Goal: Transaction & Acquisition: Purchase product/service

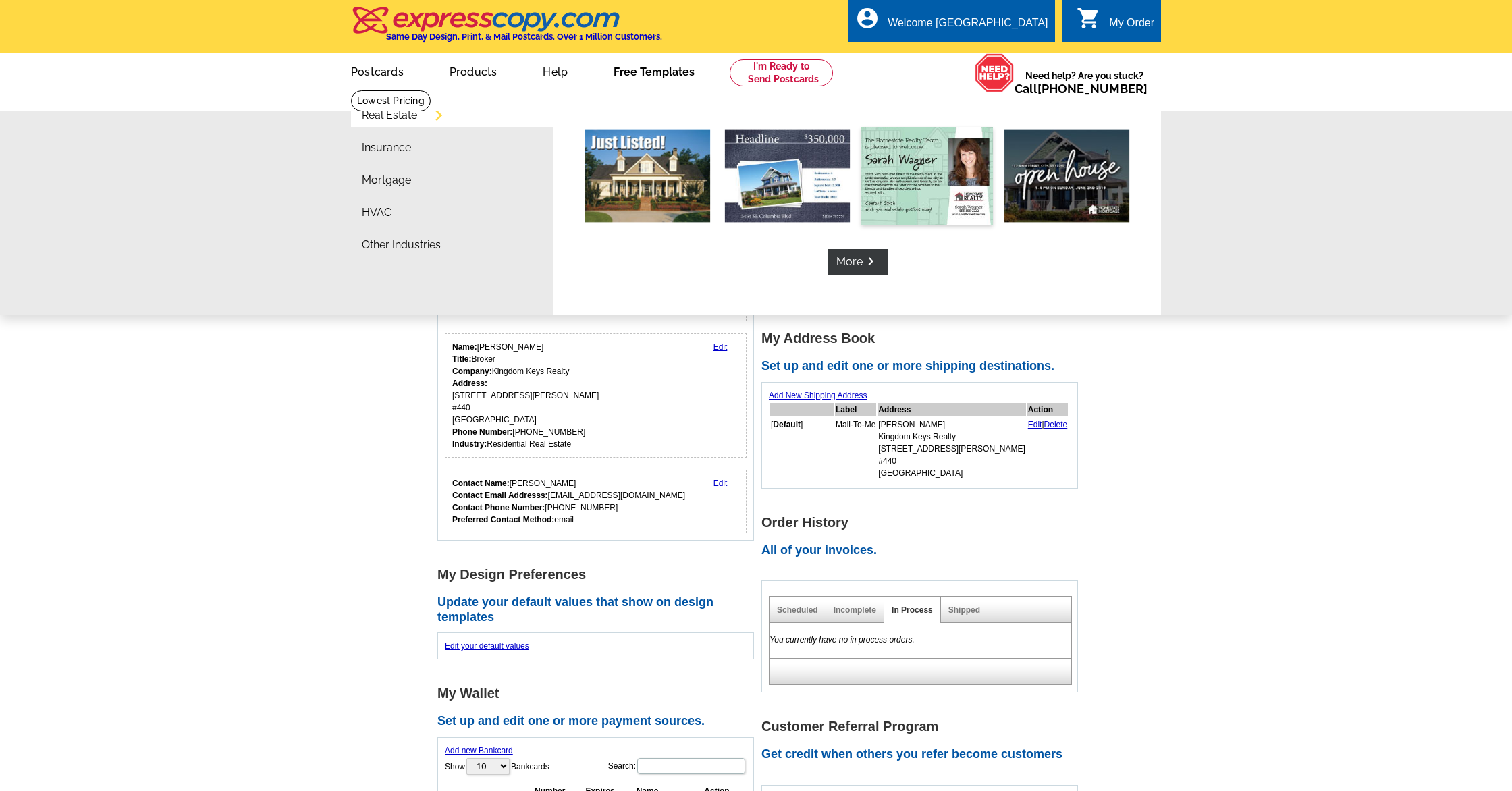
click at [936, 196] on img at bounding box center [927, 176] width 132 height 98
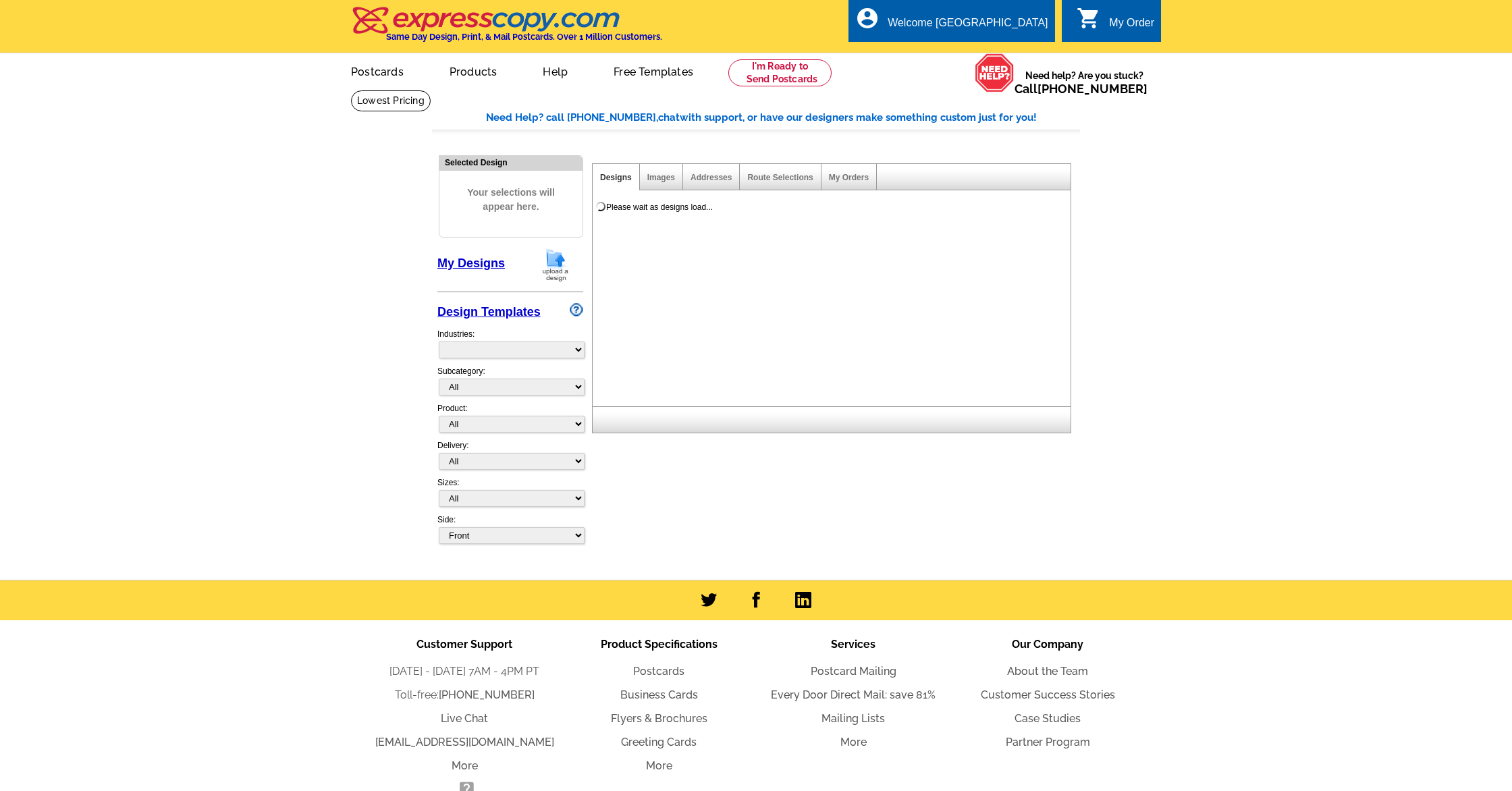
select select "785"
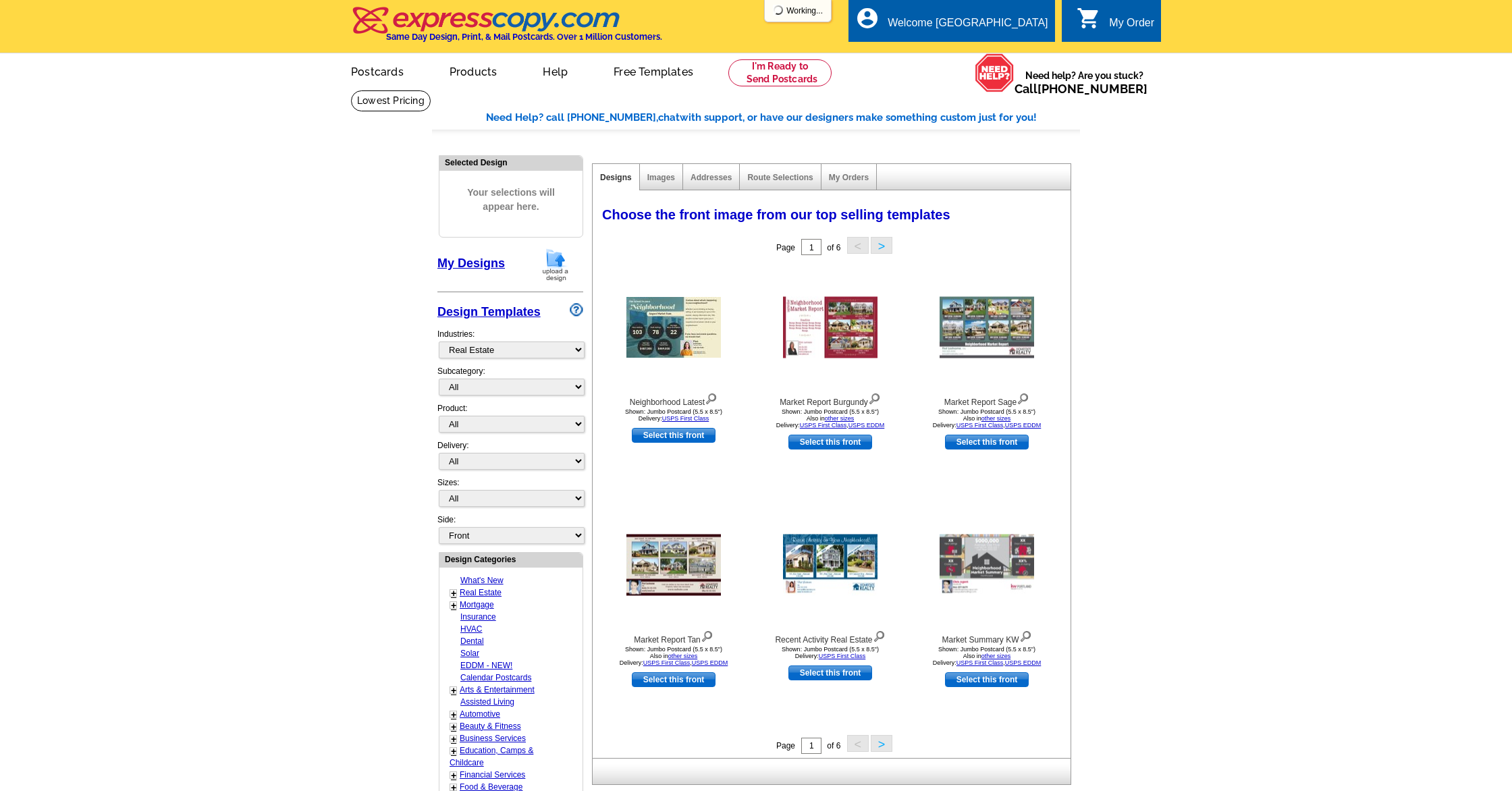
select select "791"
click at [511, 426] on select "All Postcards Letters and flyers Business Cards Door Hangers Greeting Cards" at bounding box center [512, 424] width 146 height 17
click at [439, 415] on select "All Postcards Letters and flyers Business Cards Door Hangers Greeting Cards" at bounding box center [512, 424] width 146 height 17
click at [684, 436] on link "Select this front" at bounding box center [673, 435] width 84 height 15
select select "2"
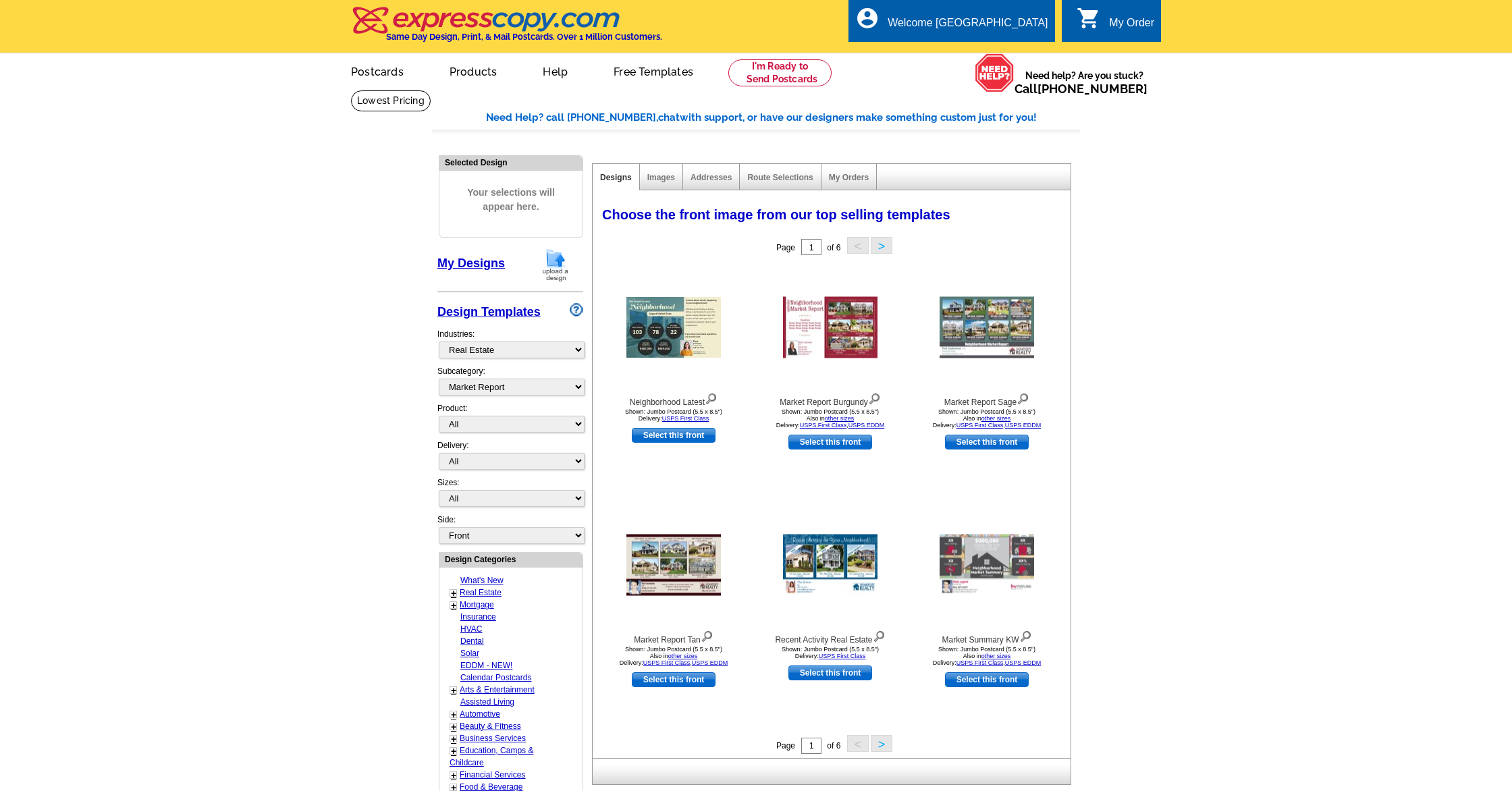
select select "back"
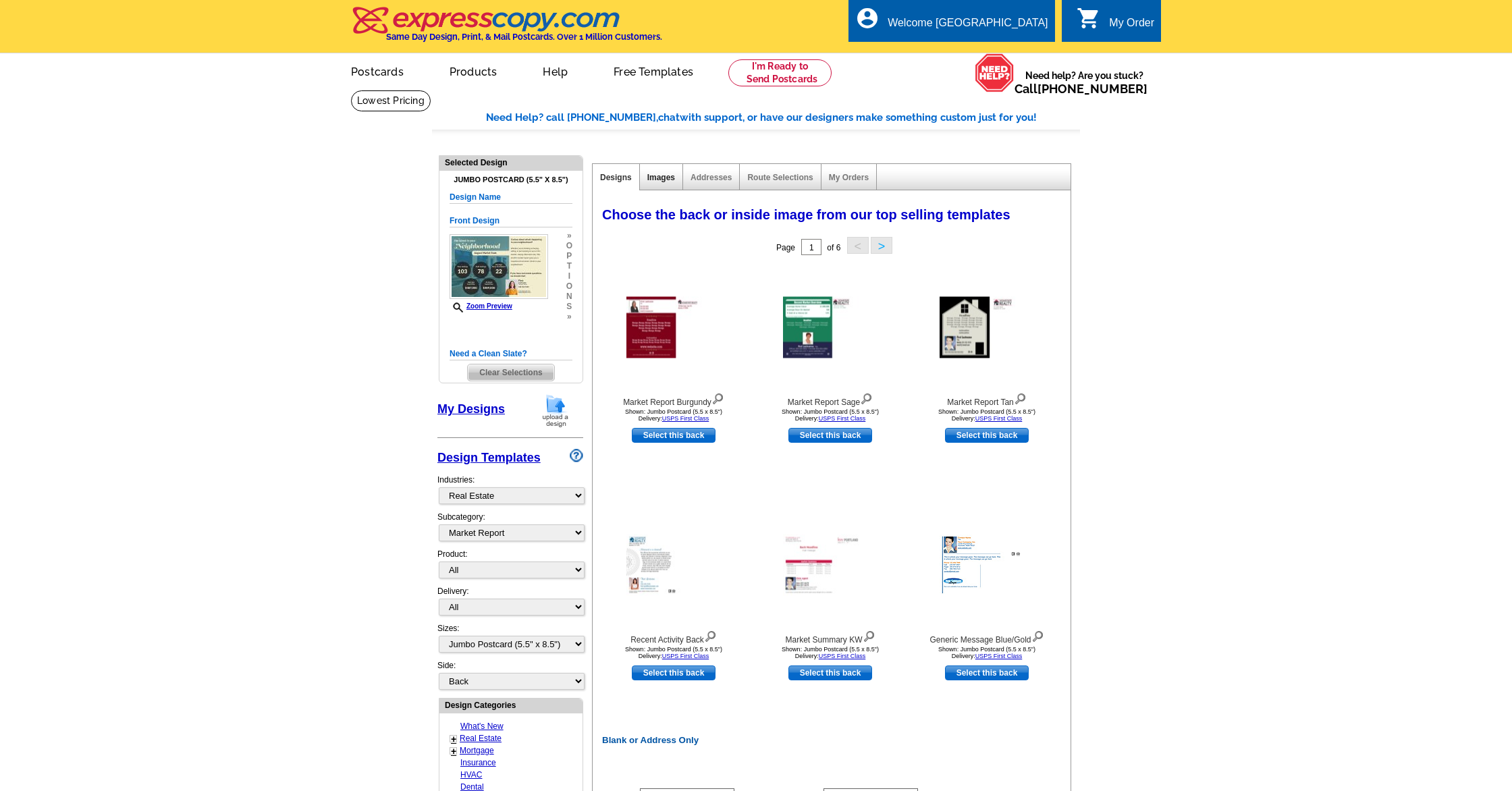
click at [660, 180] on link "Images" at bounding box center [661, 177] width 28 height 10
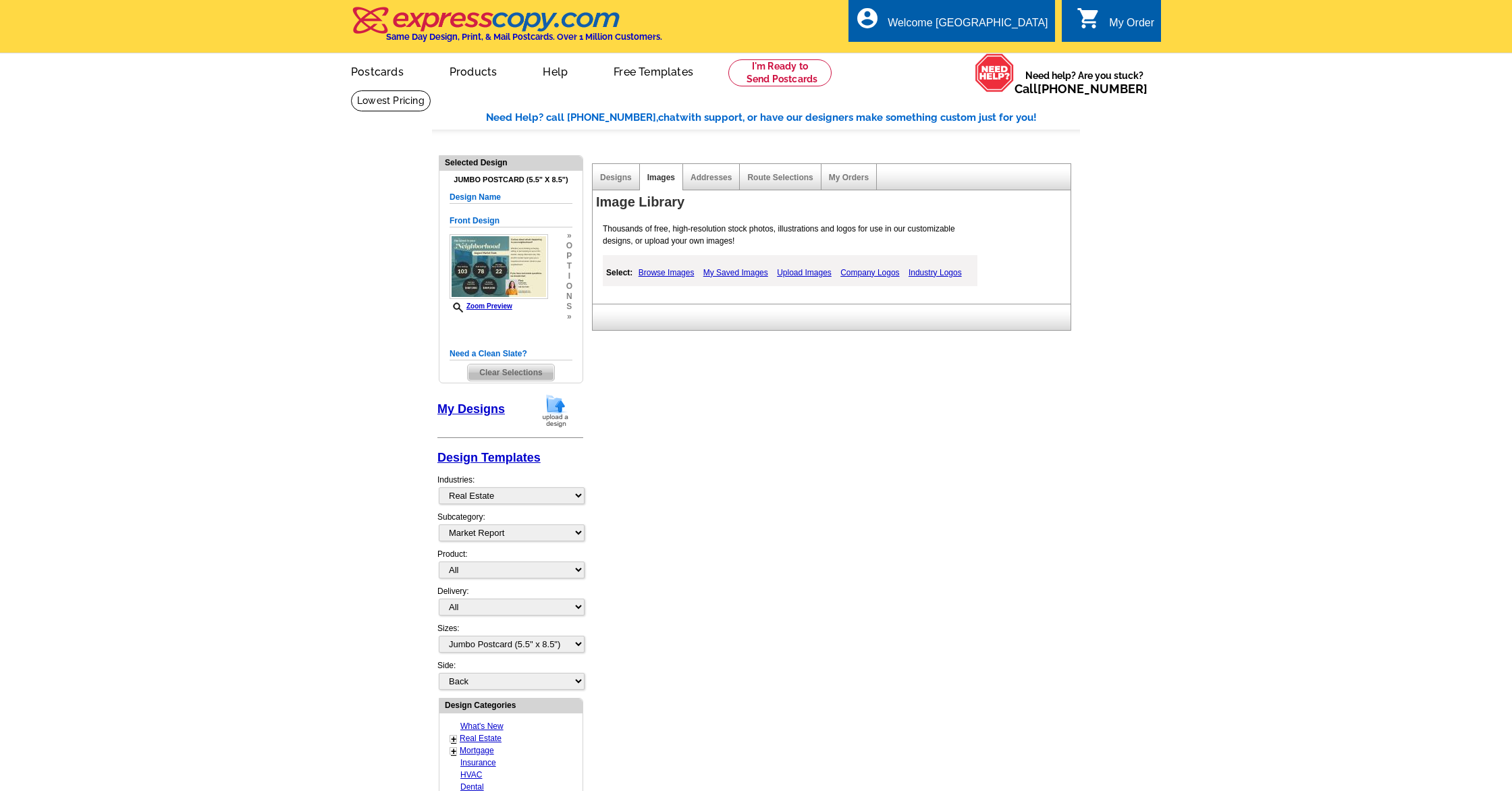
click at [887, 273] on link "Company Logos" at bounding box center [870, 272] width 66 height 17
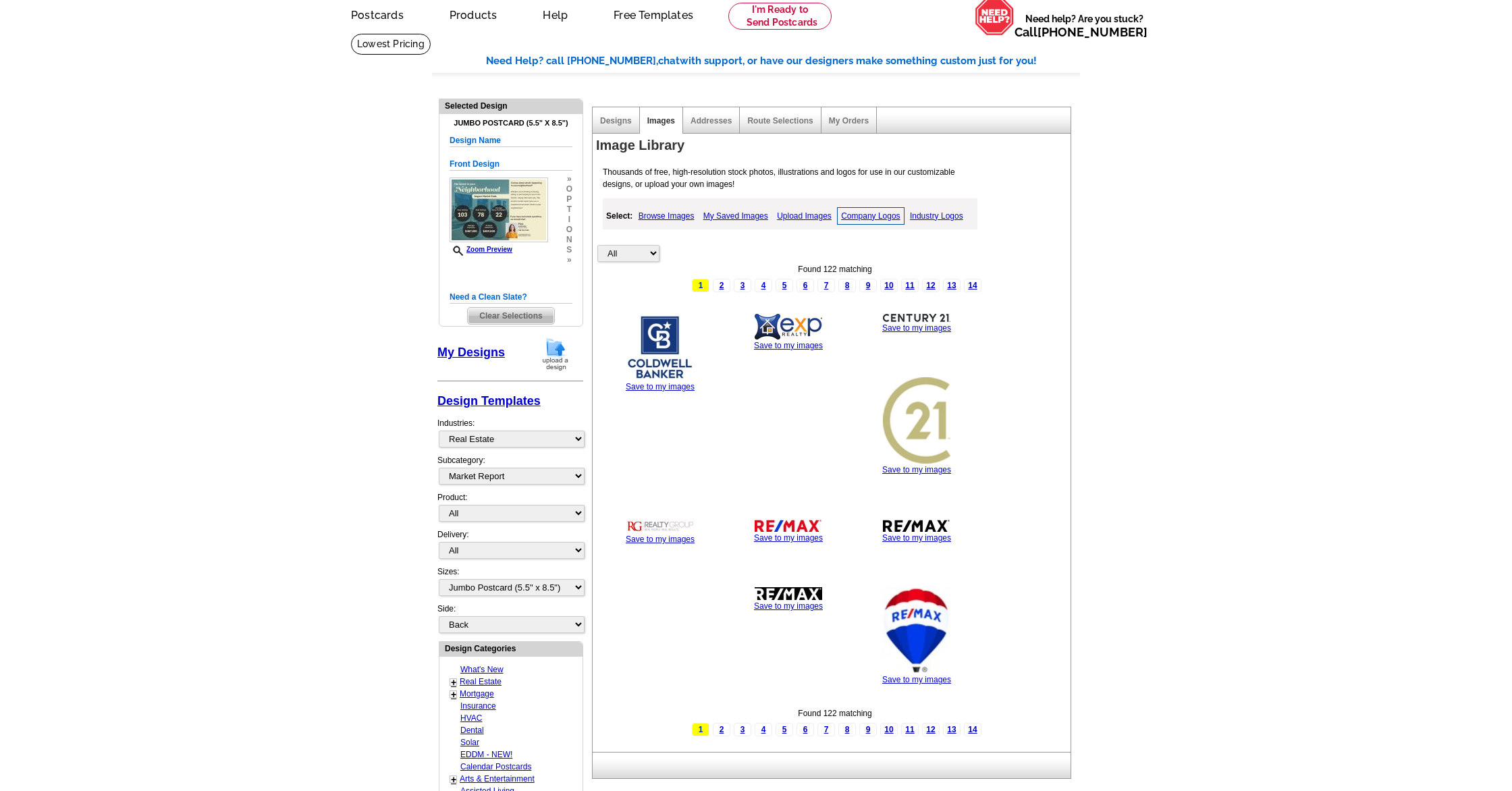
scroll to position [52, 0]
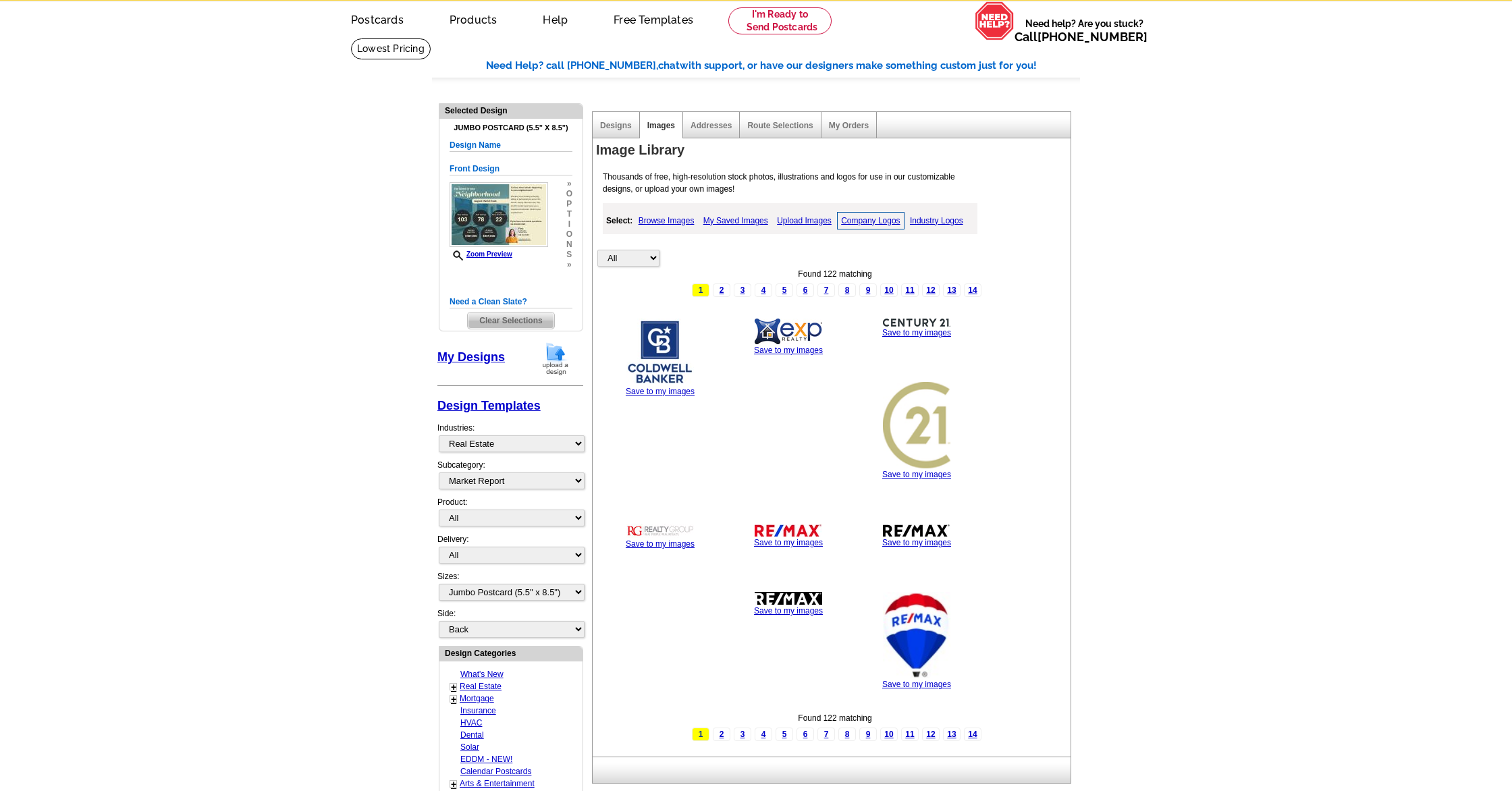
click at [807, 221] on link "Upload Images" at bounding box center [804, 221] width 62 height 17
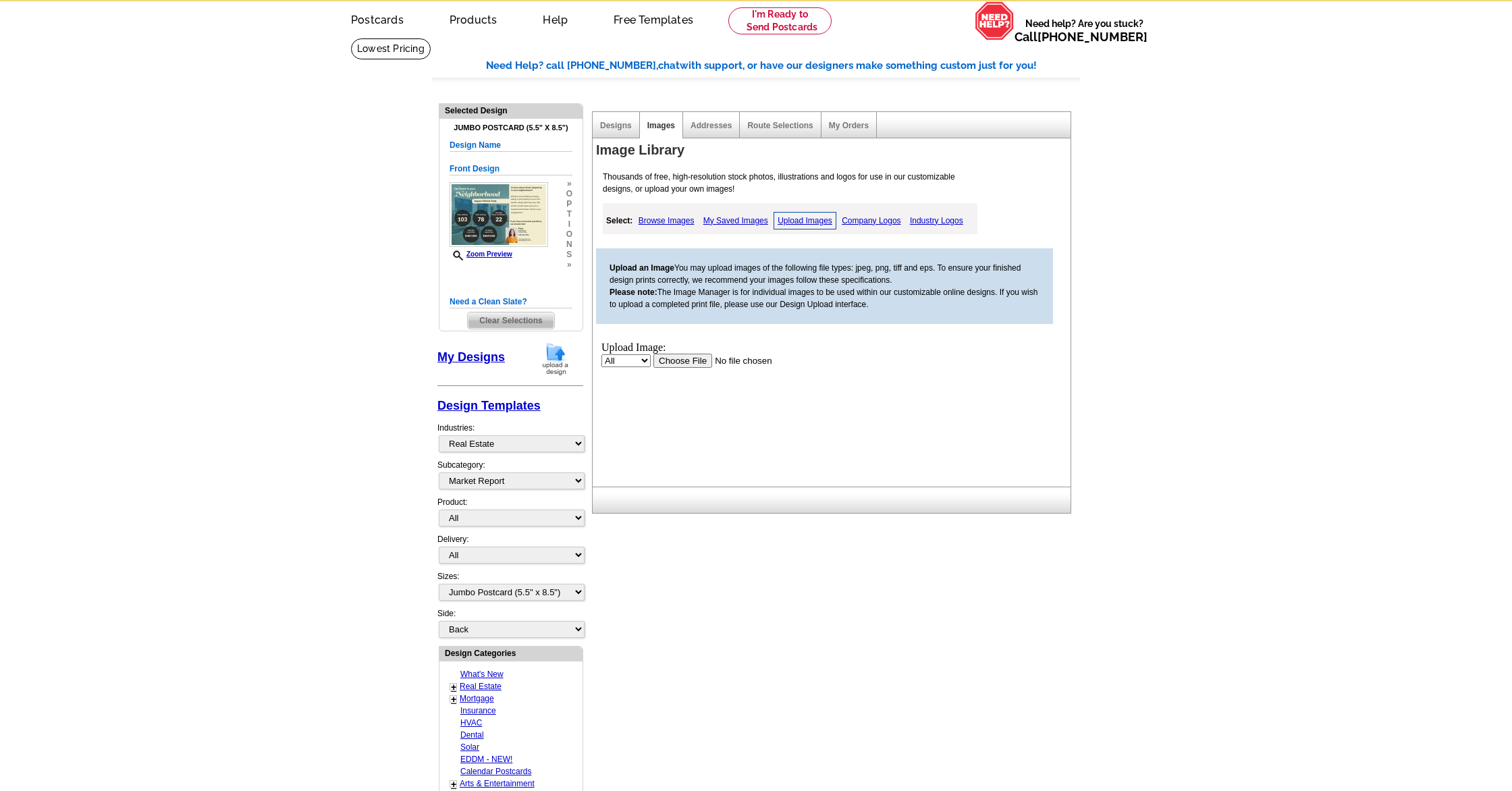
scroll to position [0, 0]
click at [644, 362] on select "All Property" at bounding box center [626, 360] width 49 height 13
click at [602, 354] on select "All Property" at bounding box center [626, 360] width 49 height 13
click at [694, 361] on input "file" at bounding box center [739, 360] width 171 height 14
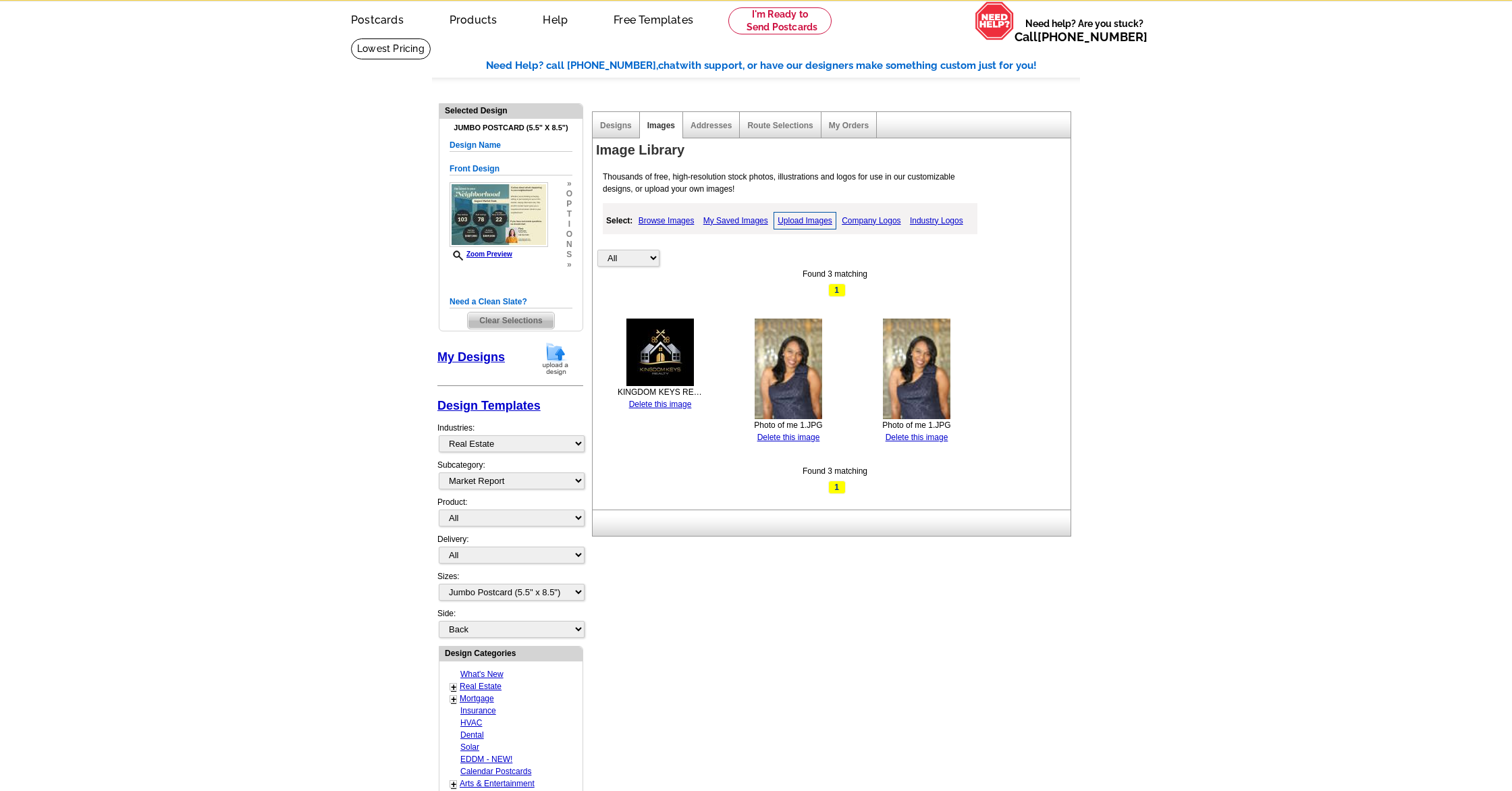
click at [864, 221] on link "Company Logos" at bounding box center [870, 221] width 66 height 17
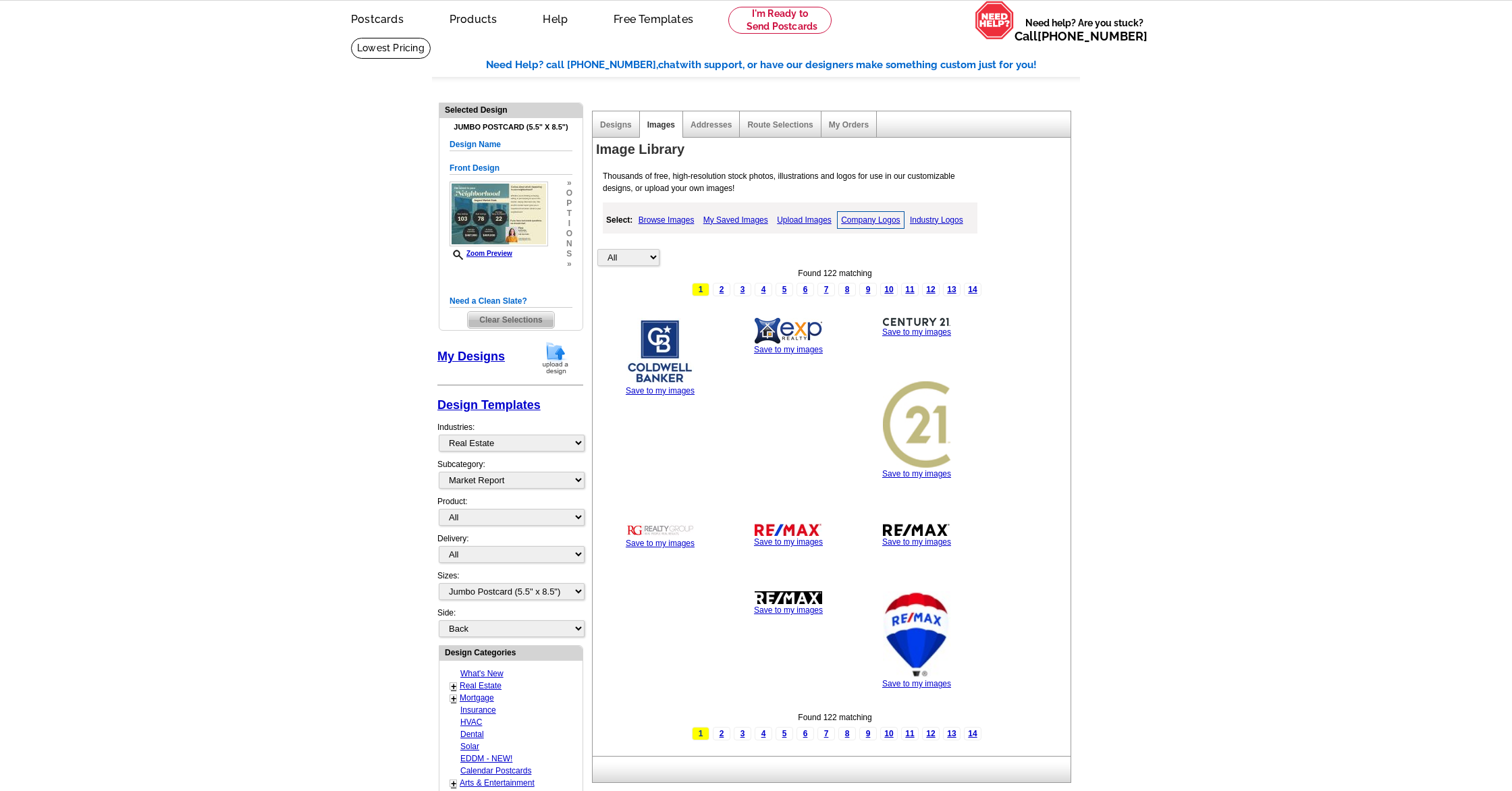
click at [812, 221] on link "Upload Images" at bounding box center [804, 220] width 62 height 17
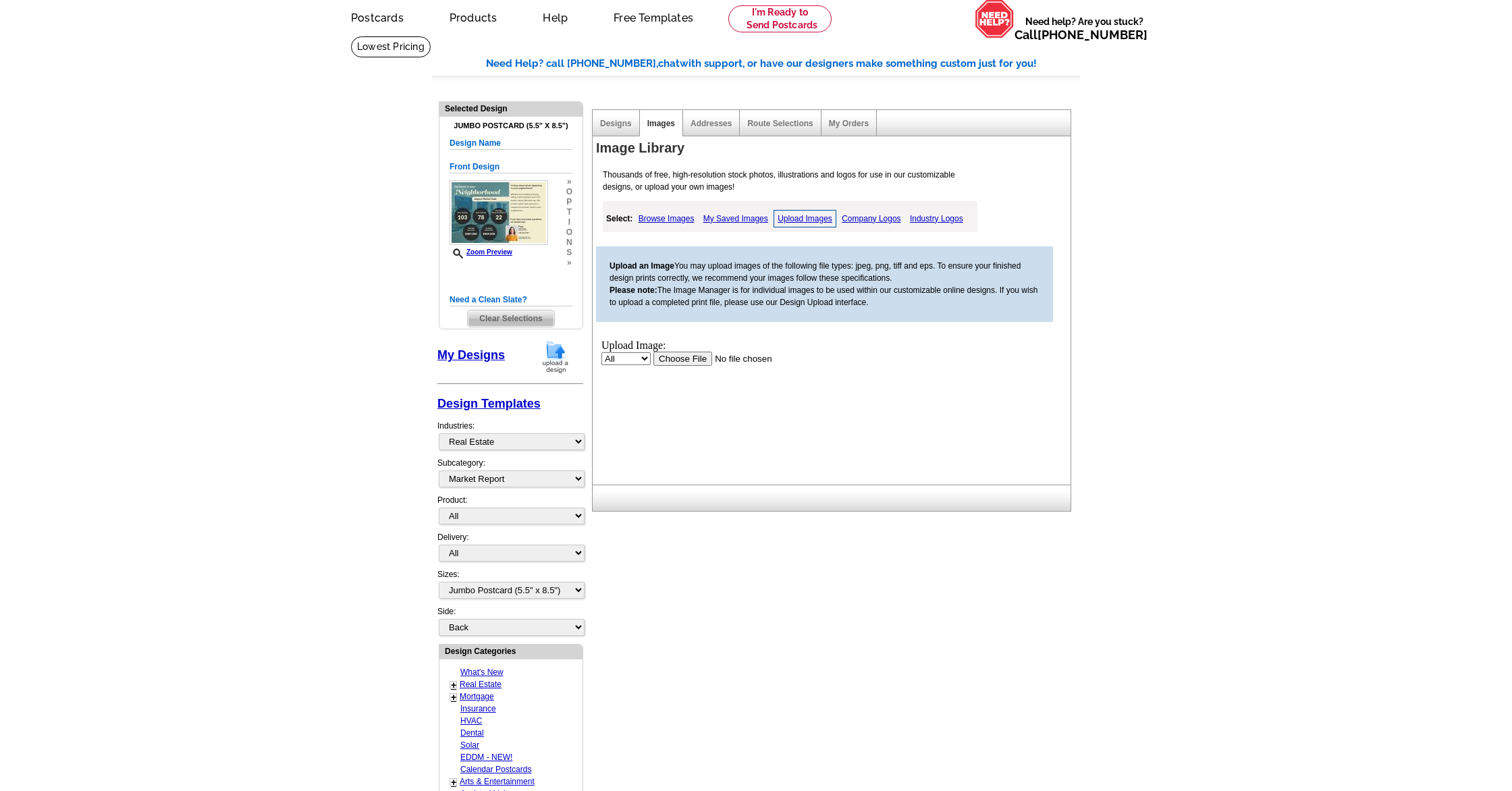
scroll to position [59, 0]
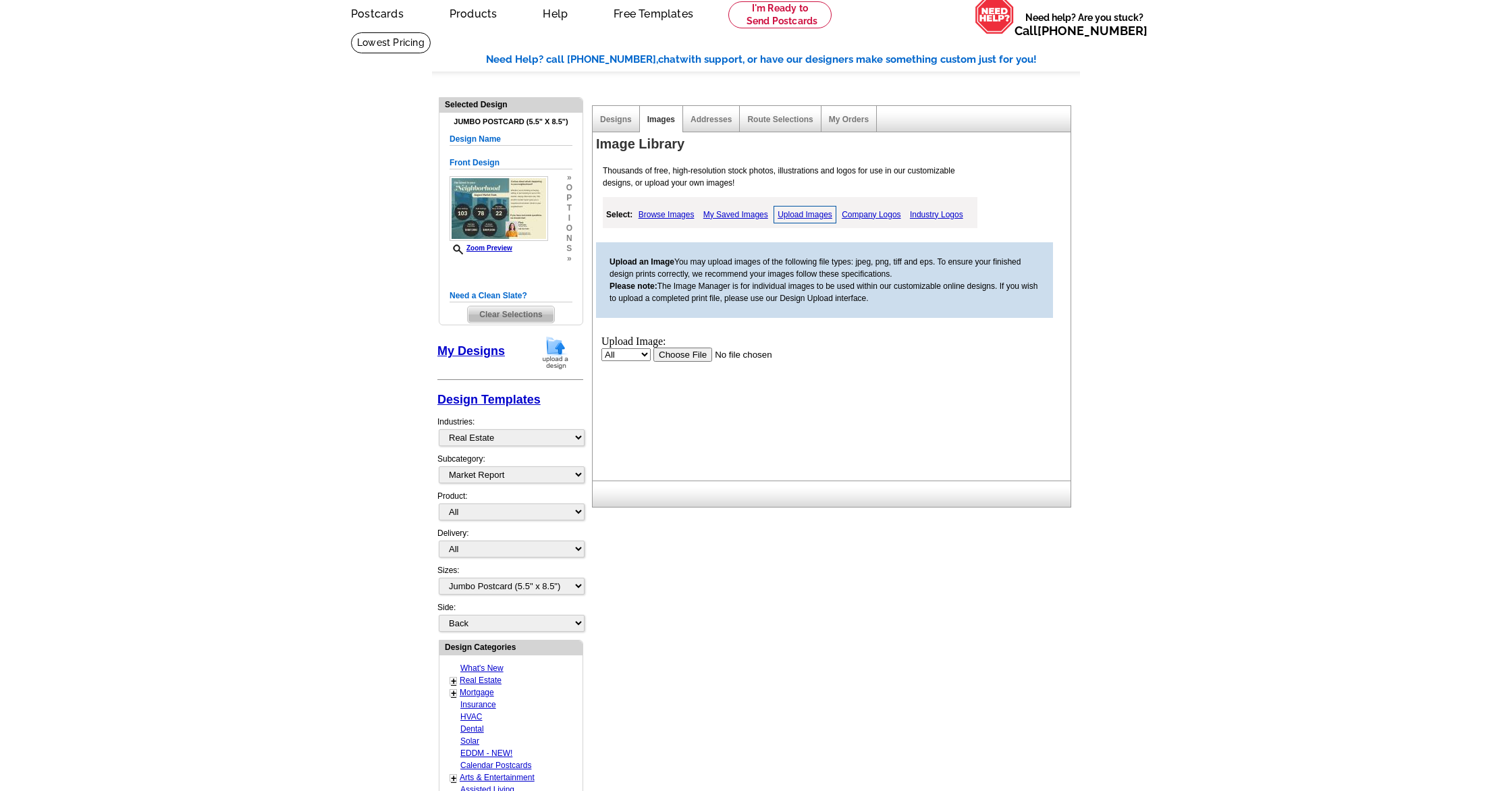
click at [695, 361] on input "file" at bounding box center [739, 354] width 171 height 14
click at [616, 117] on link "Designs" at bounding box center [616, 119] width 32 height 10
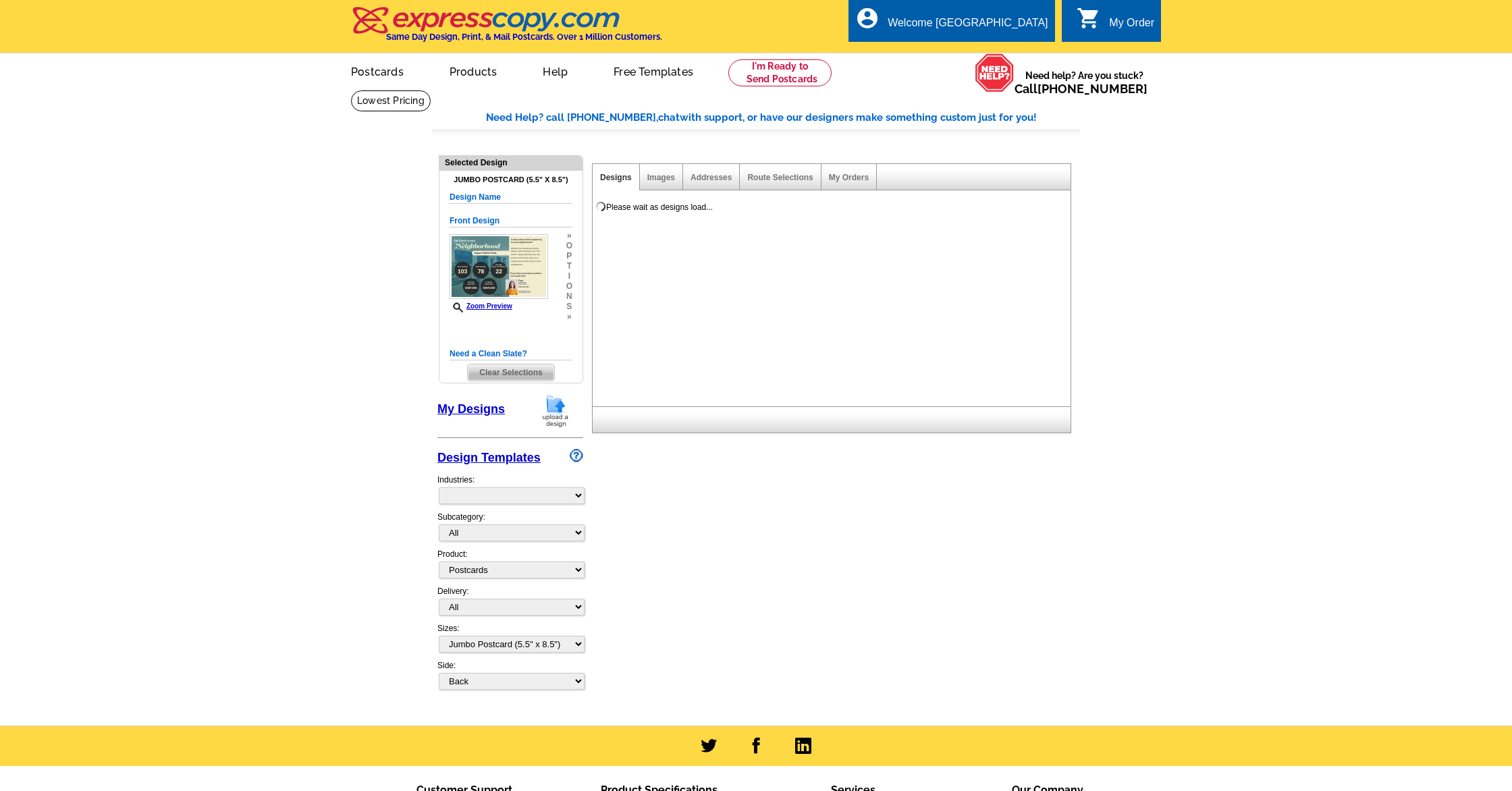
select select "1"
select select "2"
select select "back"
select select "785"
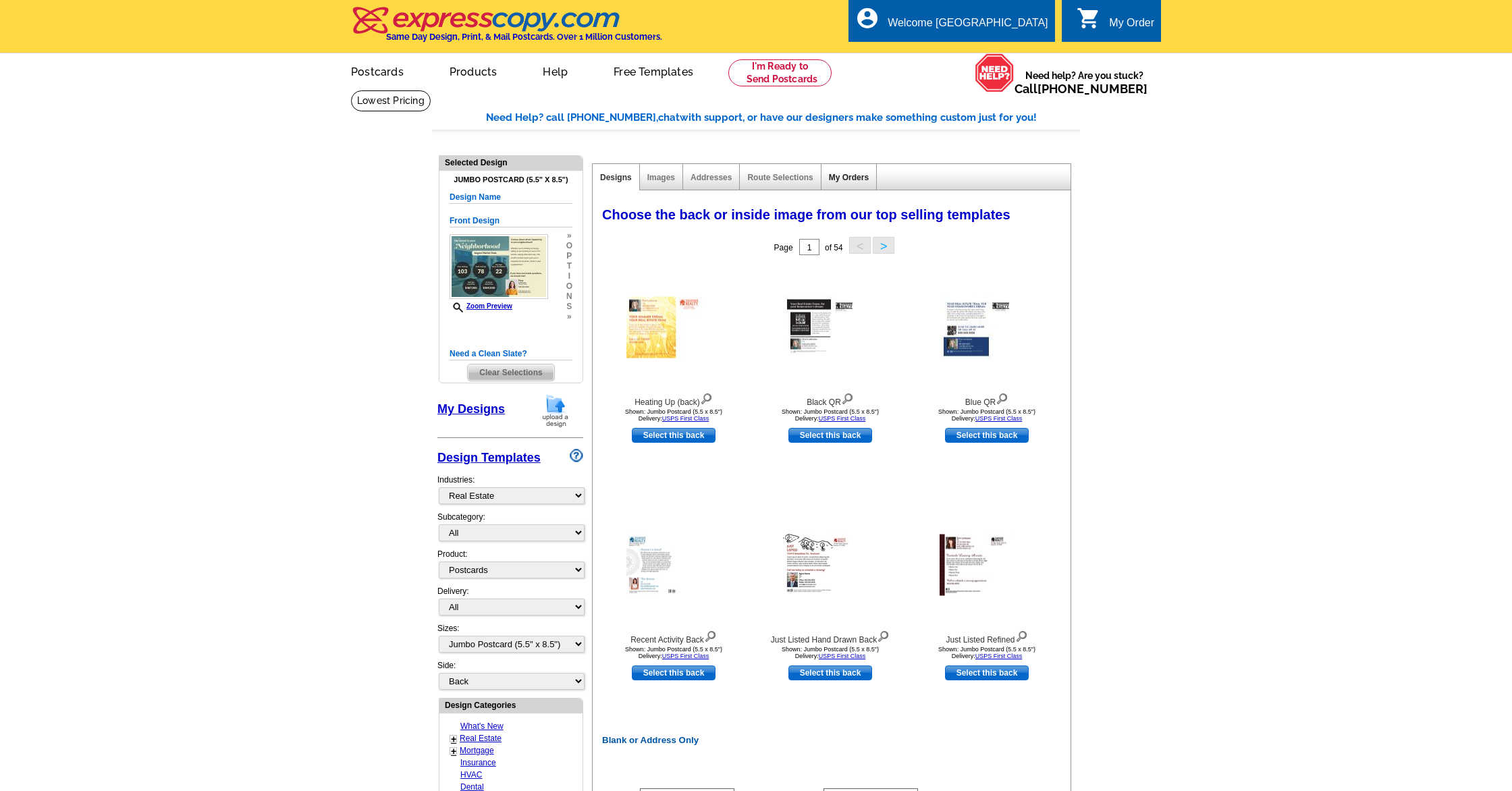
click at [855, 175] on link "My Orders" at bounding box center [849, 177] width 40 height 10
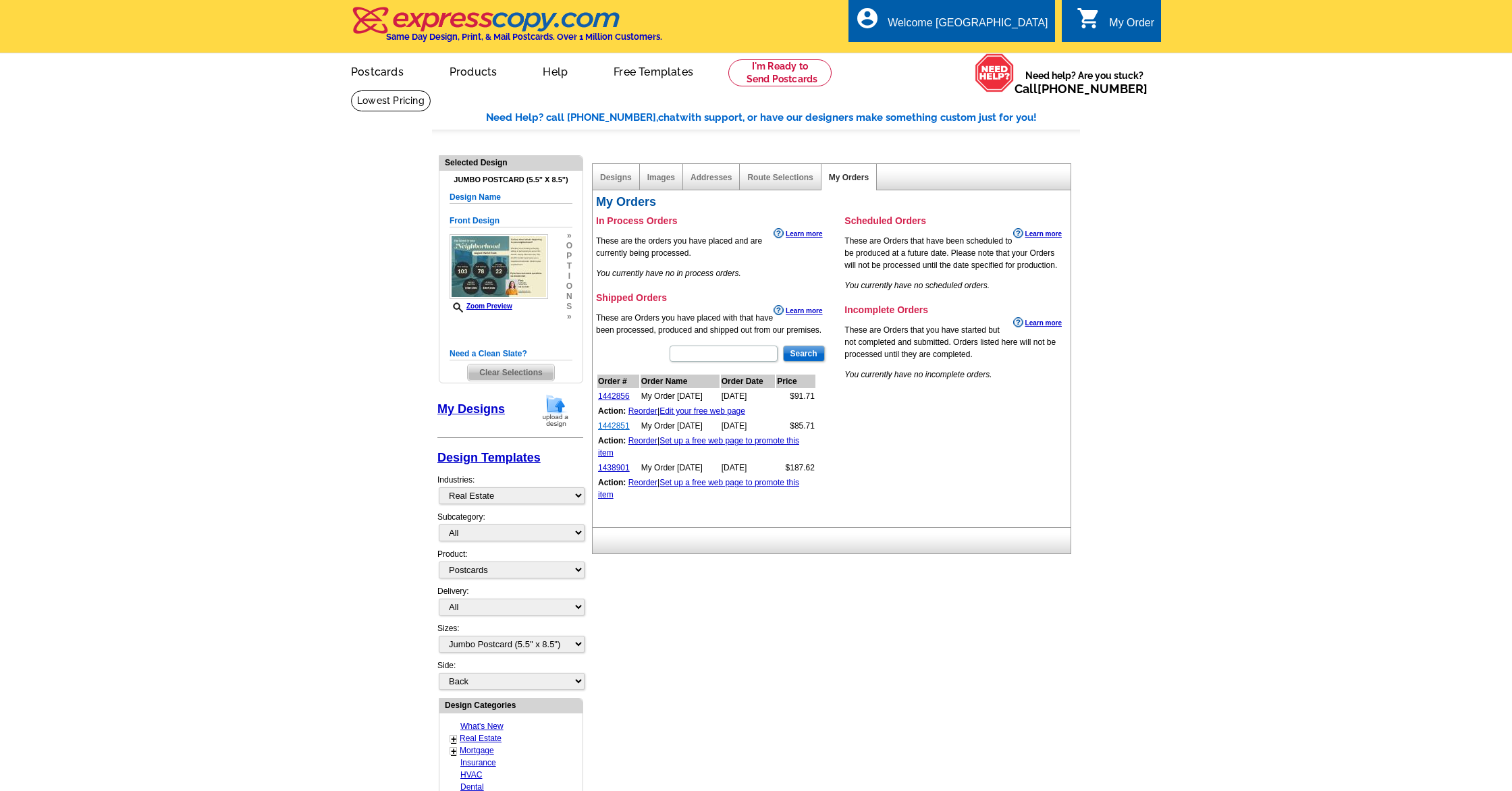
click at [614, 426] on link "1442851" at bounding box center [614, 425] width 32 height 10
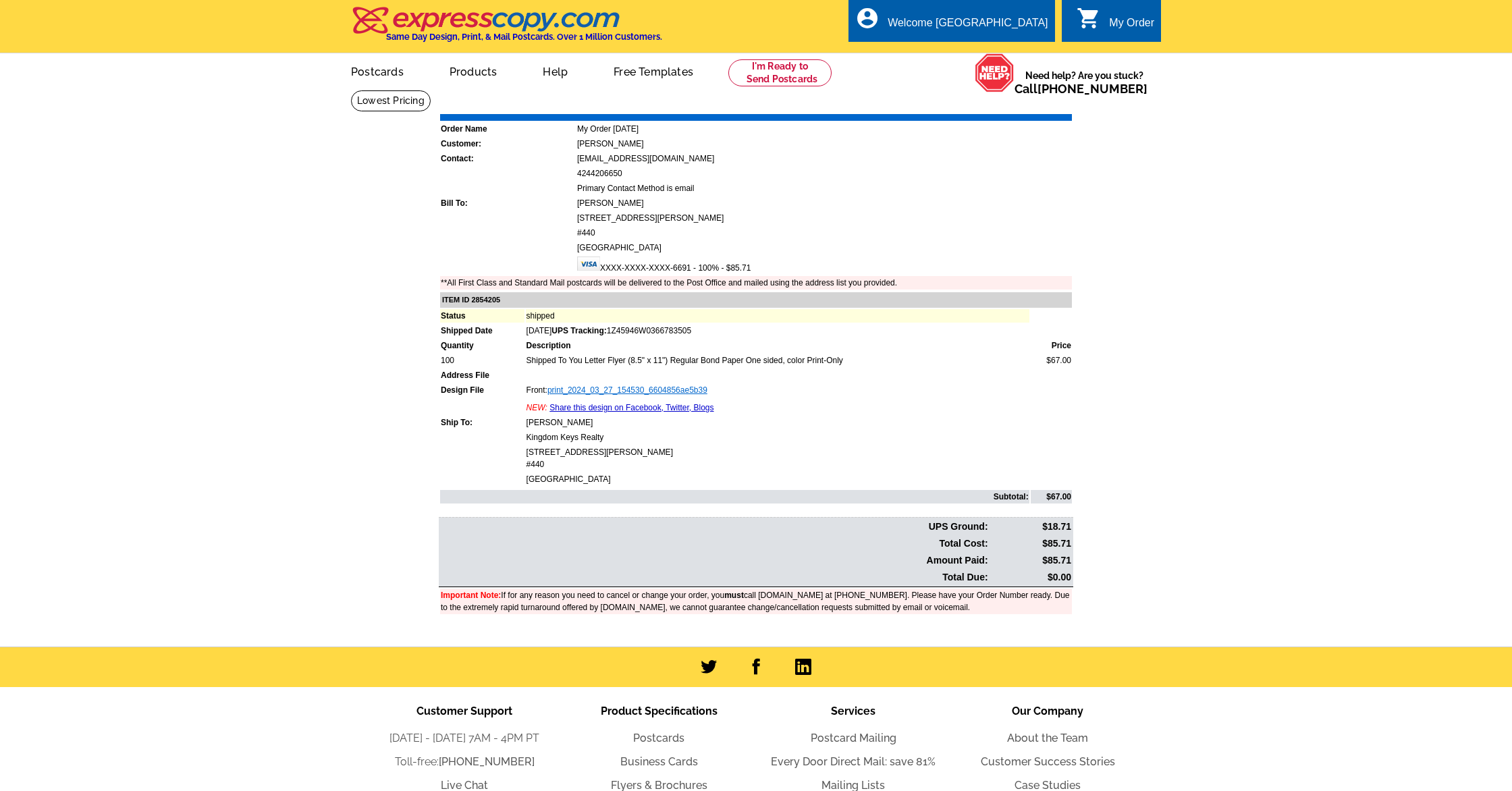
click at [629, 391] on link "print_2024_03_27_154530_6604856ae5b39" at bounding box center [627, 390] width 160 height 10
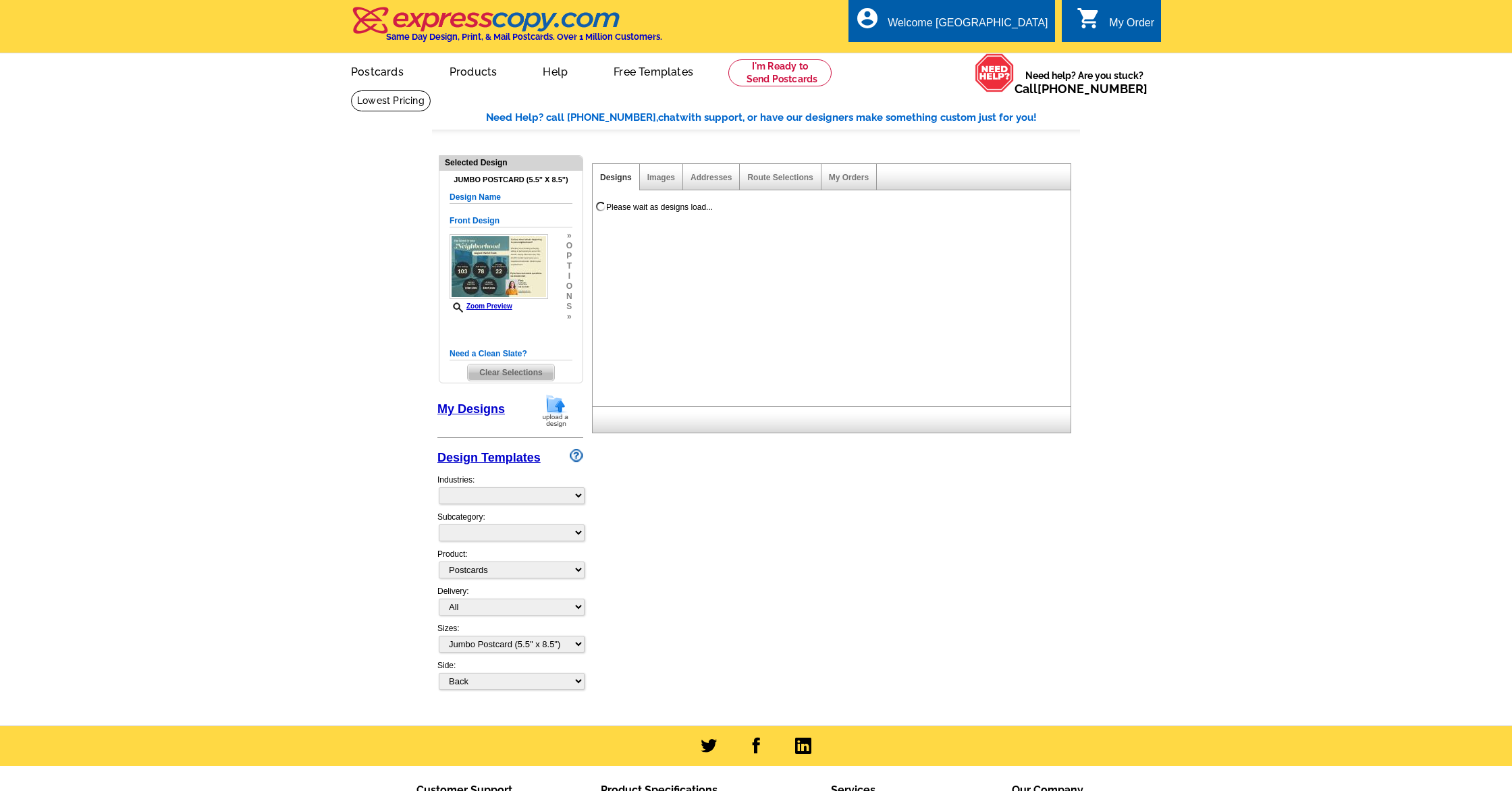
select select
select select "1"
select select "2"
select select "back"
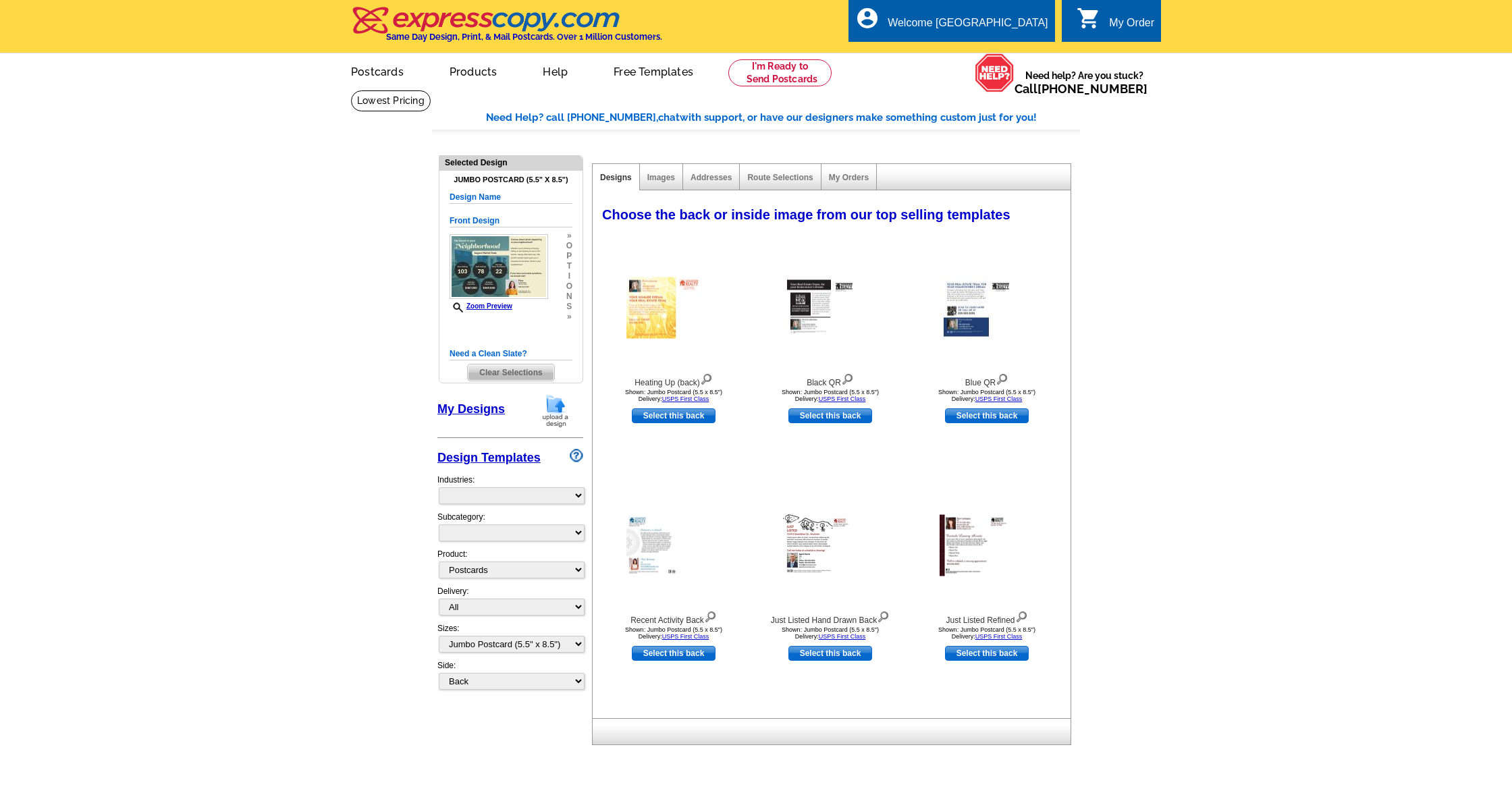
select select "785"
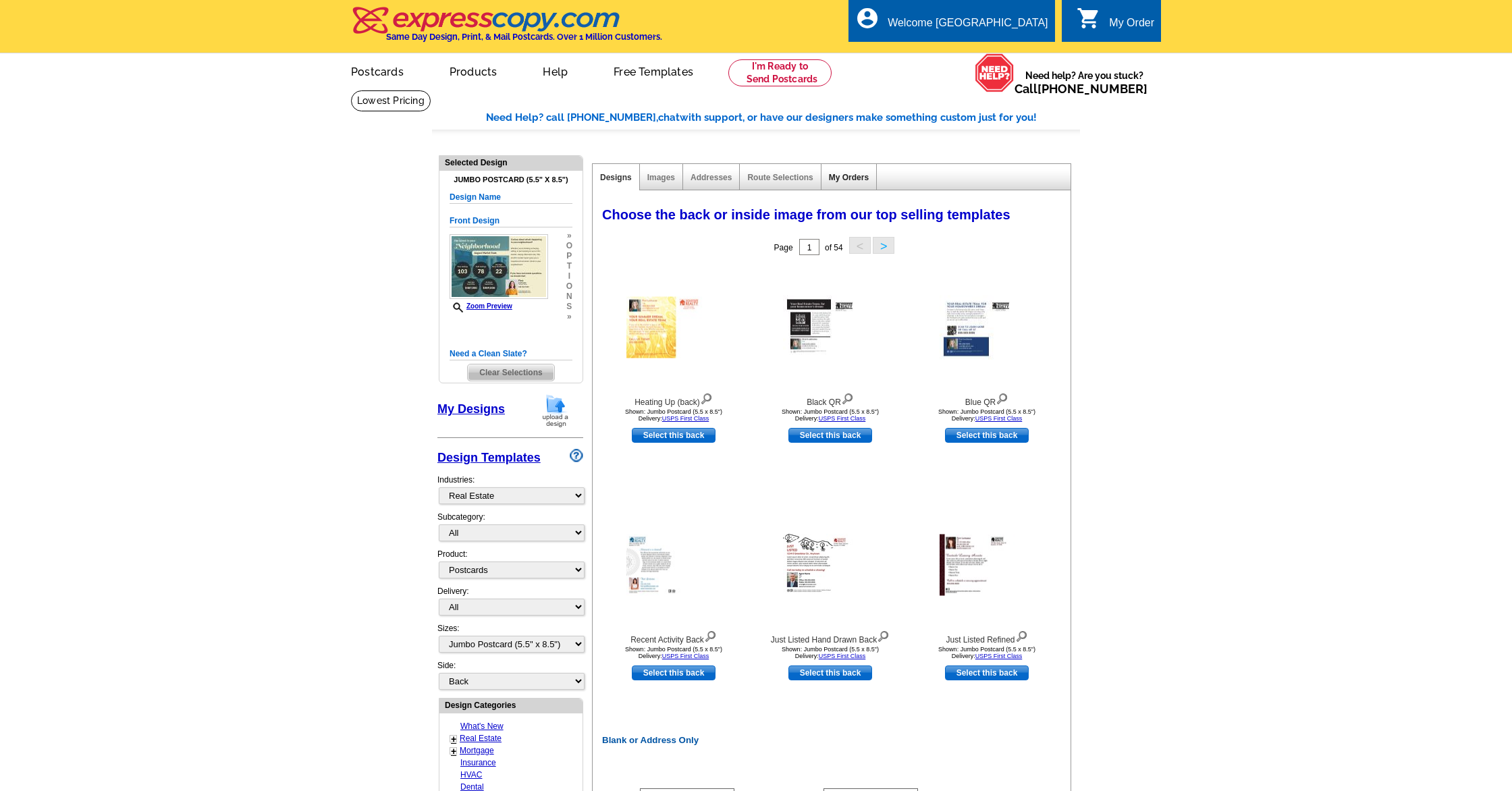
click at [845, 178] on link "My Orders" at bounding box center [849, 177] width 40 height 10
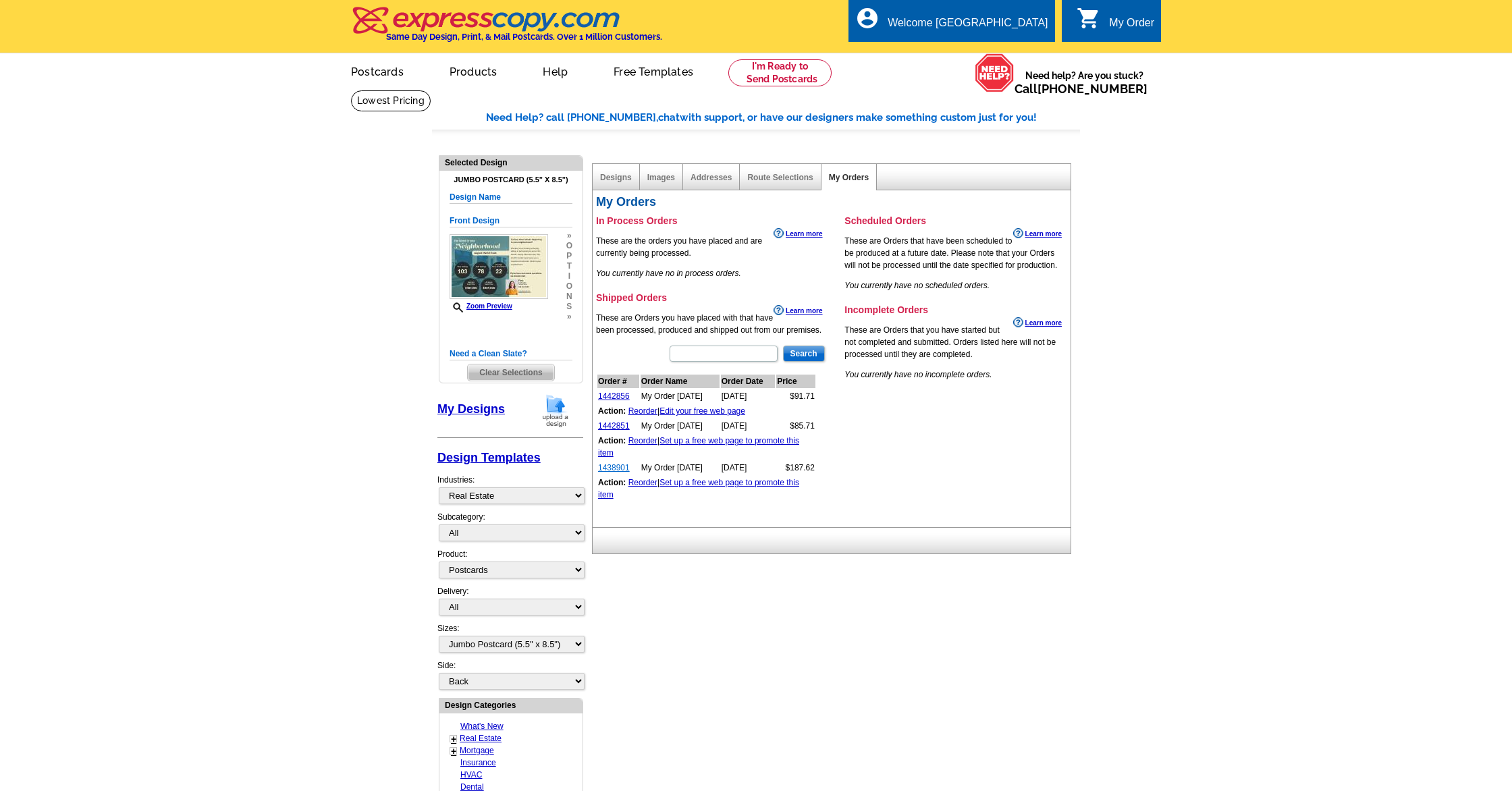
click at [617, 467] on link "1438901" at bounding box center [614, 467] width 32 height 10
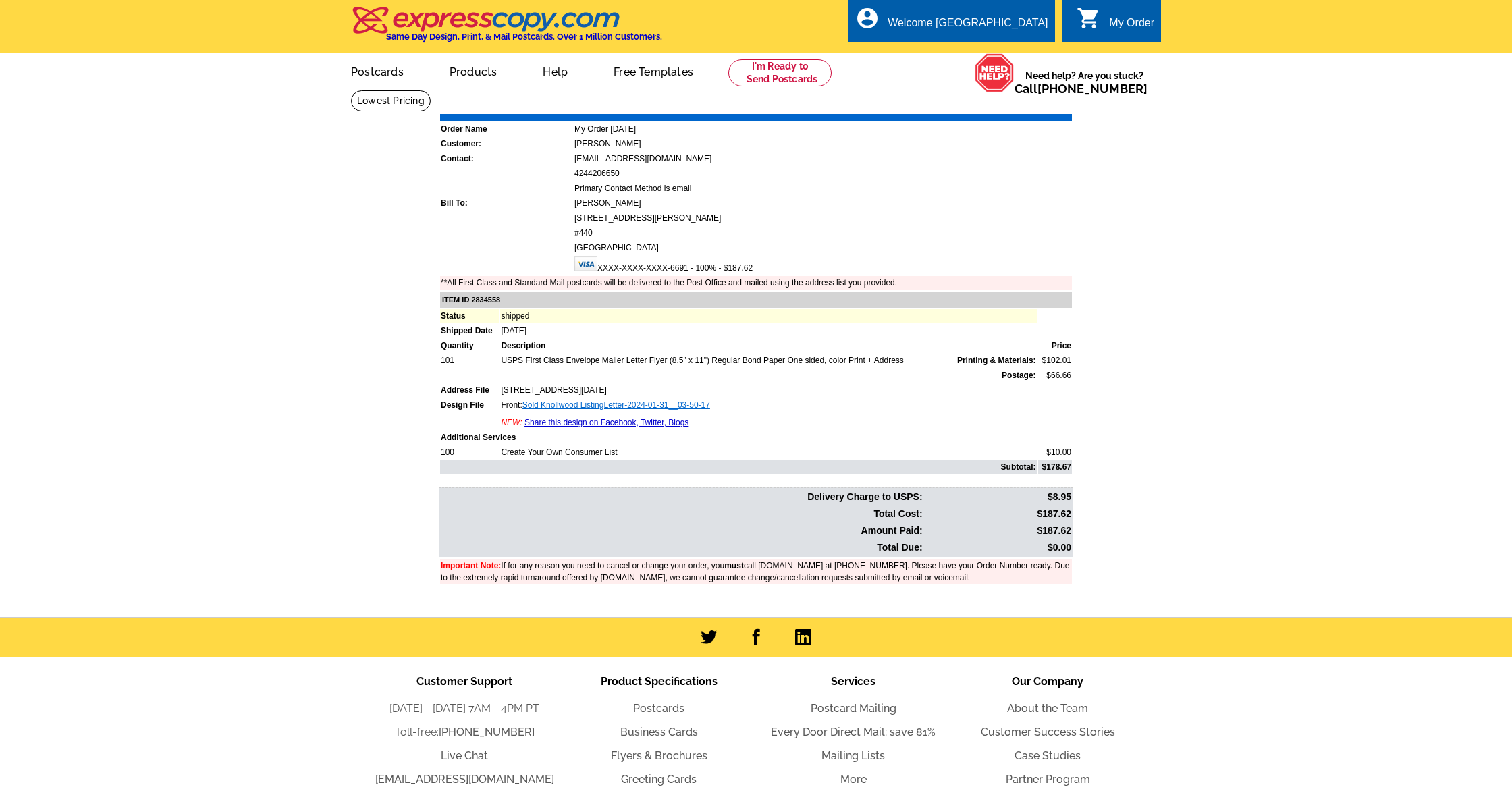
click at [626, 403] on link "Sold Knollwood ListingLetter-2024-01-31__03-50-17" at bounding box center [616, 405] width 187 height 10
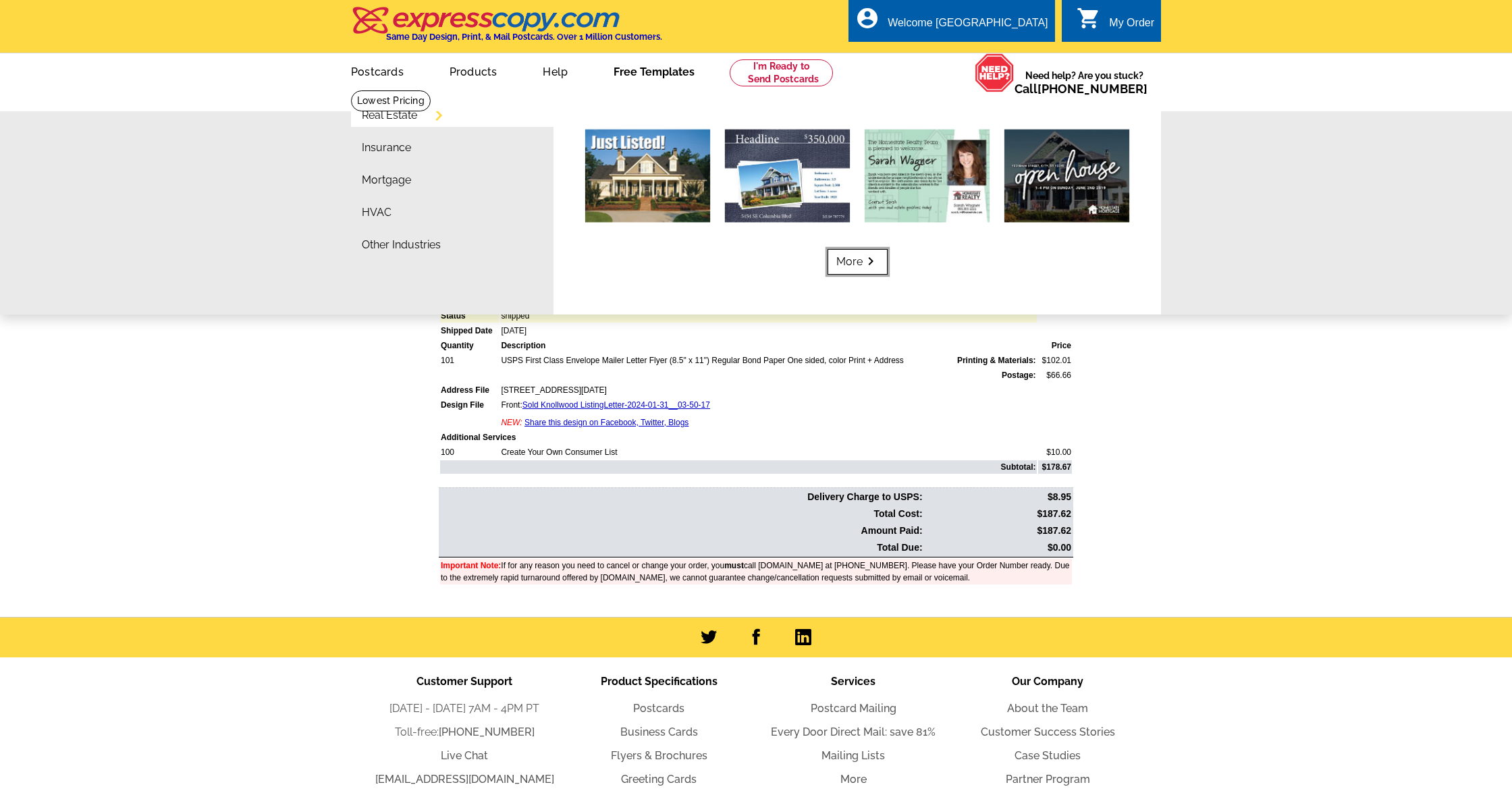
click at [843, 264] on link "More keyboard_arrow_right" at bounding box center [858, 262] width 60 height 26
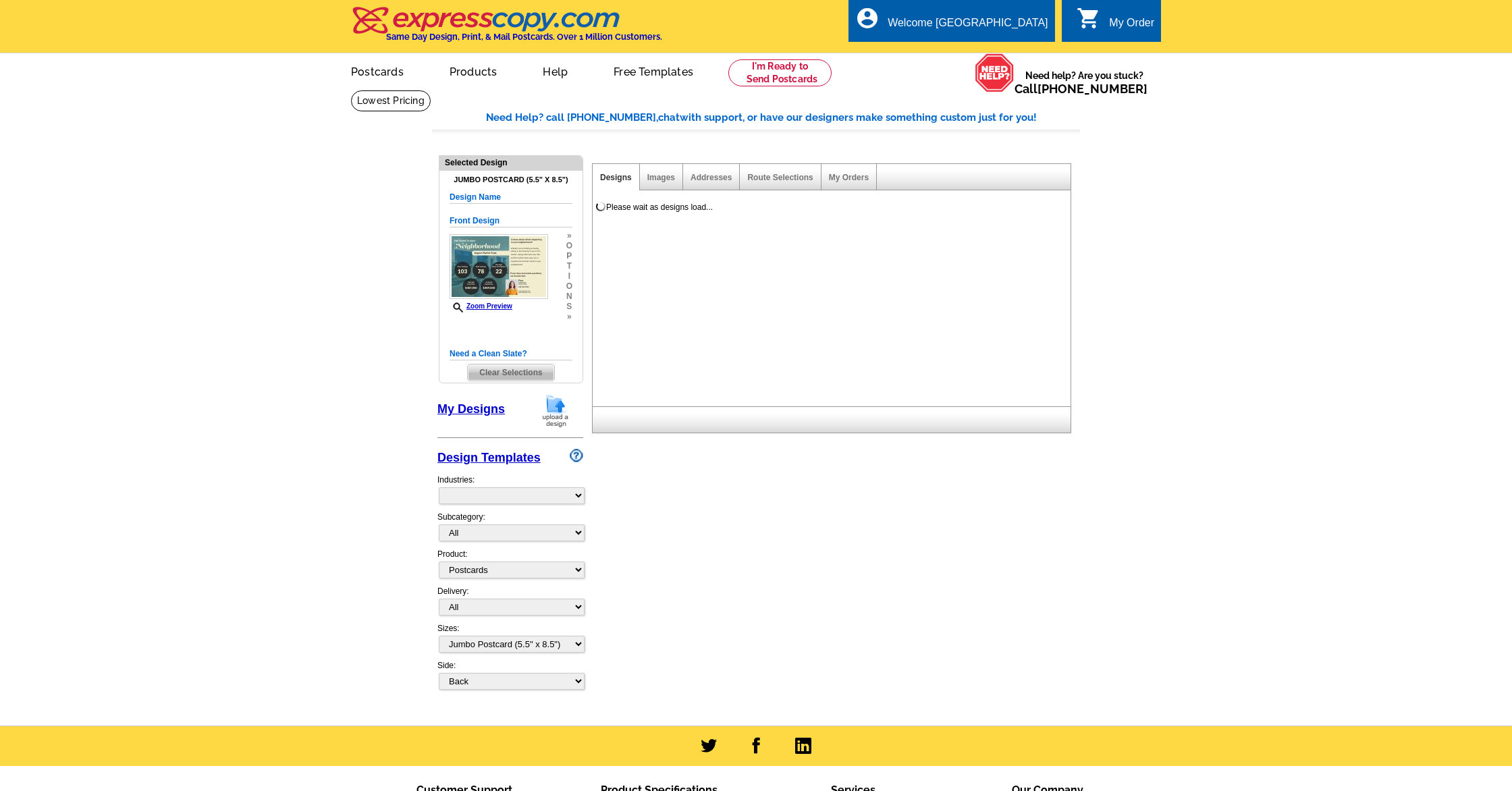
select select "1"
select select "2"
select select "back"
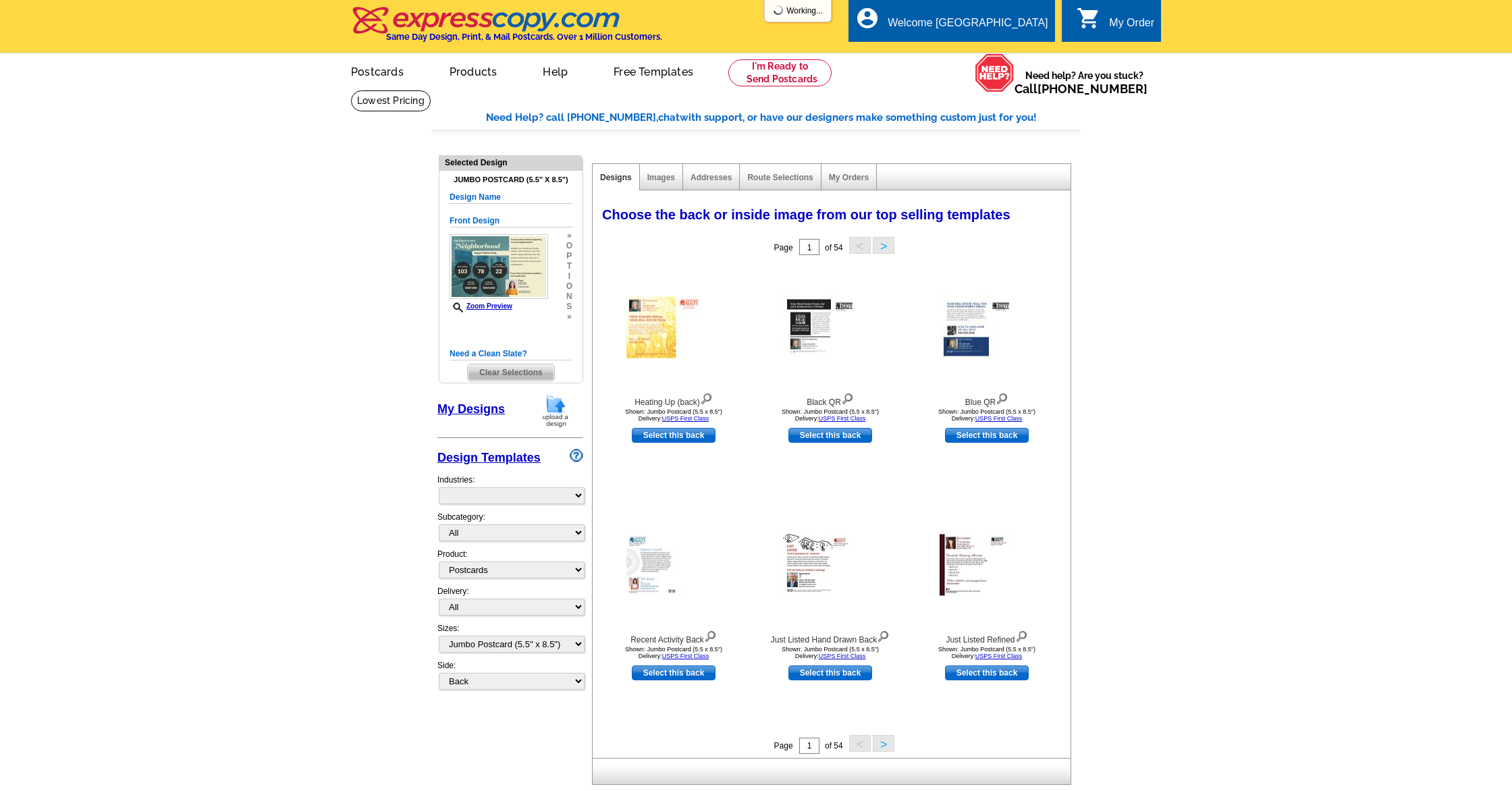
select select "785"
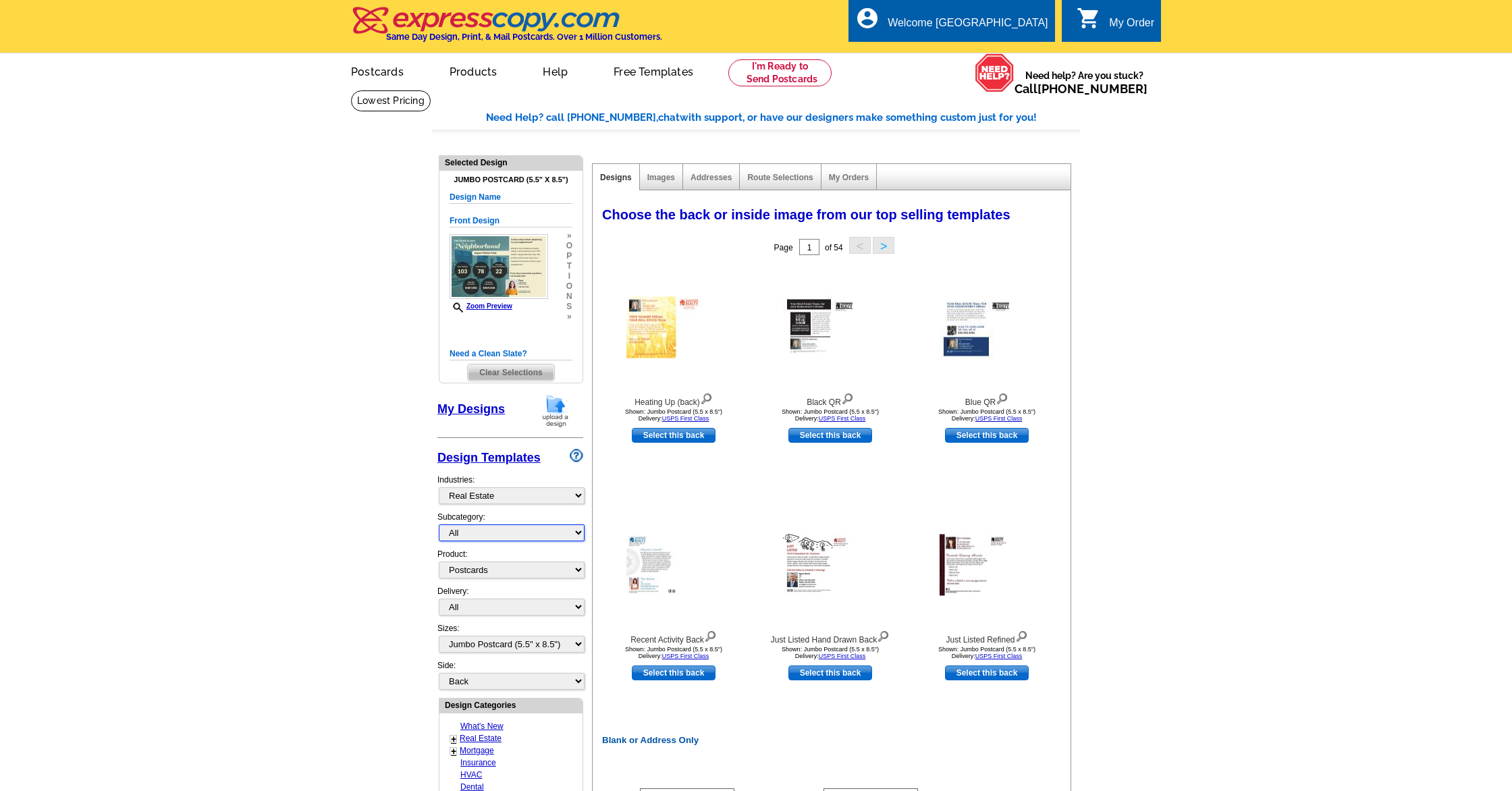
click at [569, 532] on select "All RE/MAX® Referrals Keller Williams® Berkshire Hathaway Home Services Century…" at bounding box center [512, 533] width 146 height 17
select select "1208"
click at [439, 525] on select "All RE/MAX® Referrals Keller Williams® Berkshire Hathaway Home Services Century…" at bounding box center [512, 533] width 146 height 17
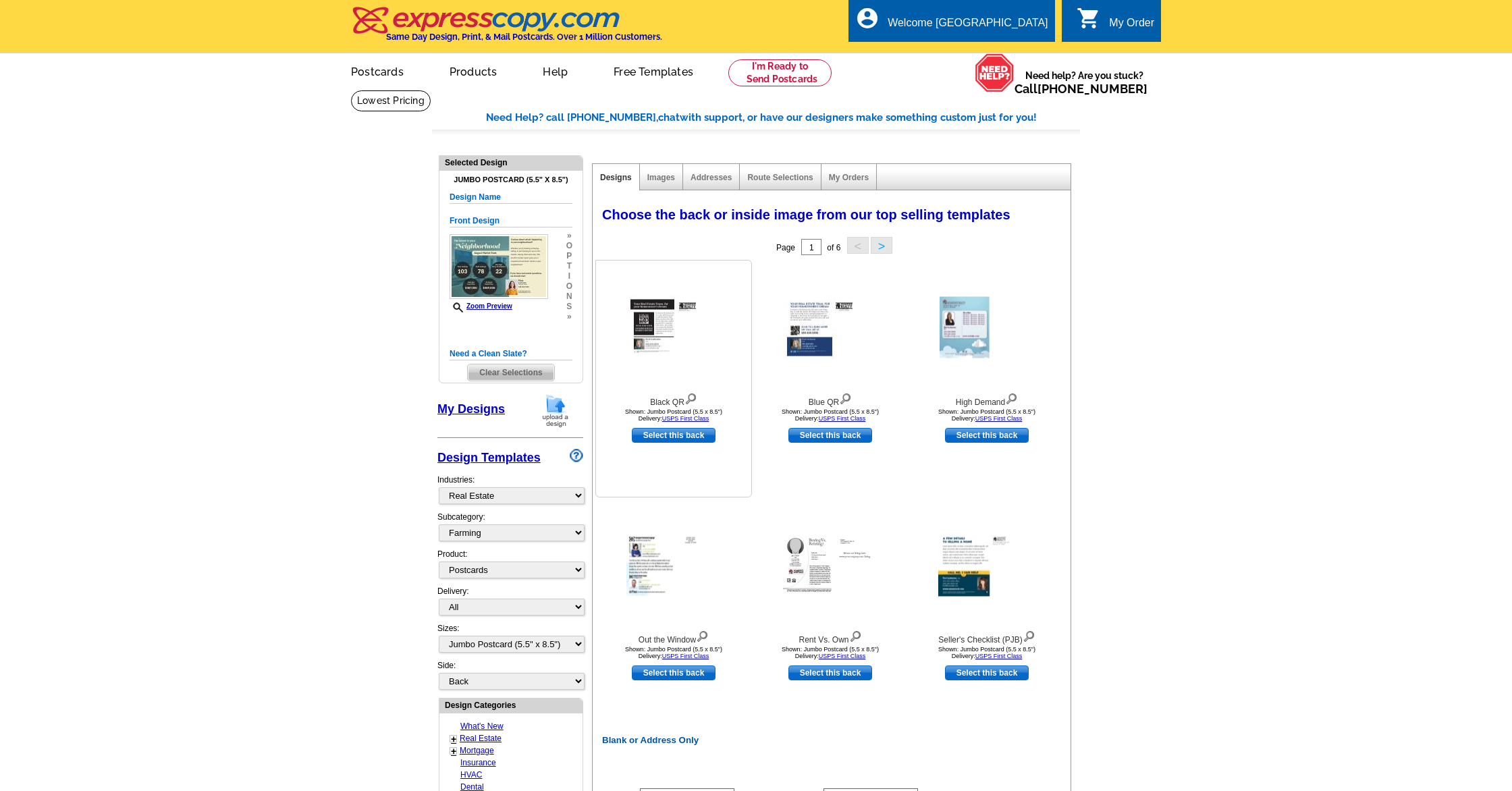
click at [676, 437] on link "Select this back" at bounding box center [673, 435] width 84 height 15
select select "front"
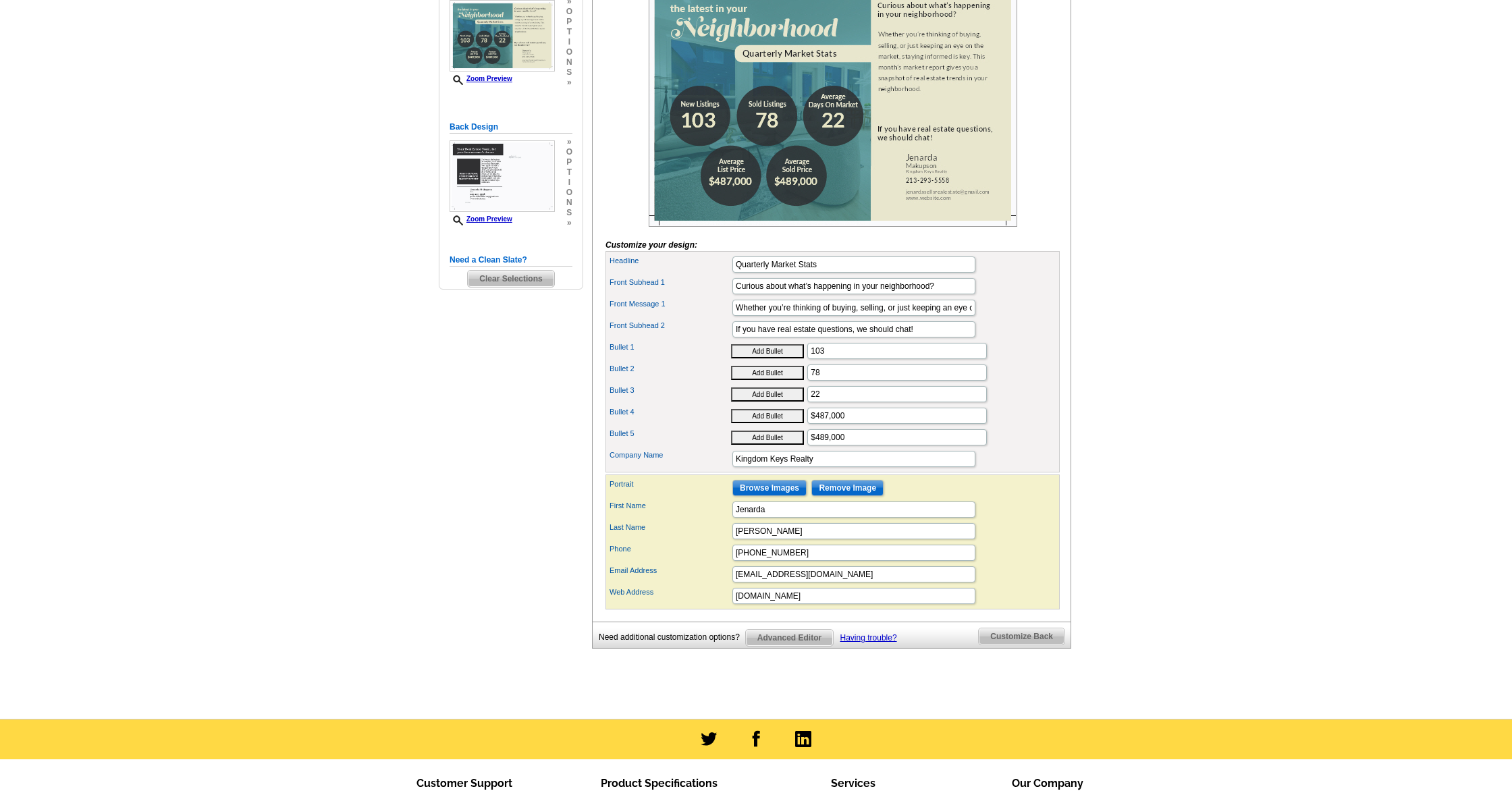
scroll to position [250, 0]
click at [840, 272] on input "Quarterly Market Stats" at bounding box center [854, 265] width 243 height 17
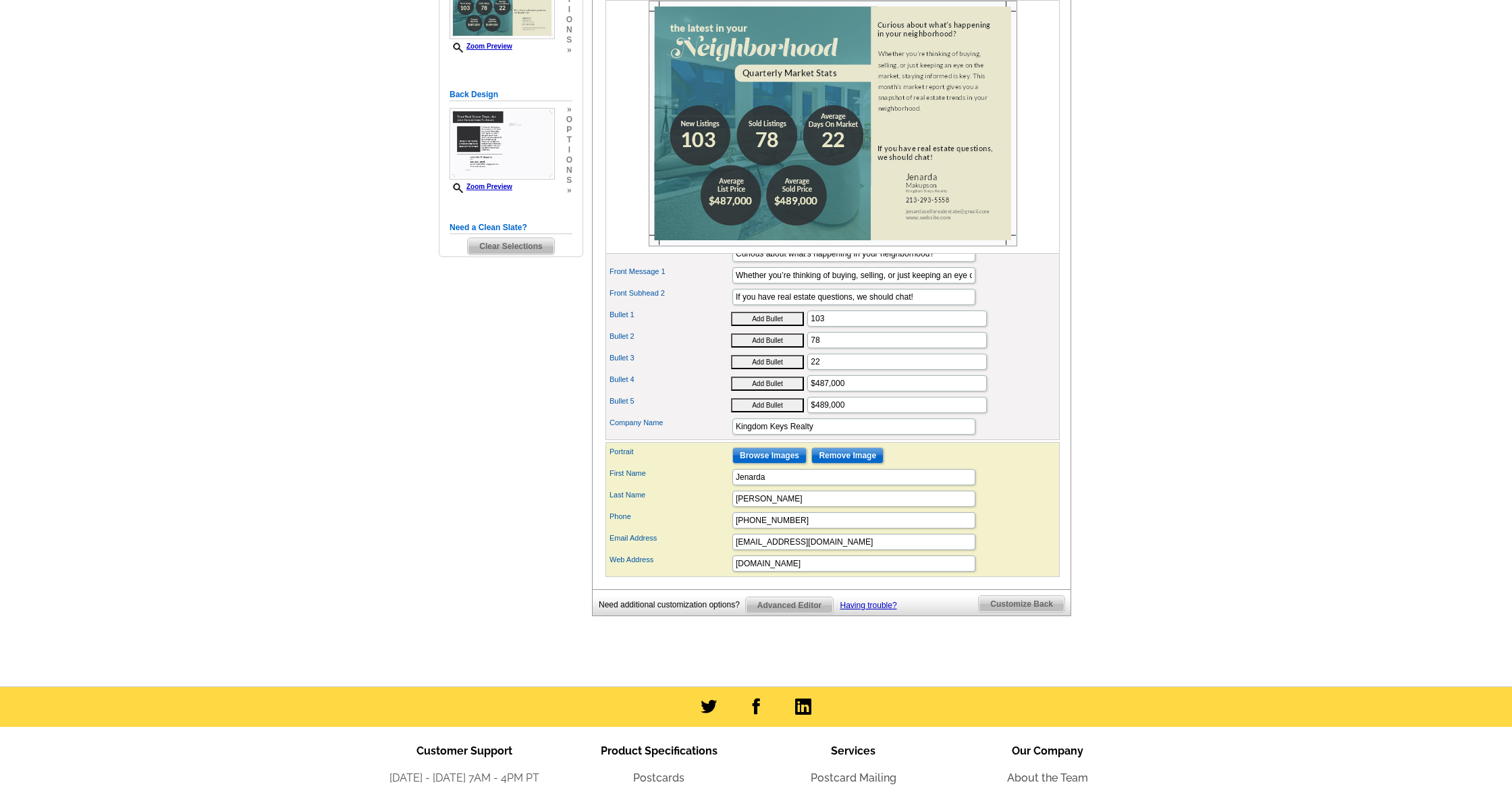
scroll to position [283, 0]
click at [834, 572] on input "www.website.com" at bounding box center [854, 564] width 243 height 17
type input "w"
type input "[DOMAIN_NAME]"
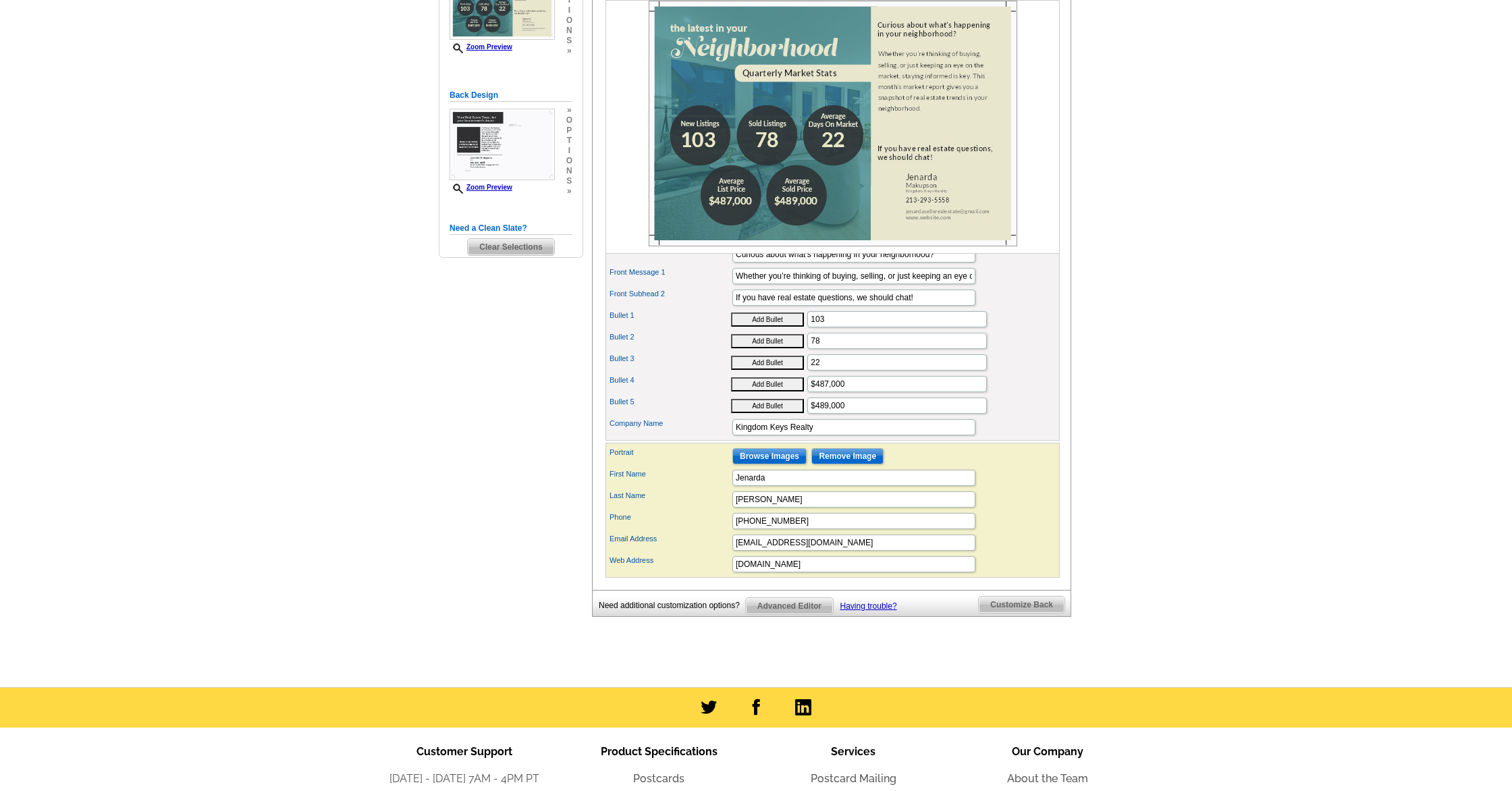
click at [1032, 531] on div "Phone [PHONE_NUMBER]" at bounding box center [833, 521] width 449 height 22
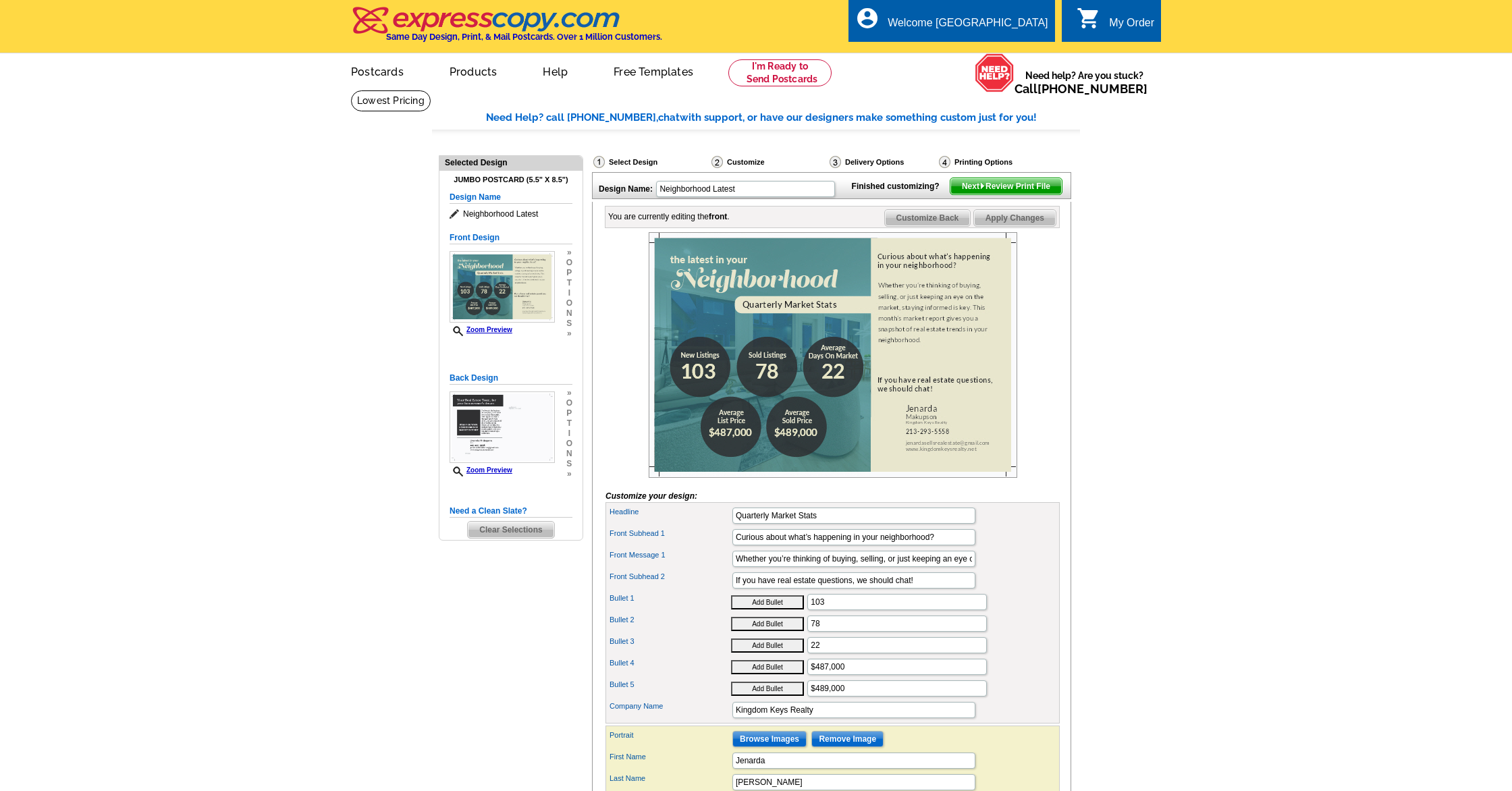
click at [1015, 226] on span "Apply Changes" at bounding box center [1015, 218] width 81 height 17
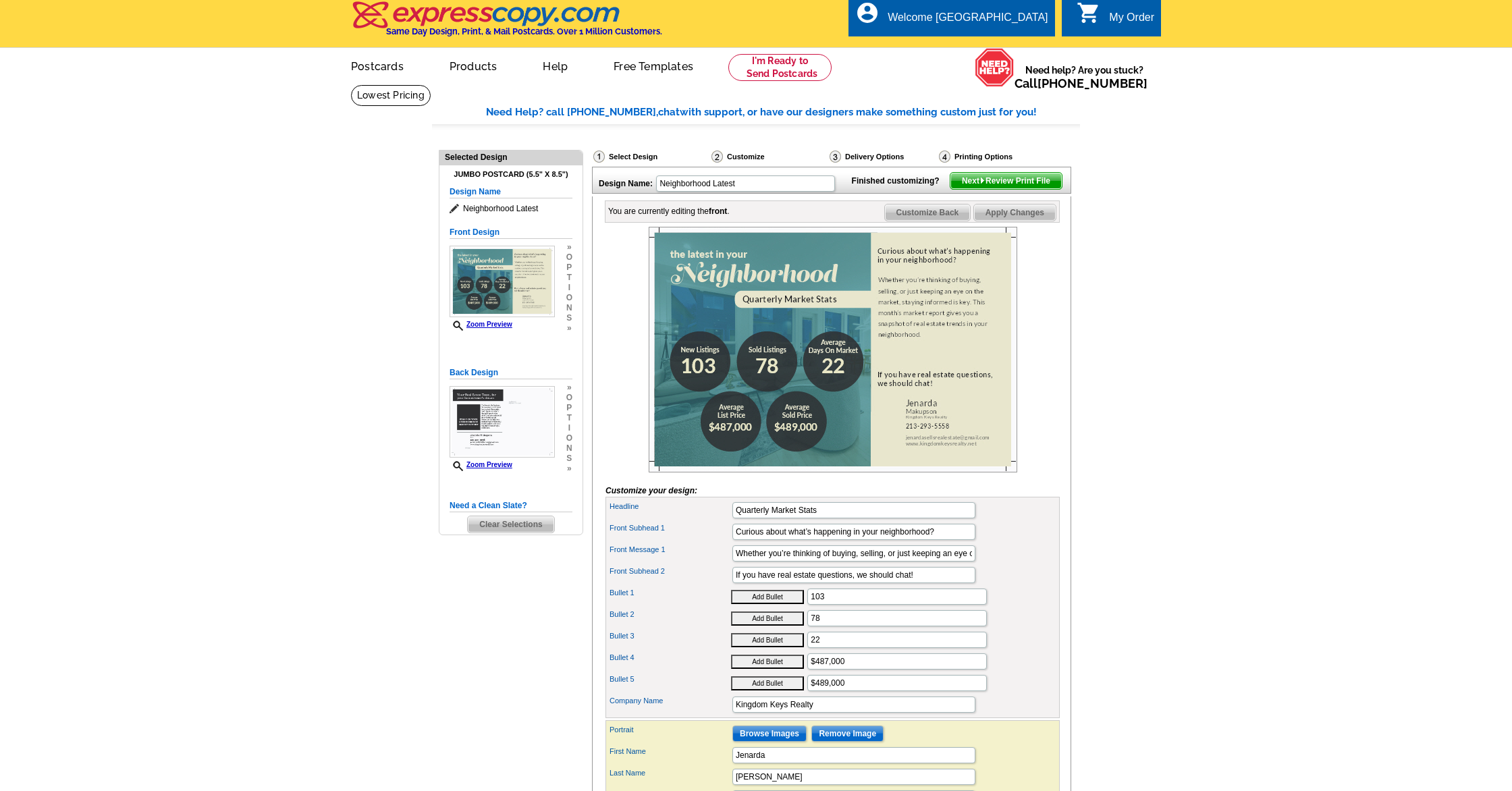
scroll to position [2, 0]
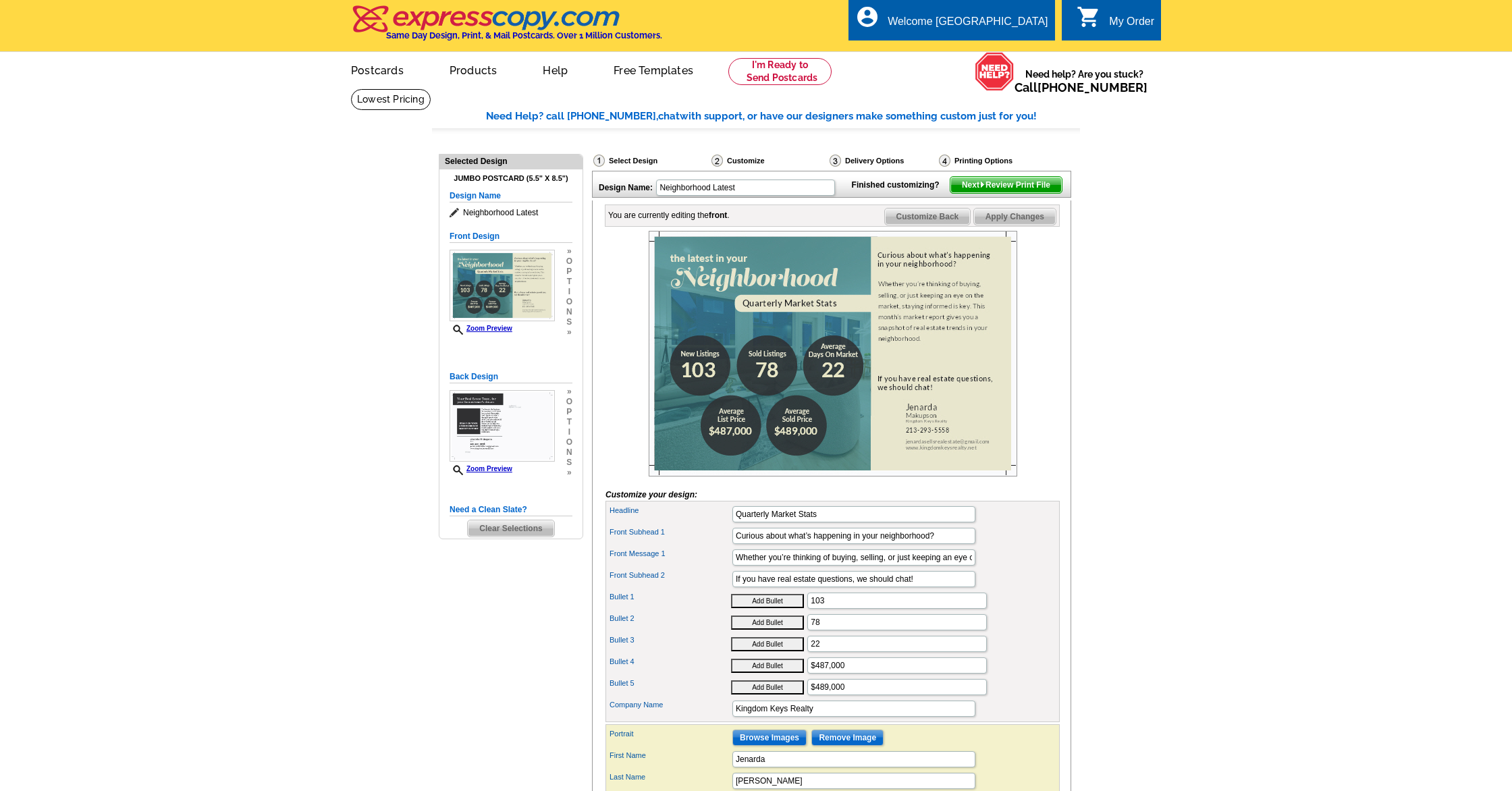
click at [451, 214] on icon at bounding box center [456, 212] width 14 height 10
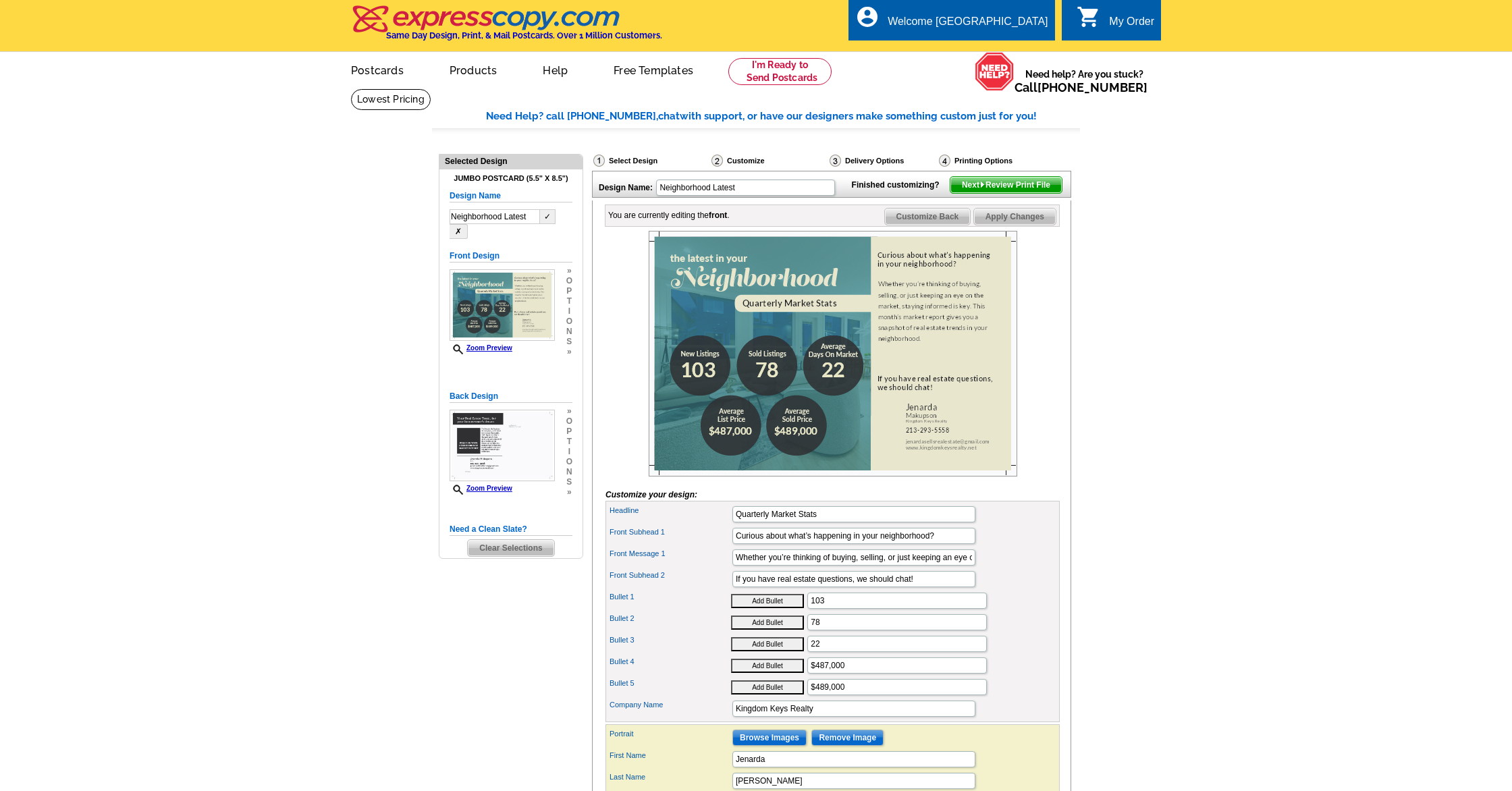
click at [544, 218] on button "✓" at bounding box center [547, 217] width 16 height 15
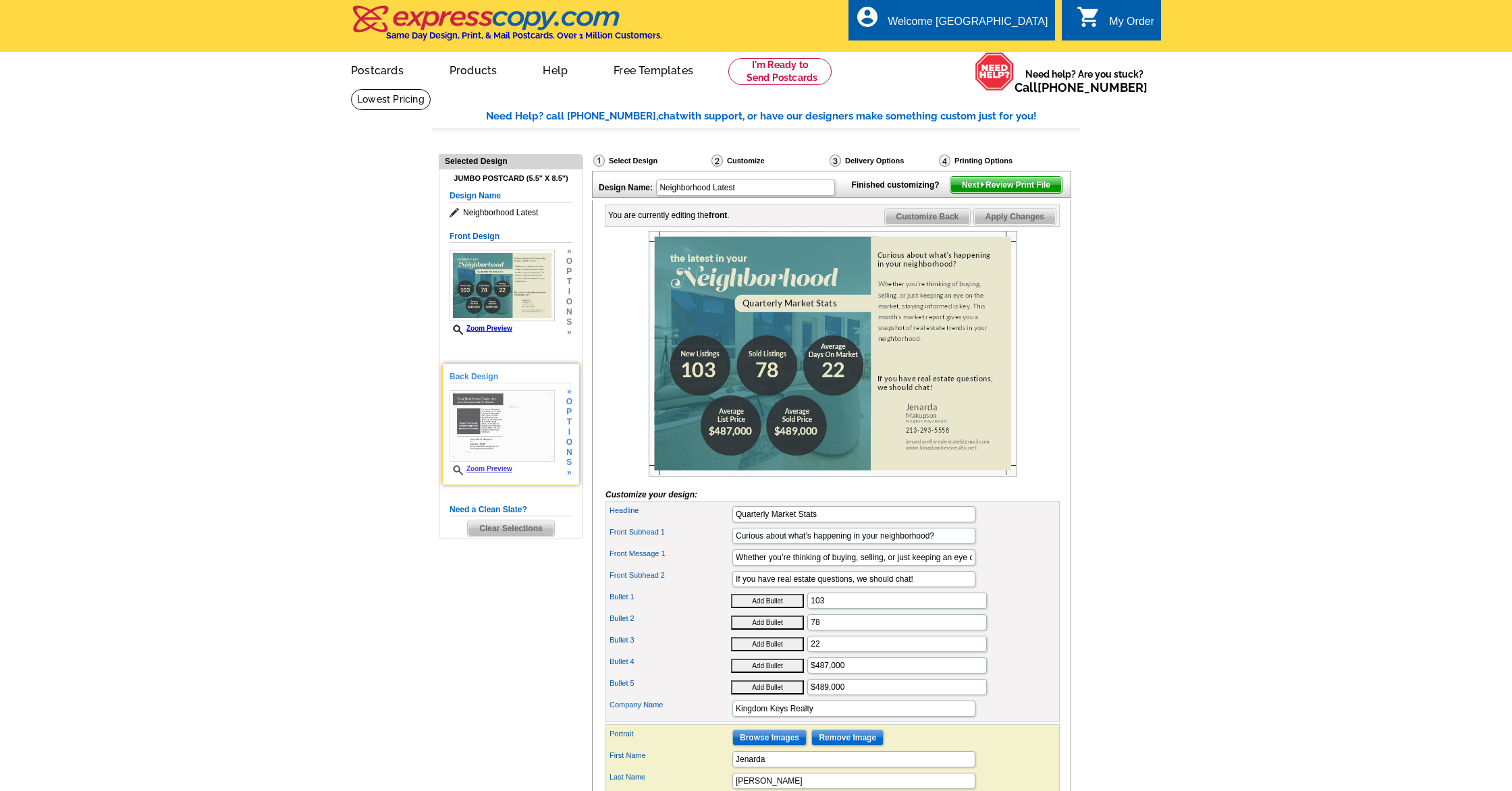
click at [498, 446] on img at bounding box center [502, 425] width 105 height 71
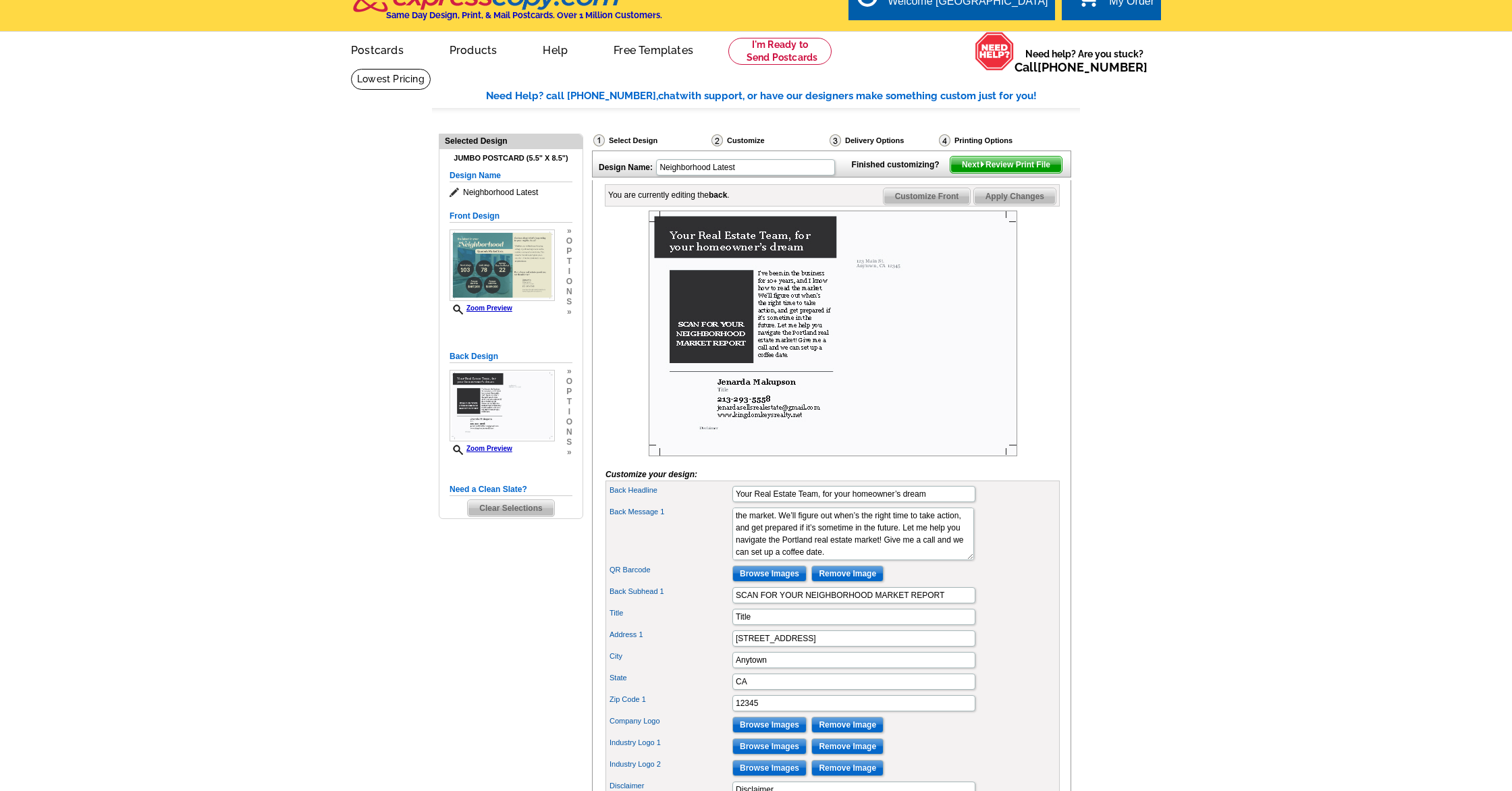
scroll to position [0, 0]
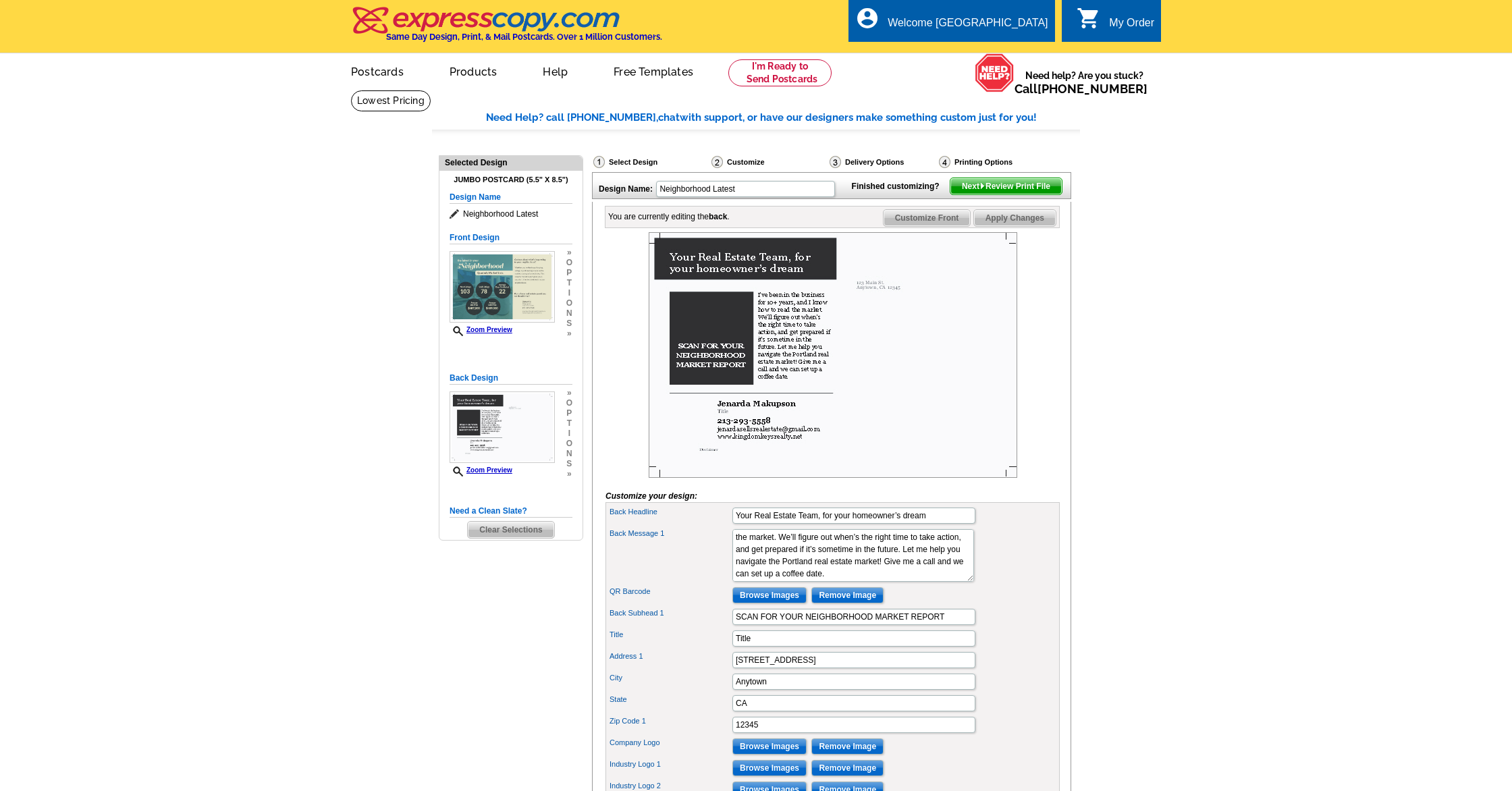
click at [746, 162] on div "Customize" at bounding box center [769, 163] width 118 height 17
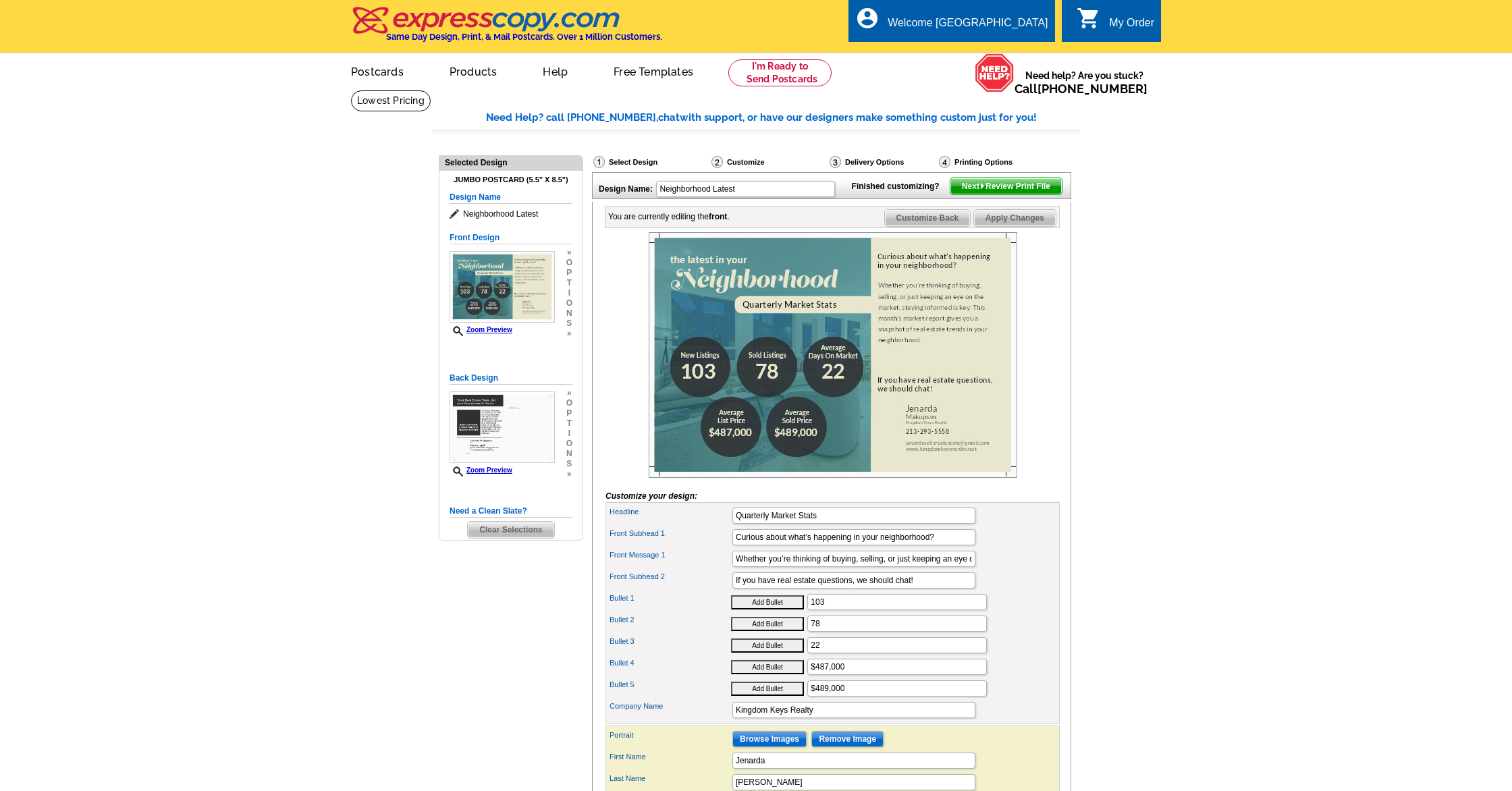
click at [995, 194] on span "Next Review Print File" at bounding box center [1006, 187] width 111 height 17
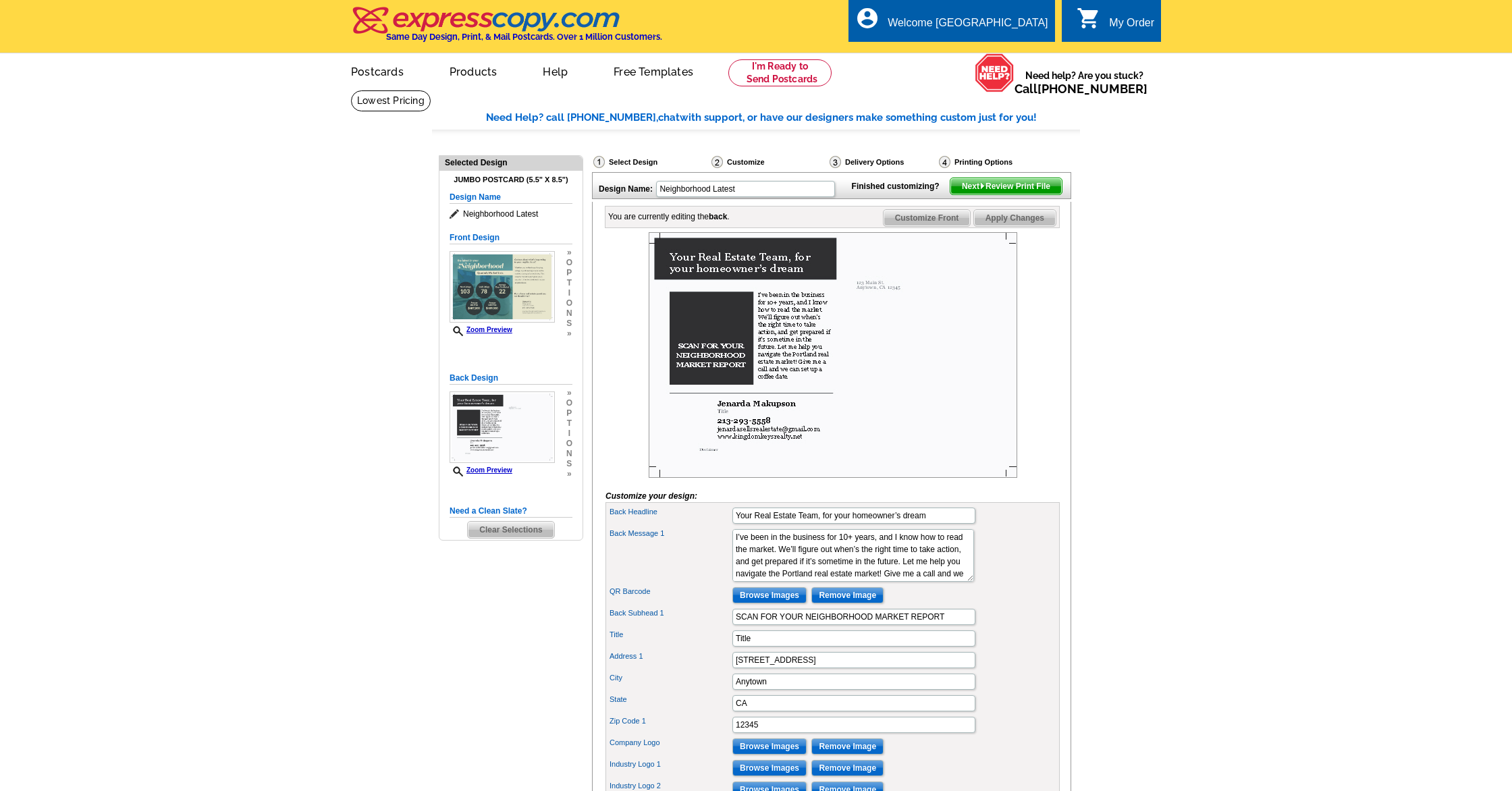
click at [734, 163] on div "Customize" at bounding box center [769, 163] width 118 height 17
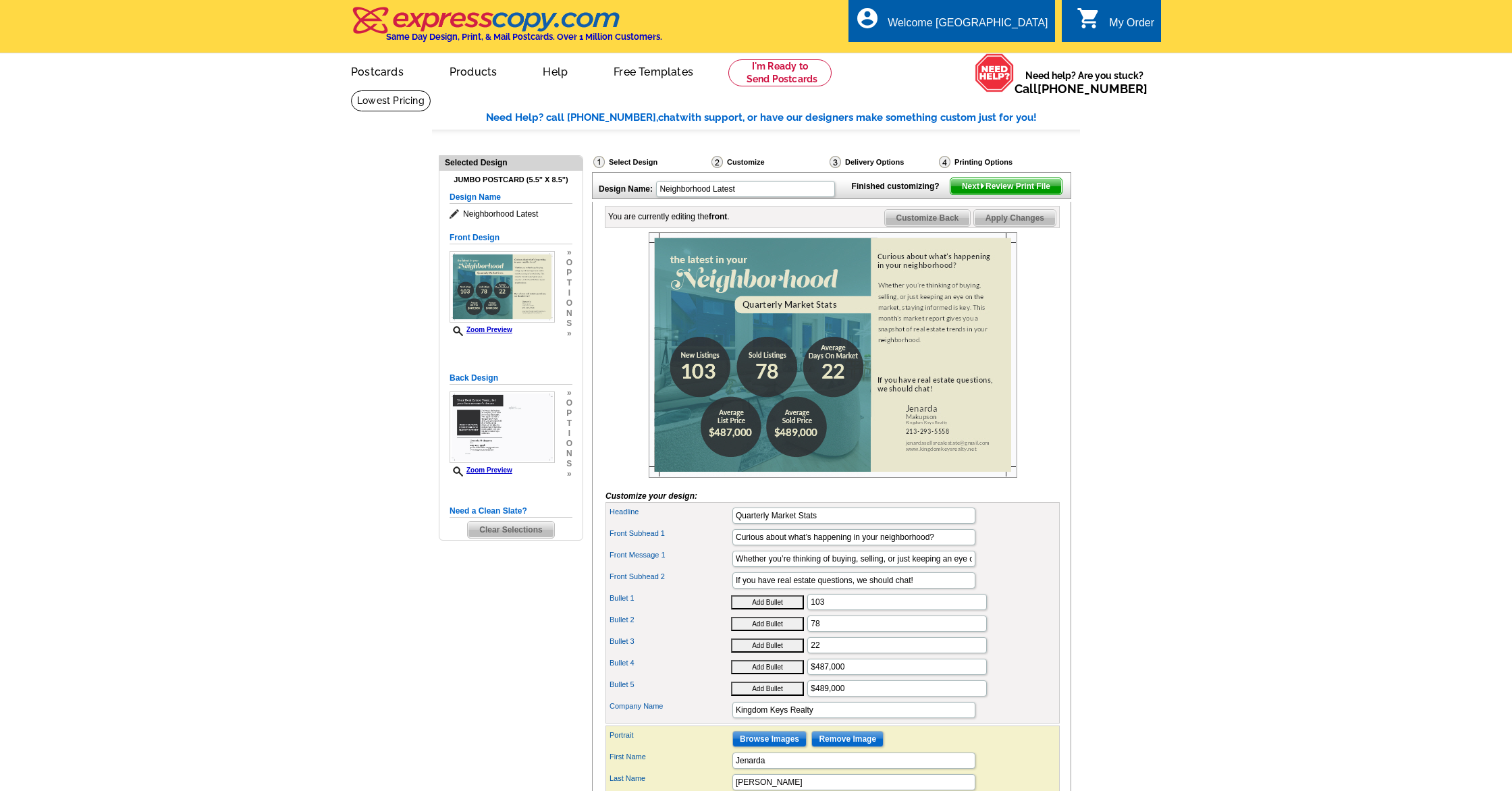
click at [454, 215] on icon at bounding box center [456, 214] width 14 height 10
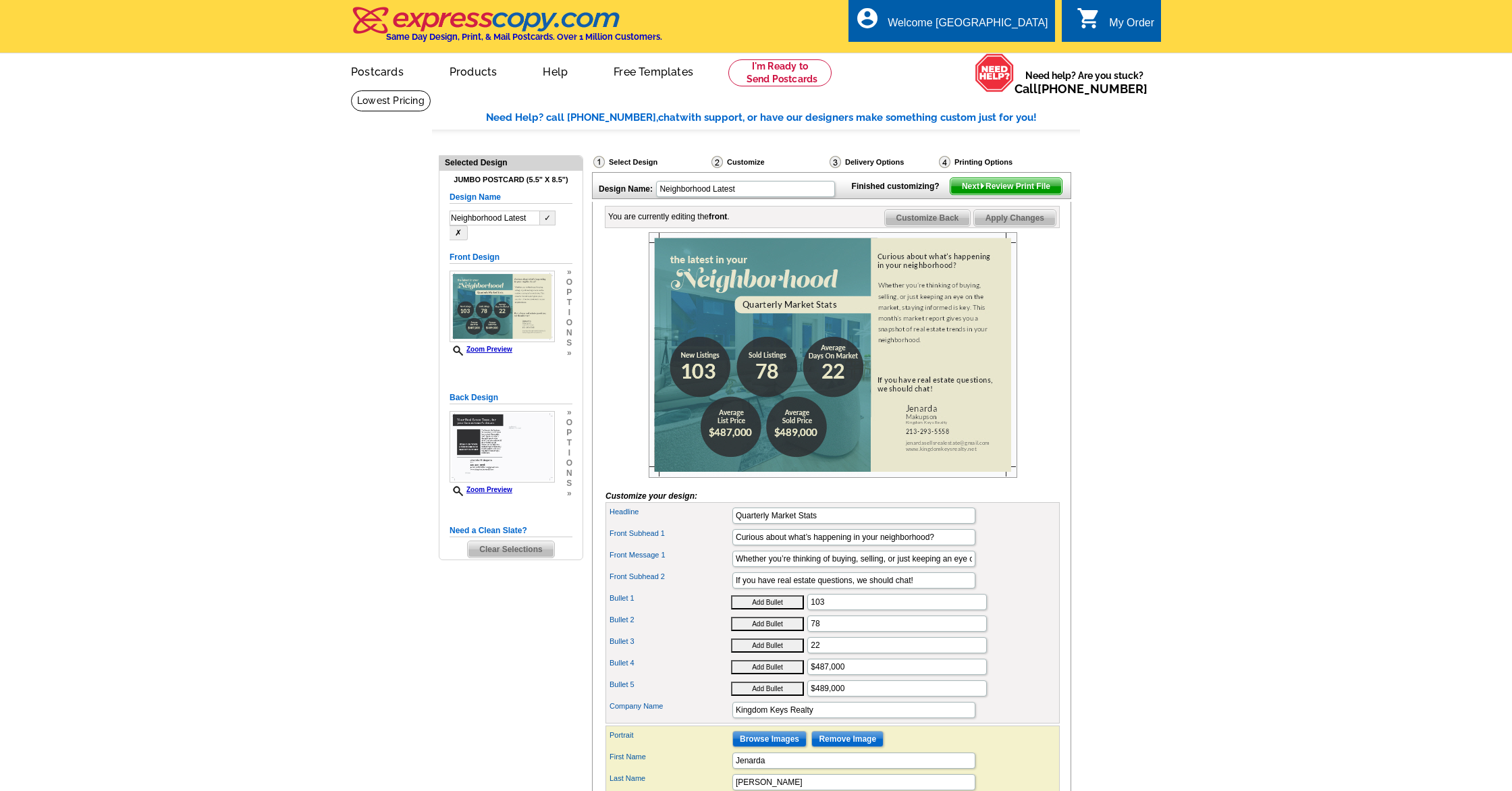
click at [604, 140] on div "Need Help? call [PHONE_NUMBER], chat with support, or have our designers make s…" at bounding box center [756, 534] width 648 height 847
click at [1089, 274] on main "Need Help? call [PHONE_NUMBER], chat with support, or have our designers make s…" at bounding box center [756, 529] width 1512 height 880
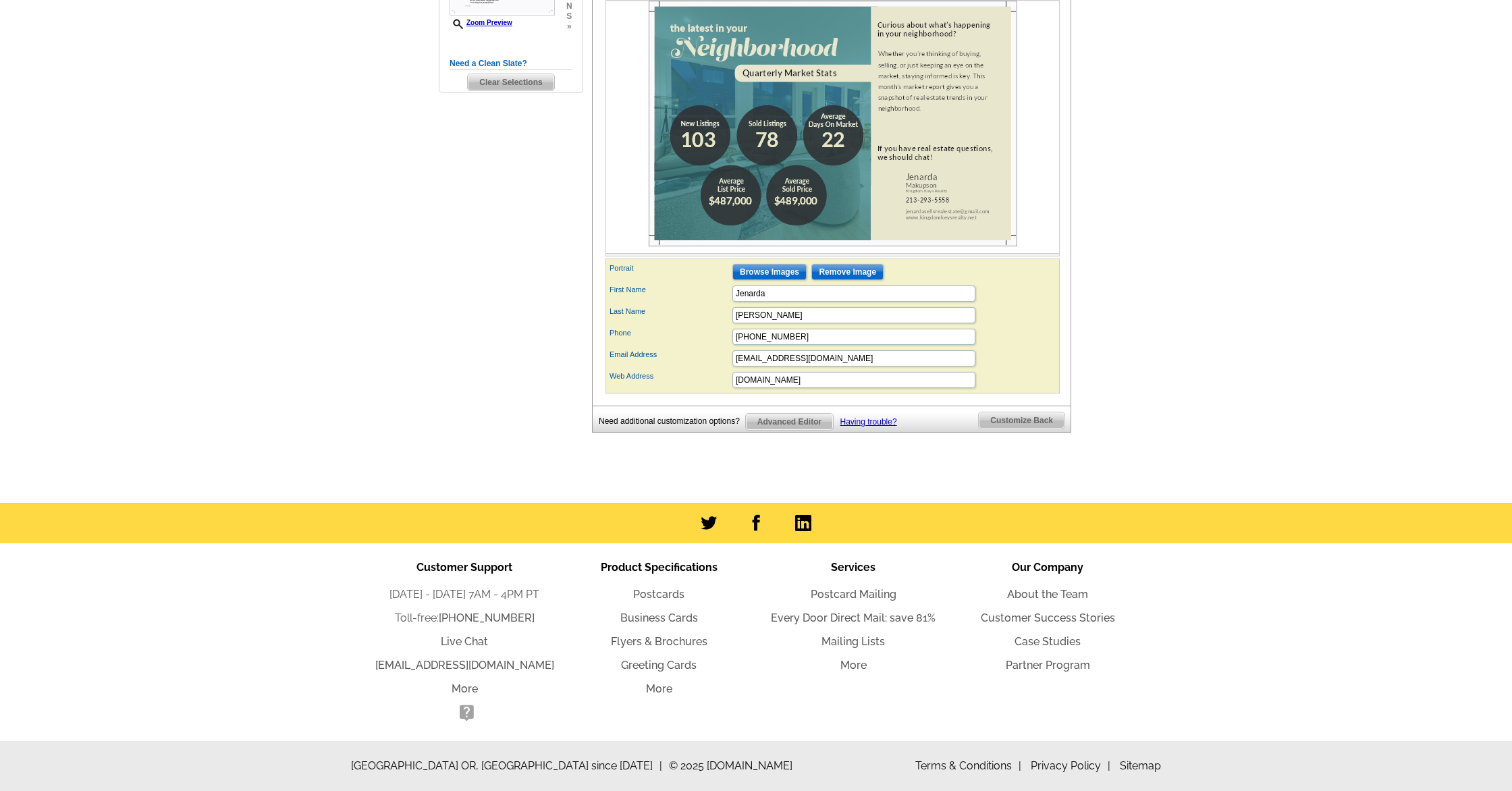
scroll to position [488, 0]
click at [1011, 347] on div "Phone 213-293-5558" at bounding box center [833, 336] width 449 height 22
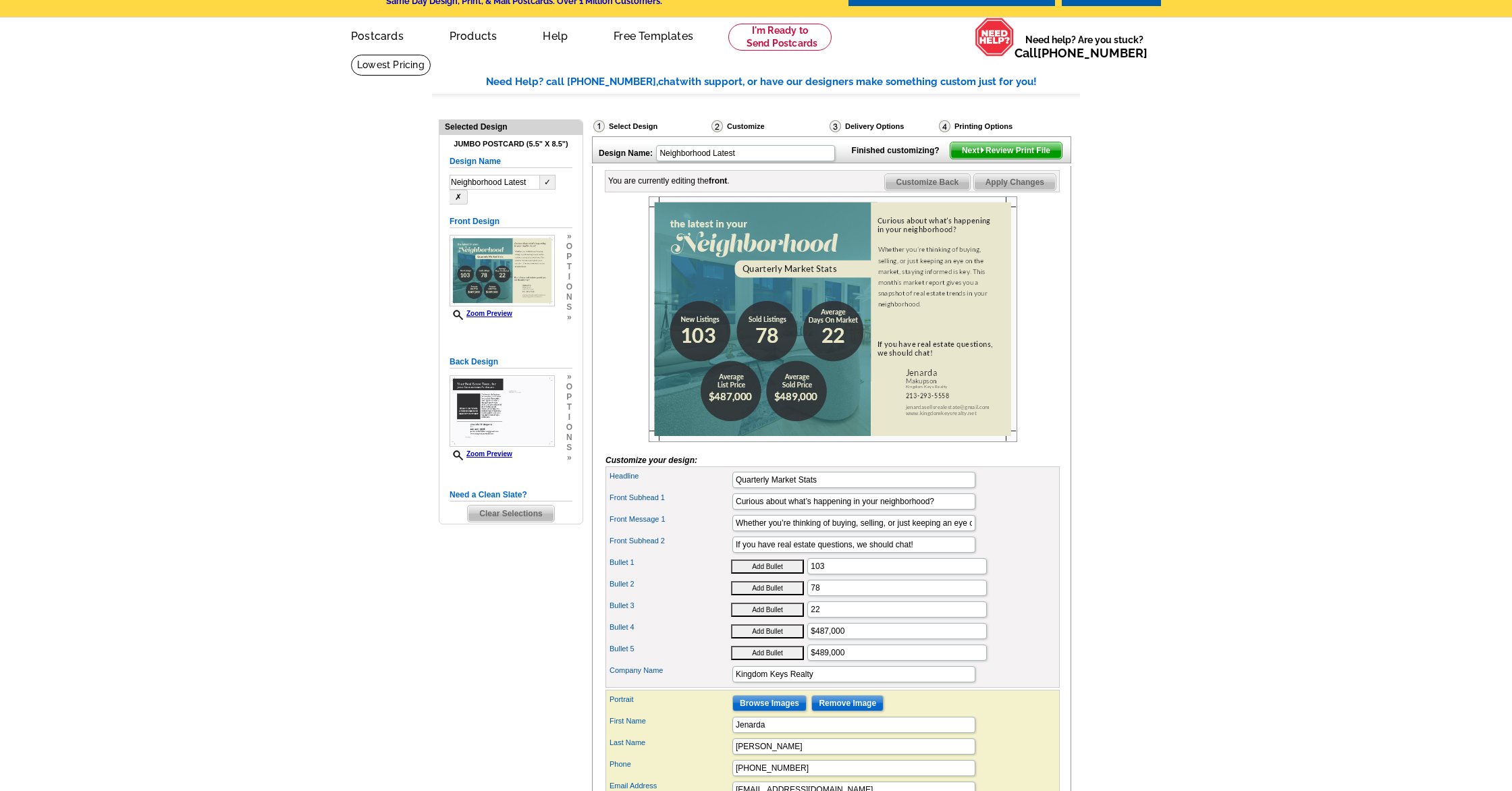
scroll to position [31, 0]
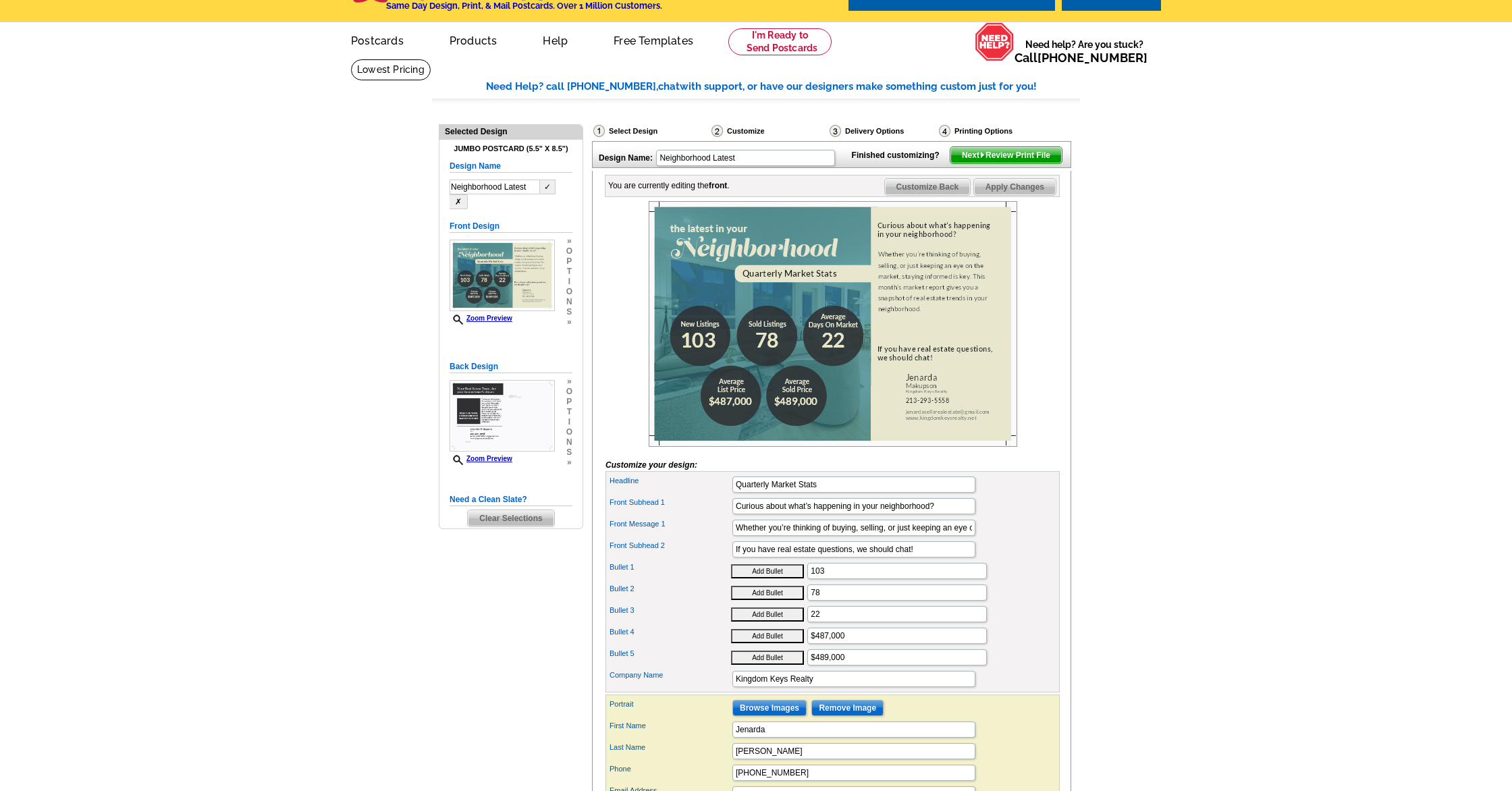
click at [981, 158] on img at bounding box center [983, 155] width 6 height 6
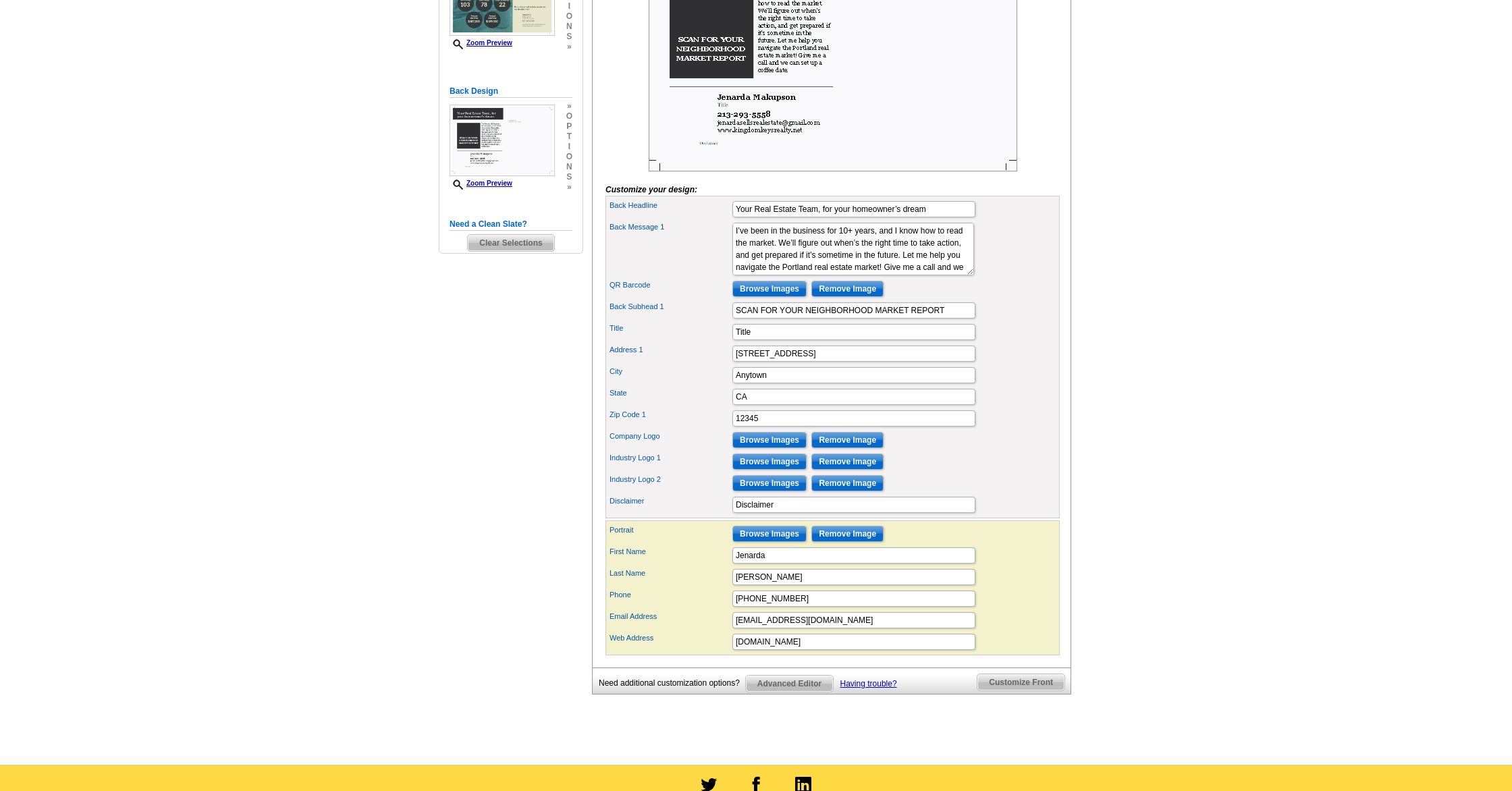
scroll to position [589, 0]
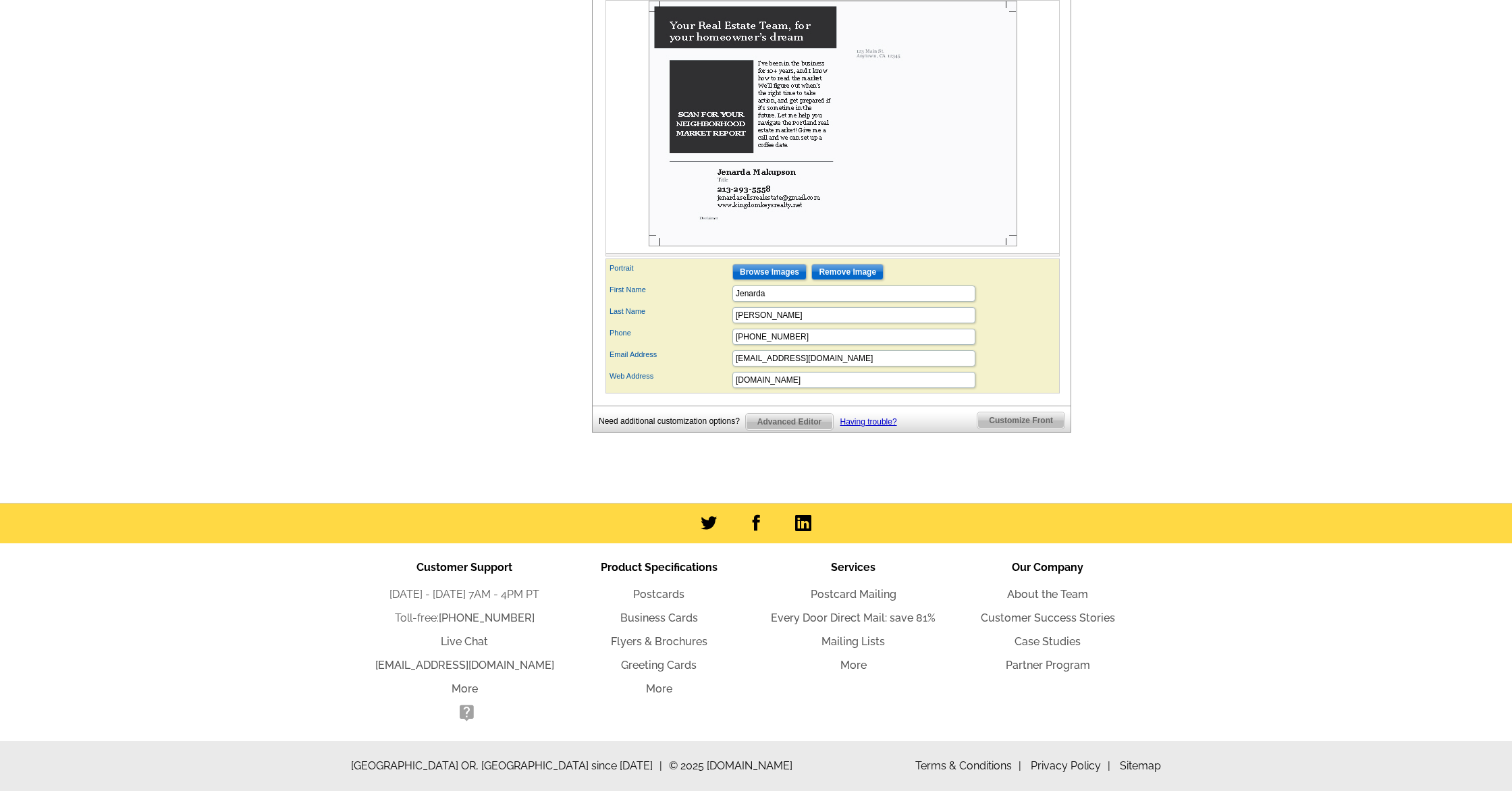
click at [1017, 422] on span "Customize Front" at bounding box center [1021, 421] width 87 height 17
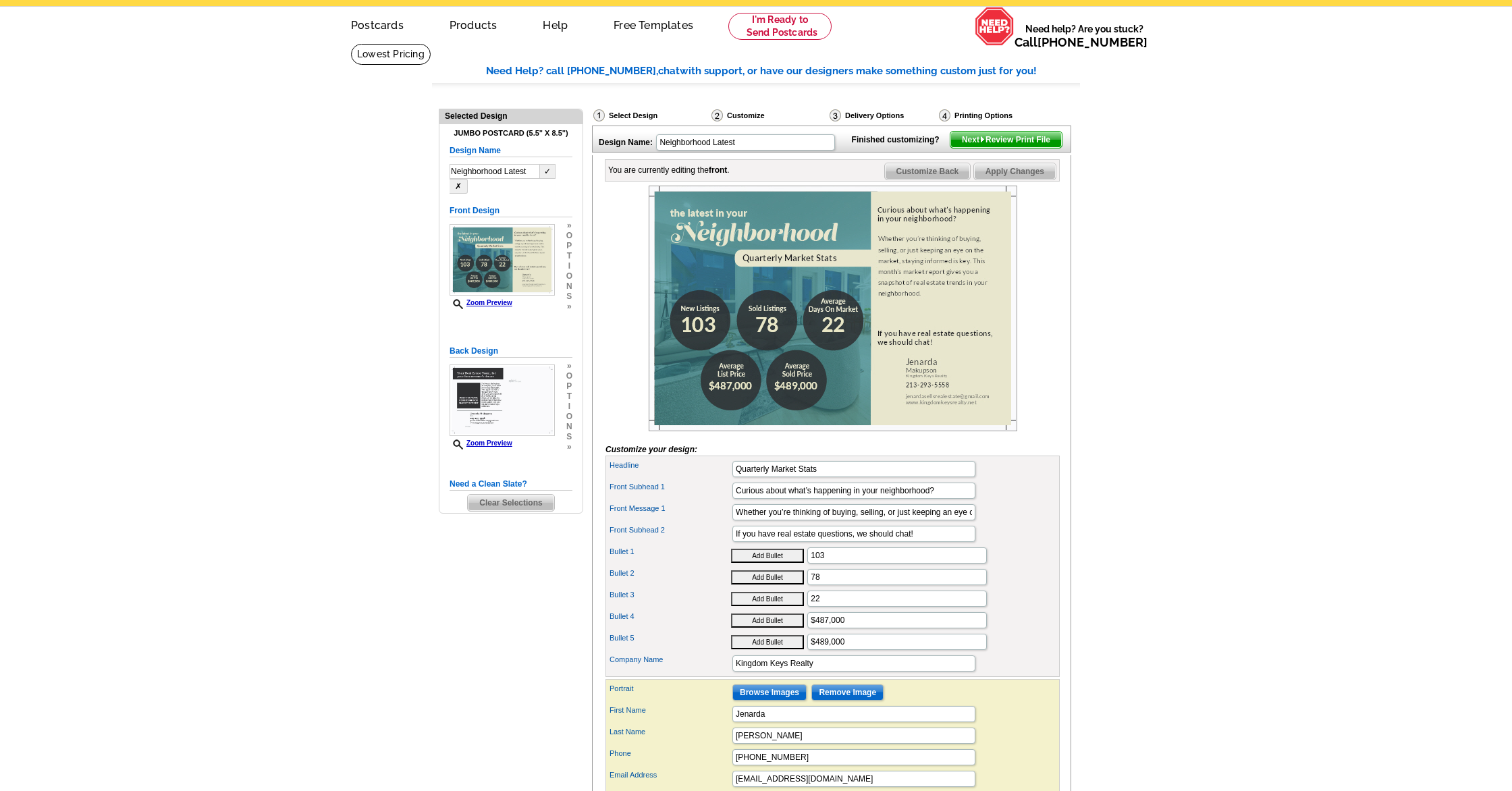
scroll to position [0, 0]
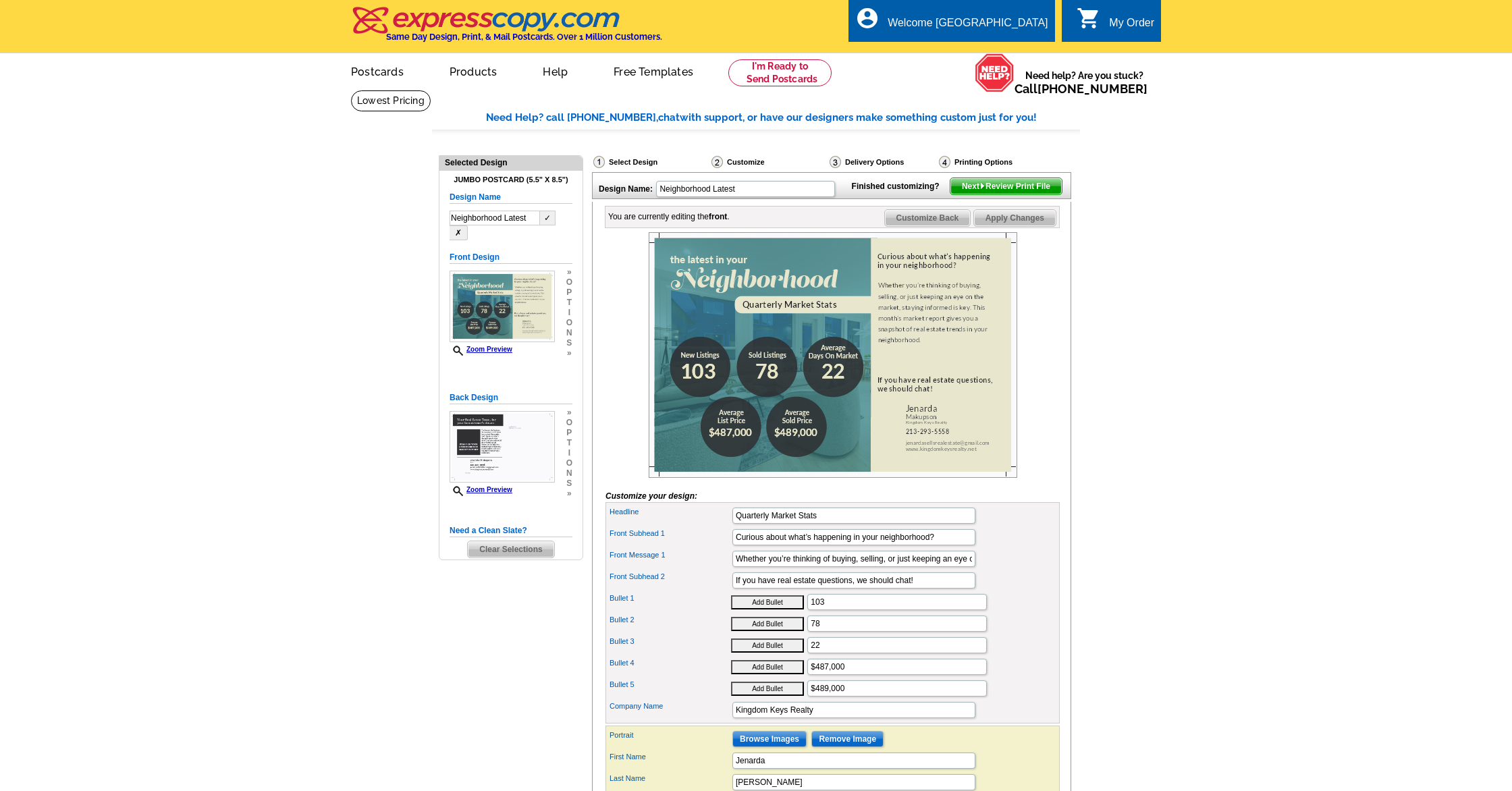
click at [1027, 194] on span "Next Review Print File" at bounding box center [1006, 187] width 111 height 17
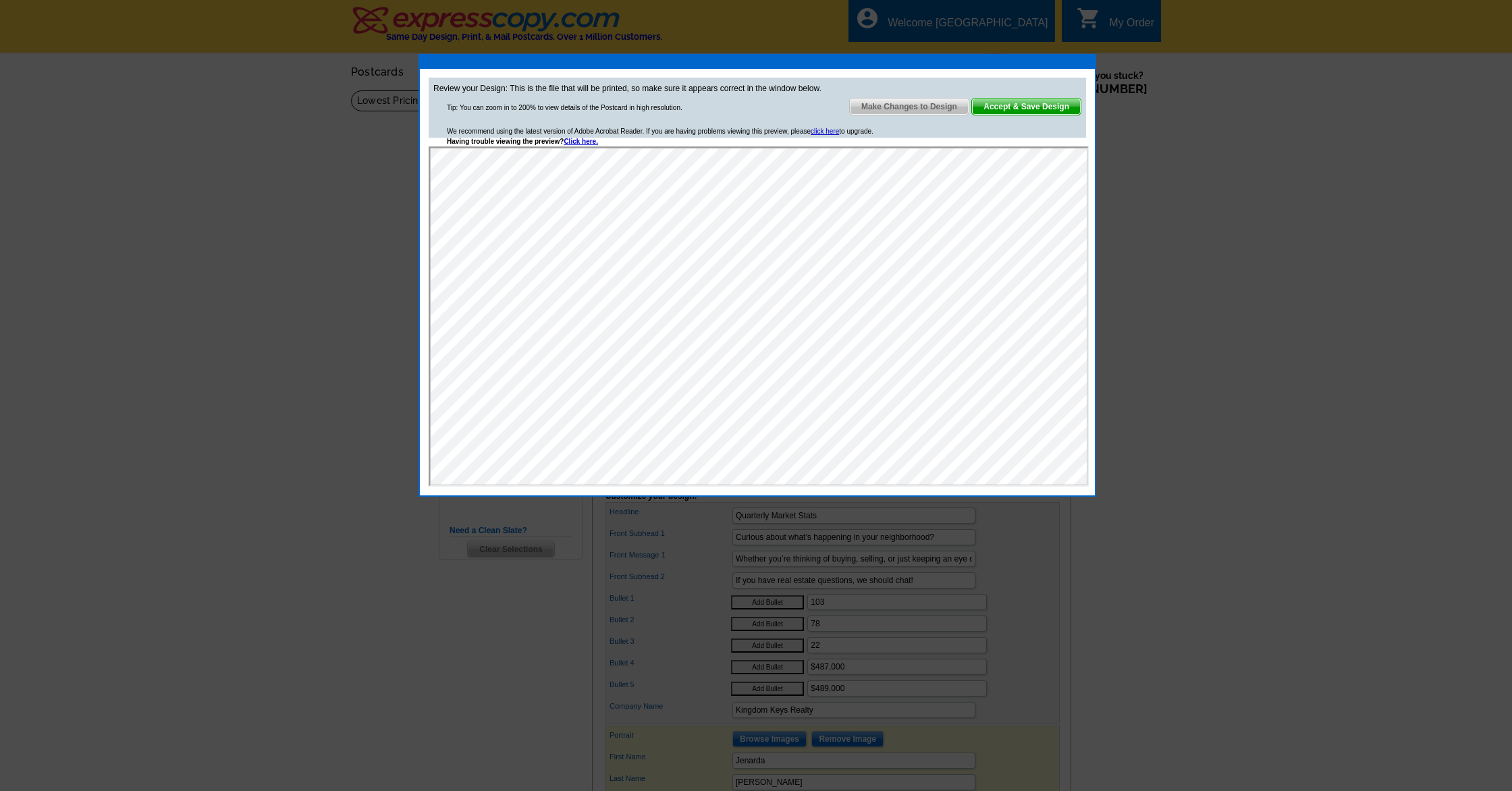
click at [1118, 199] on div at bounding box center [756, 395] width 1512 height 791
click at [921, 105] on span "Make Changes to Design" at bounding box center [910, 107] width 119 height 17
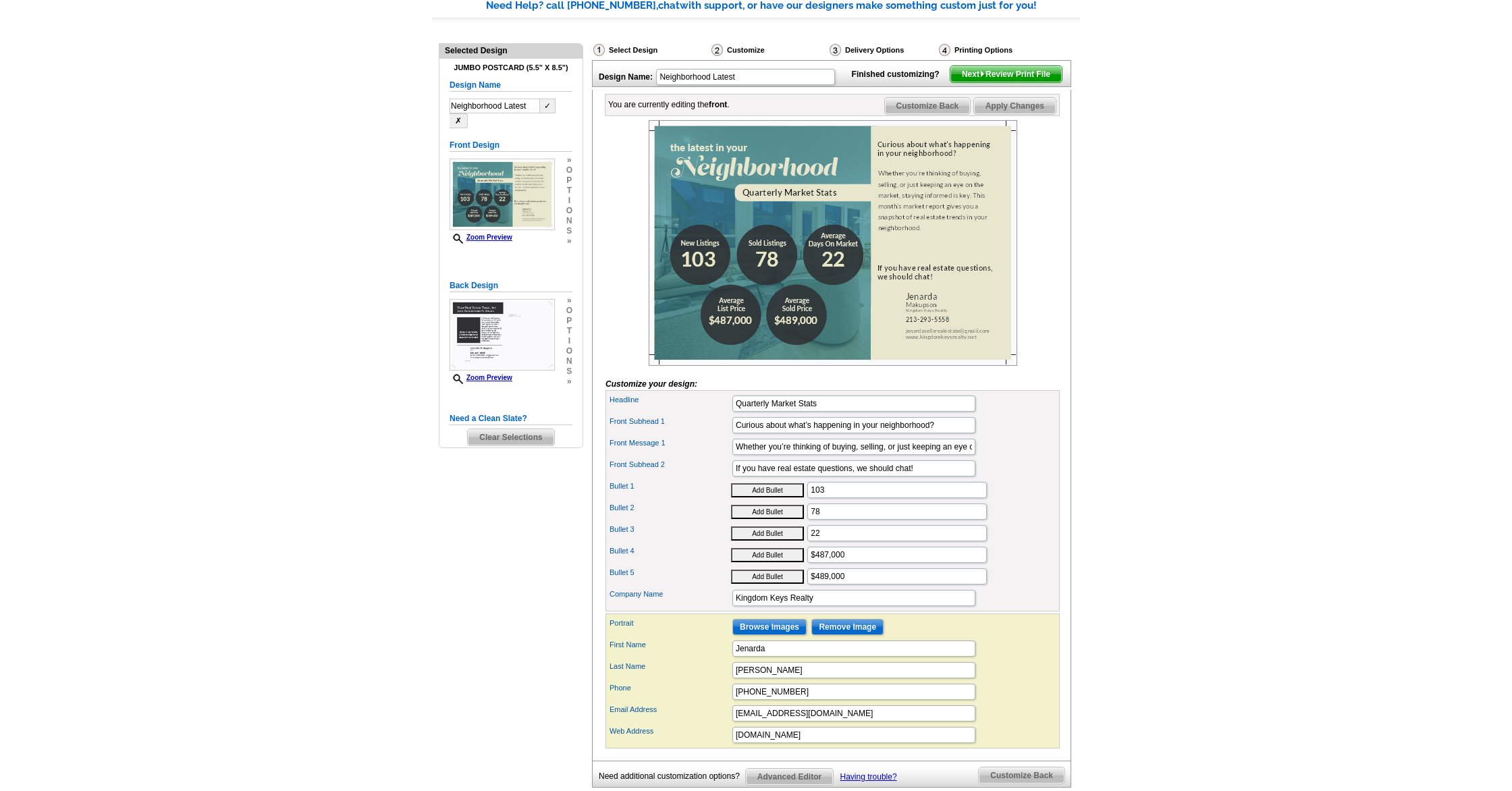
scroll to position [113, 0]
click at [525, 312] on img at bounding box center [502, 333] width 105 height 71
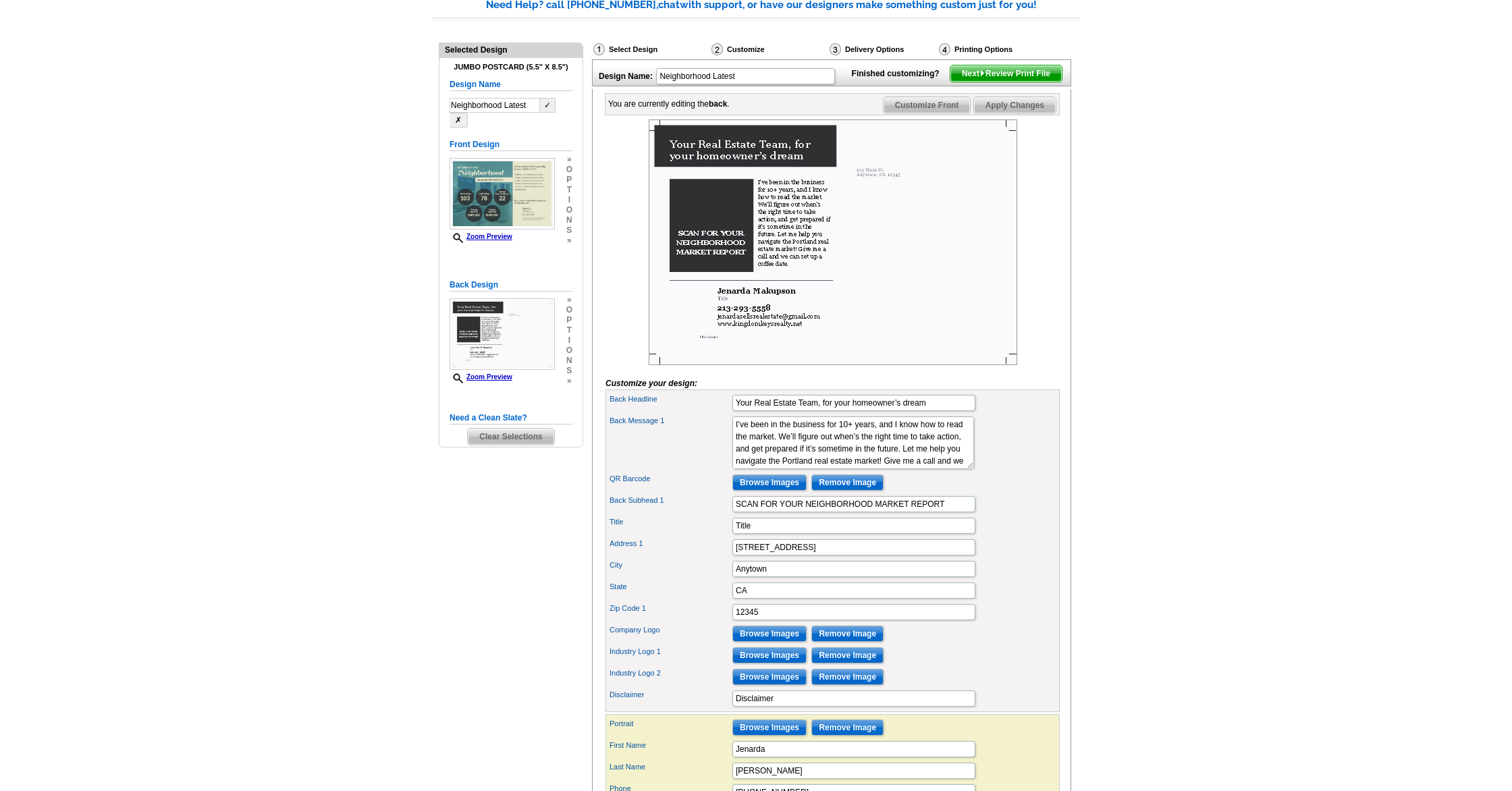
scroll to position [75, 0]
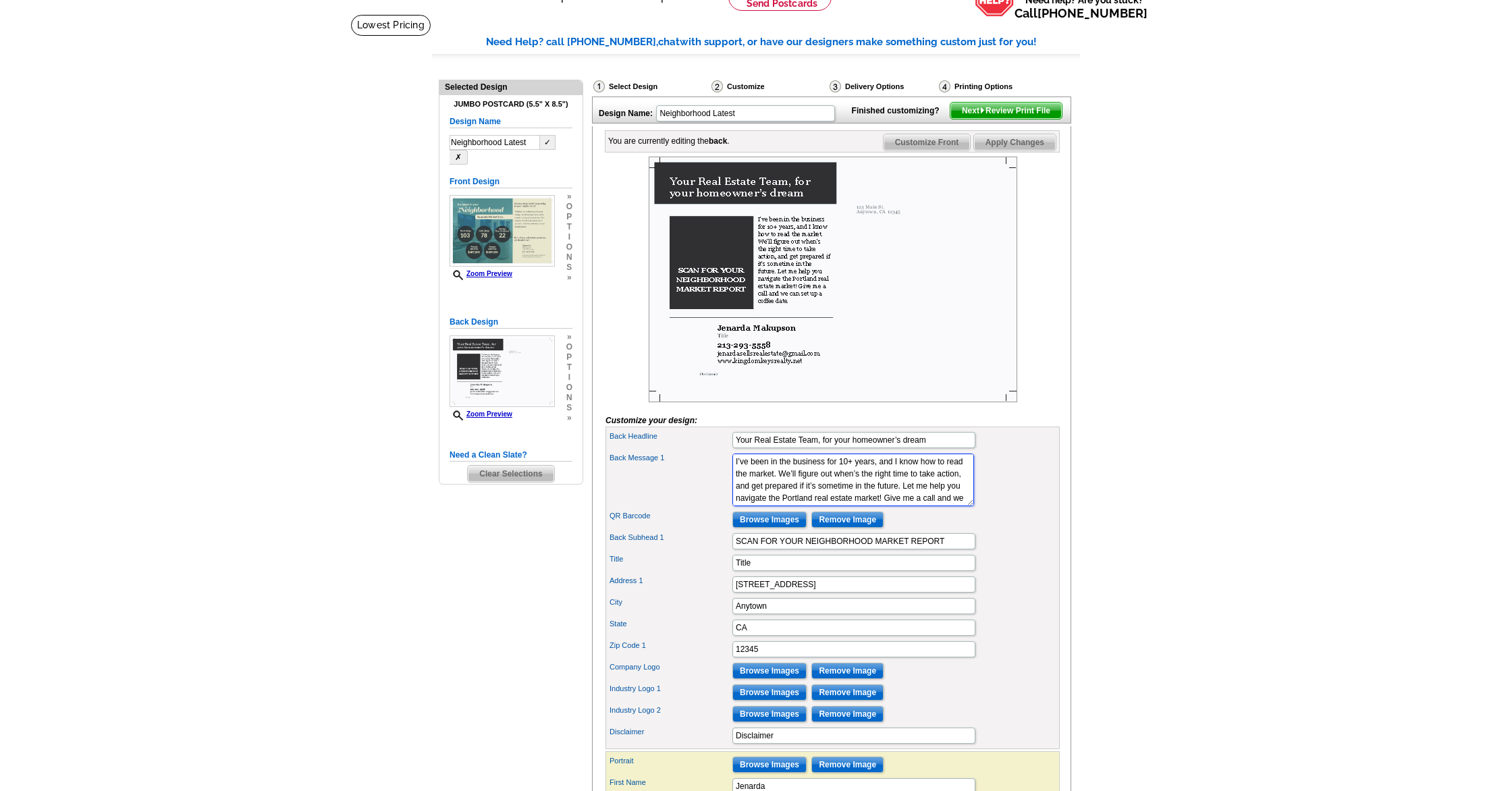
click at [899, 506] on textarea "I’ve been in the business for 10+ years, and I know how to read the market. We’…" at bounding box center [853, 479] width 242 height 53
type textarea "I’ve been in the business for 10+ years, and I know how to read the market. We’…"
click at [980, 509] on div "Back Message 1 I’ve been in the business for 10+ years, and I know how to read …" at bounding box center [833, 479] width 449 height 58
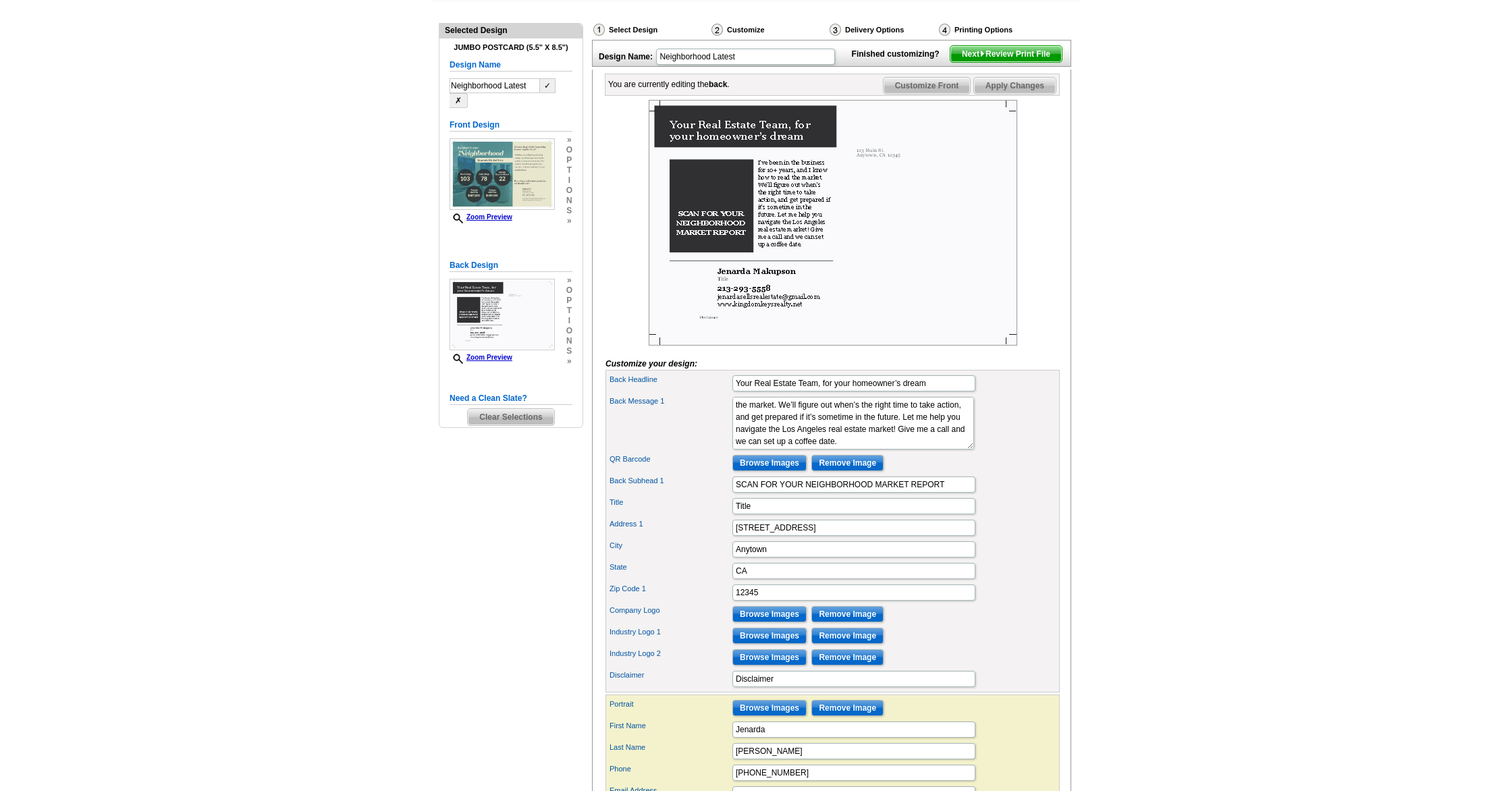
scroll to position [136, 0]
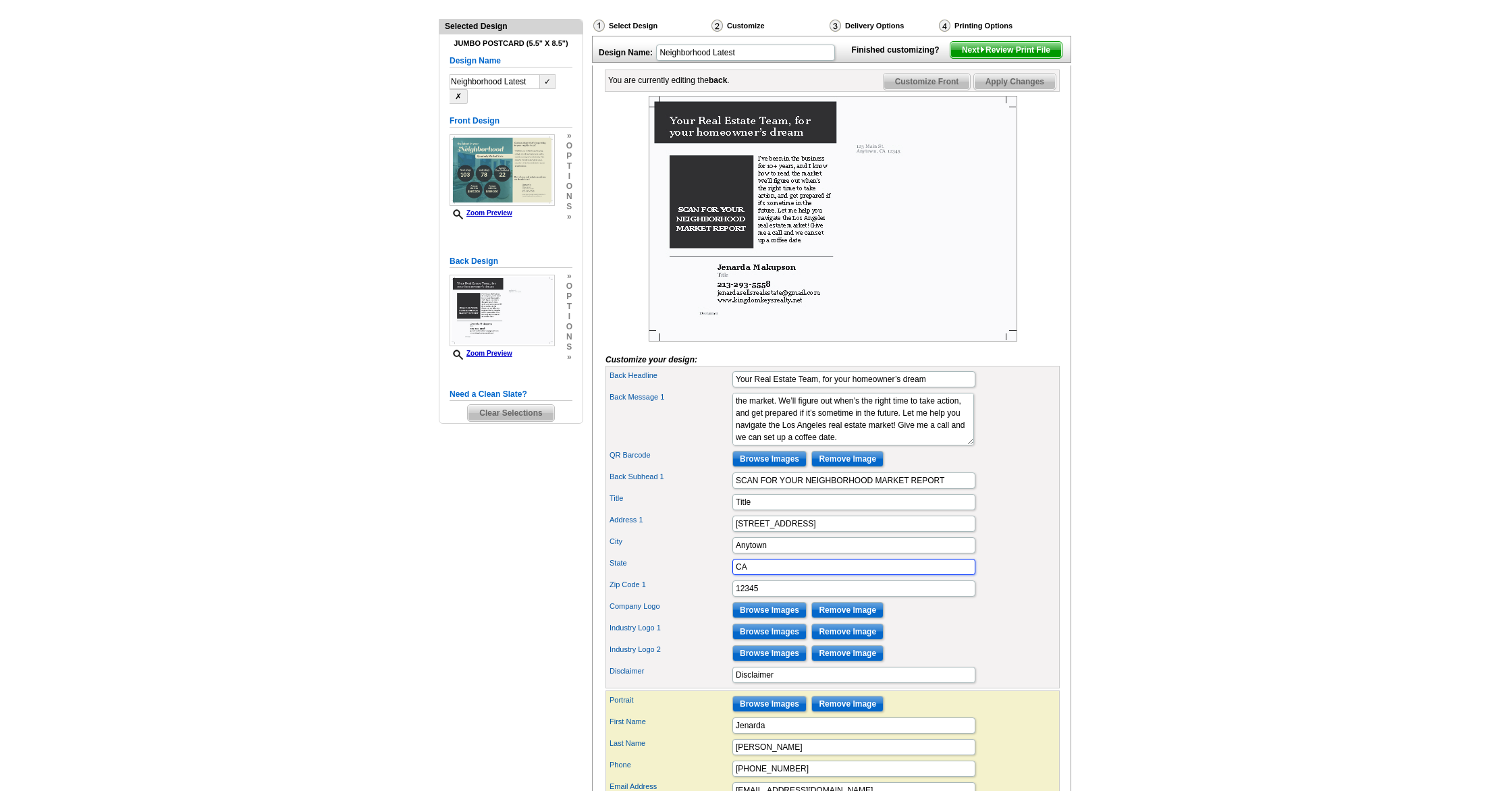
click at [775, 575] on input "CA" at bounding box center [854, 567] width 243 height 17
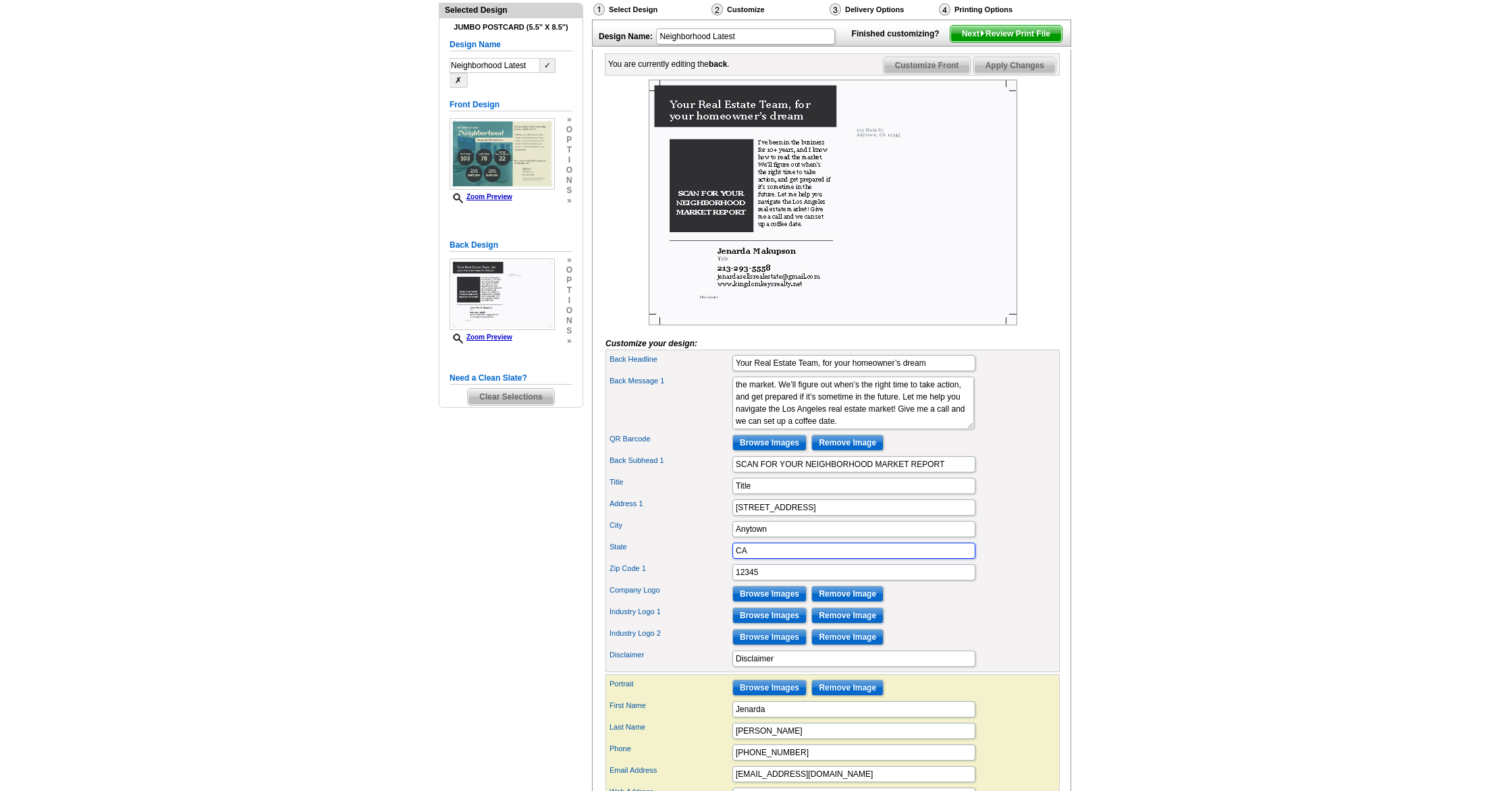
scroll to position [151, 0]
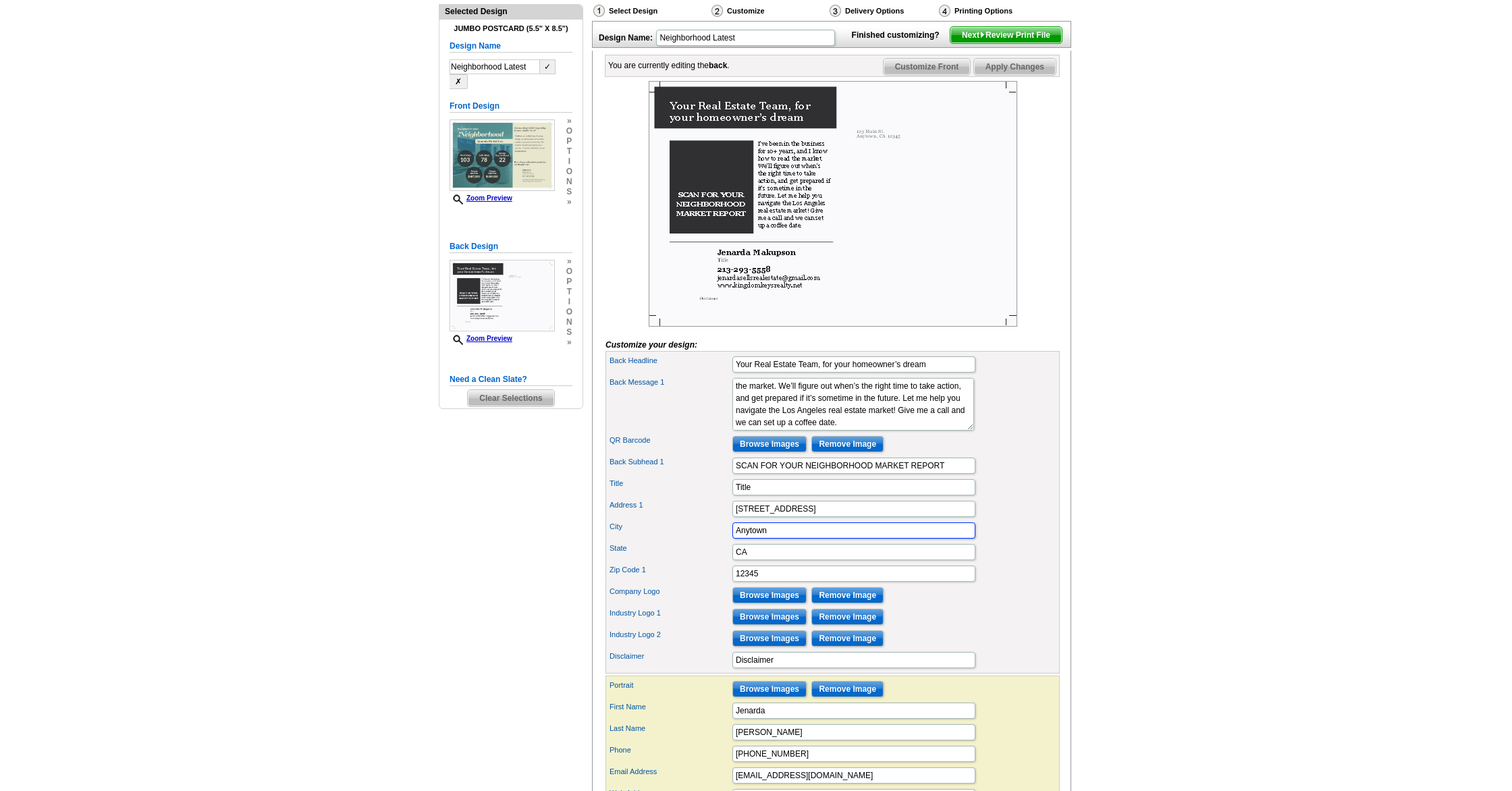
click at [779, 538] on input "Anytown" at bounding box center [854, 531] width 243 height 17
type input "A"
click at [805, 517] on input "123 Main St." at bounding box center [854, 509] width 243 height 17
type input "1"
click at [779, 582] on input "12345" at bounding box center [854, 573] width 243 height 17
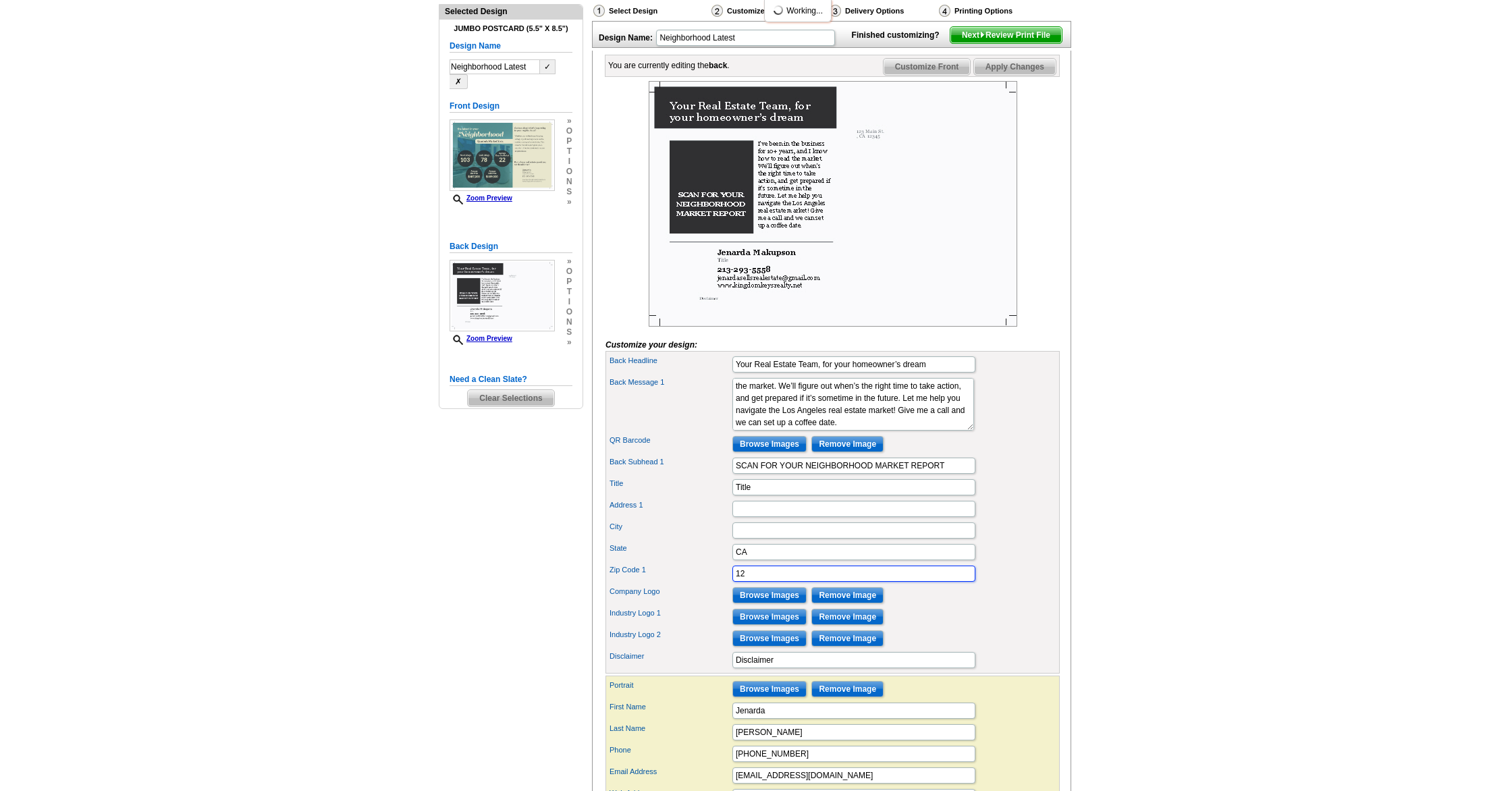
type input "1"
type input "91326"
click at [1046, 519] on div "Address 1" at bounding box center [833, 509] width 449 height 22
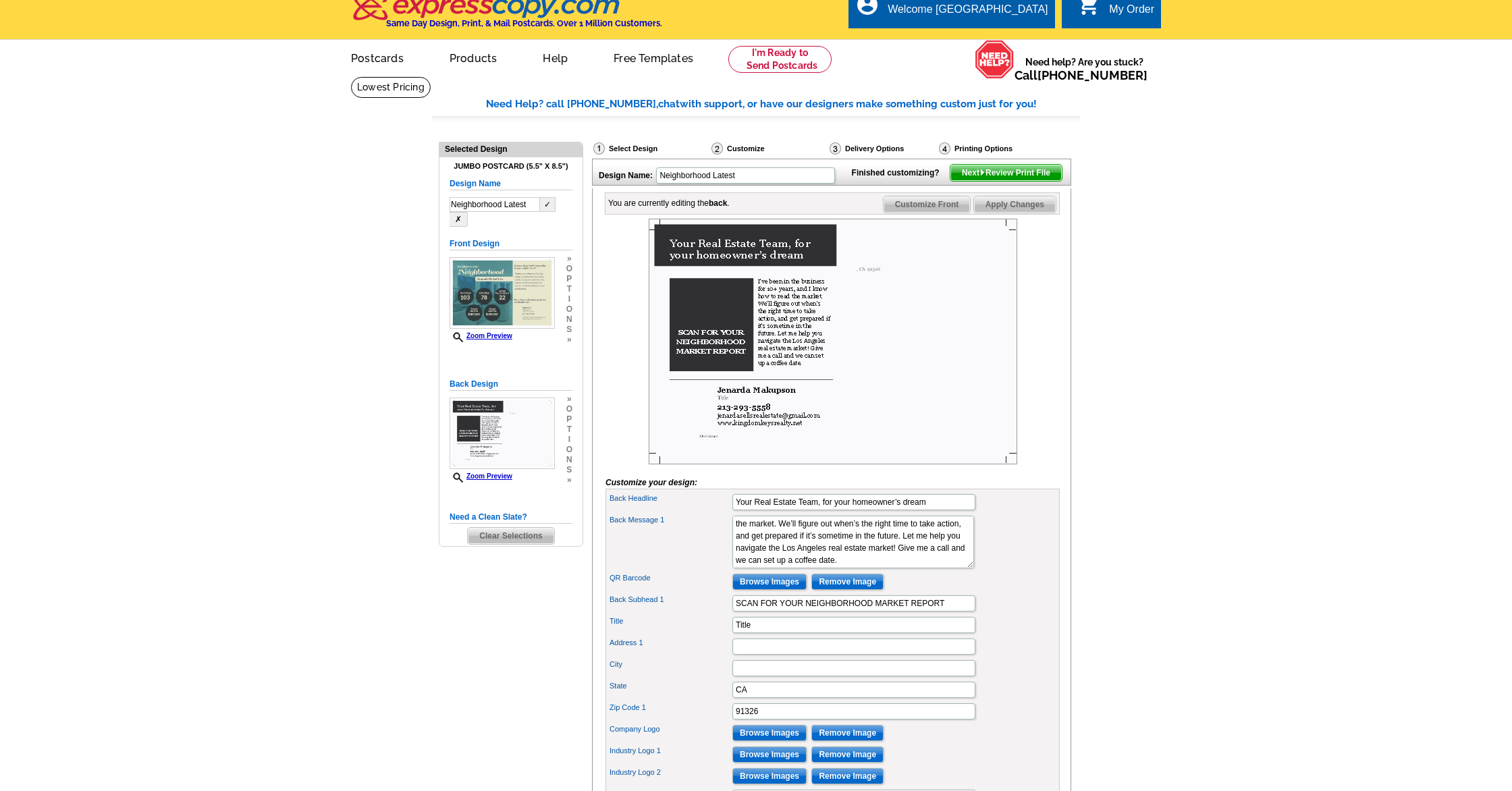
scroll to position [0, 0]
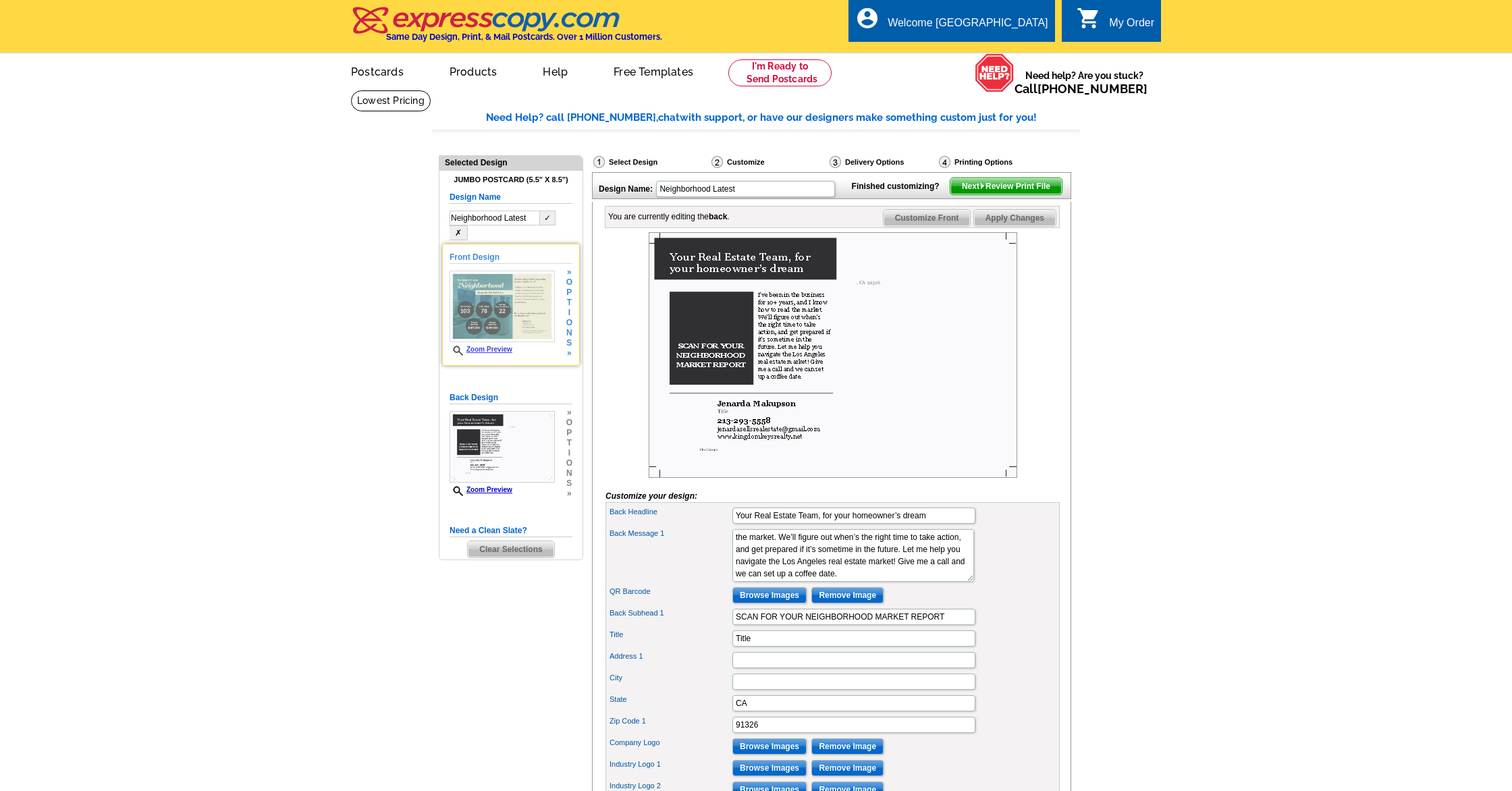
click at [527, 294] on img at bounding box center [502, 306] width 105 height 71
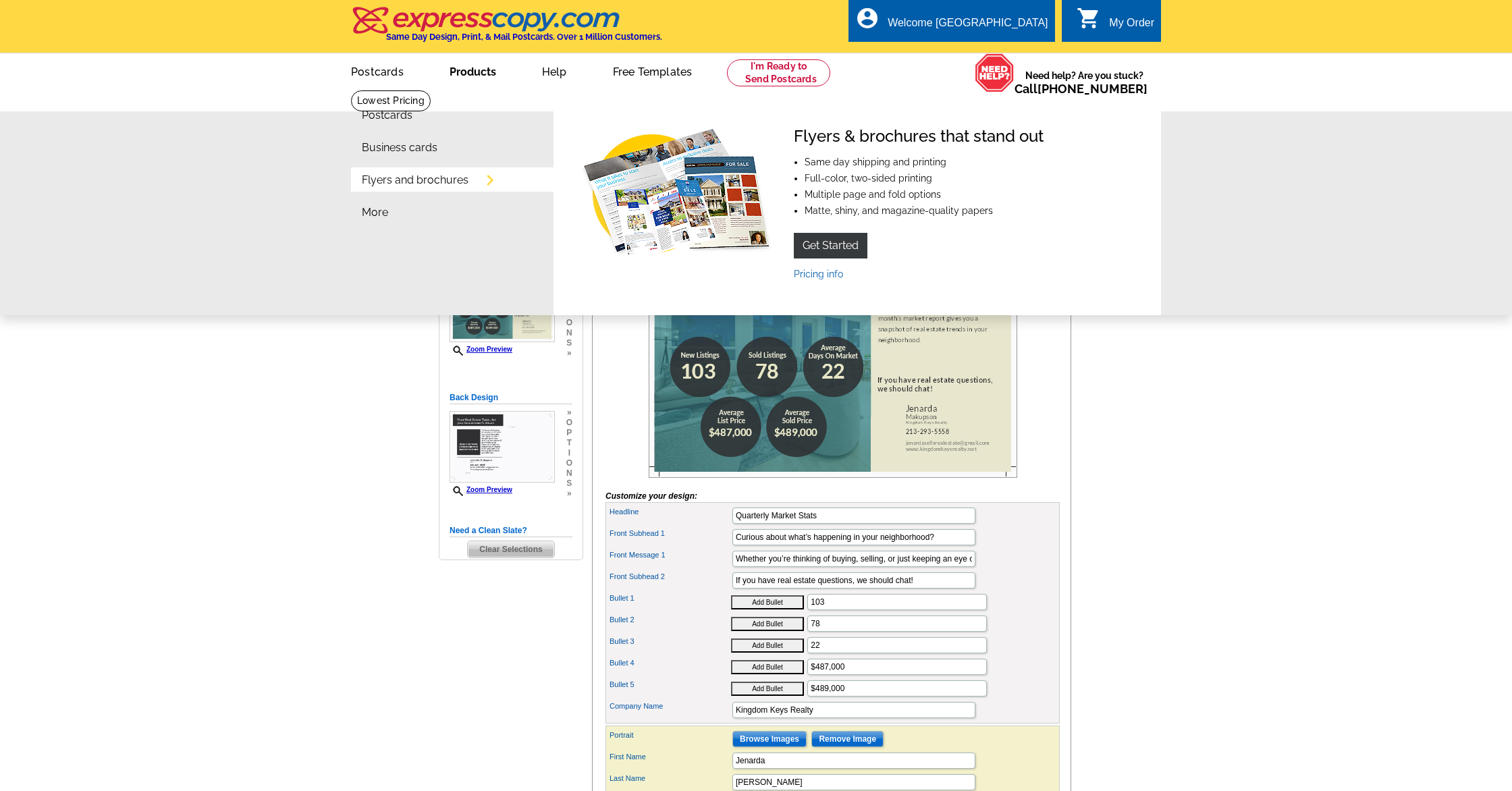
click at [474, 70] on link "Products" at bounding box center [472, 71] width 90 height 32
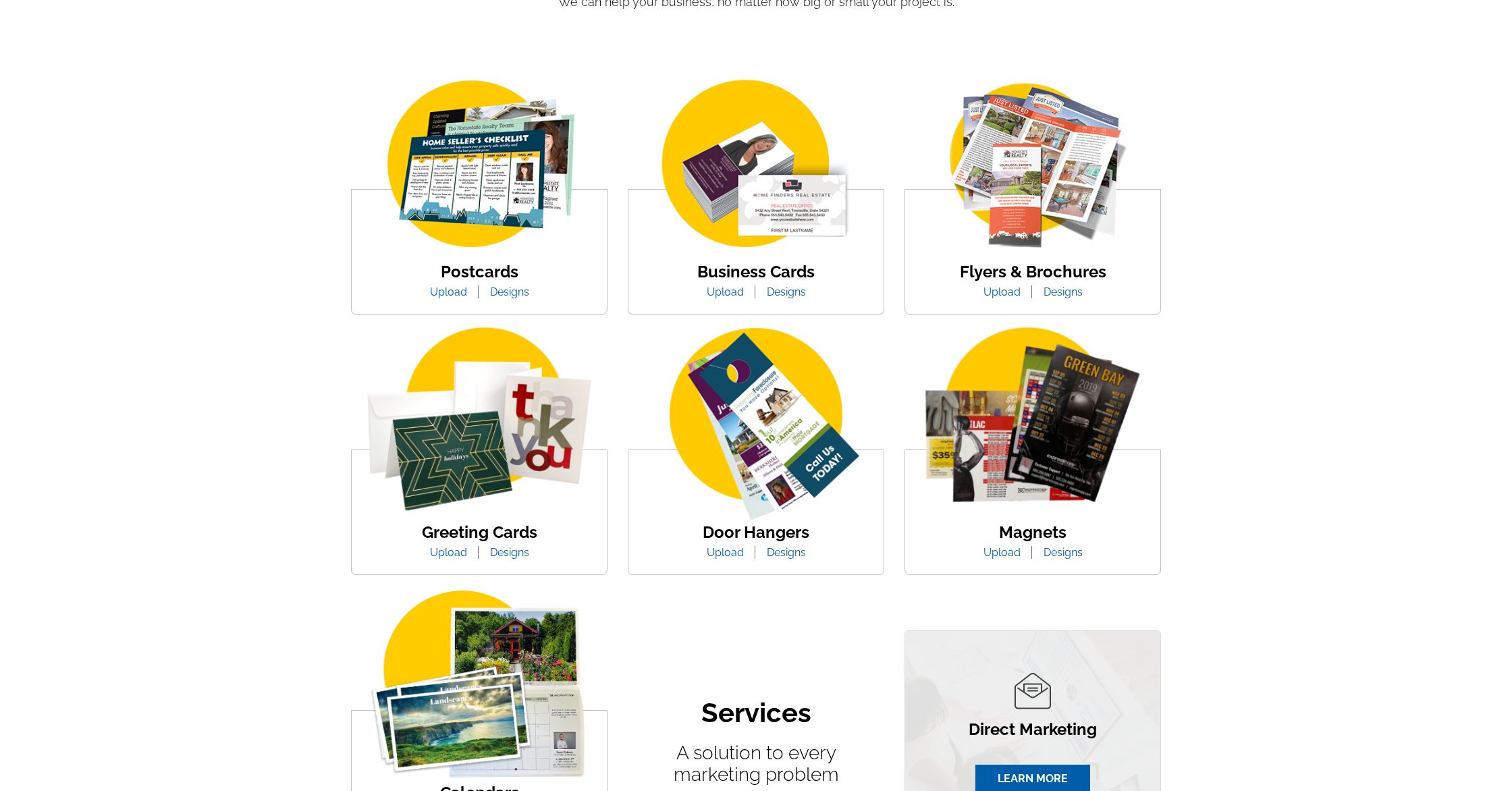
scroll to position [155, 0]
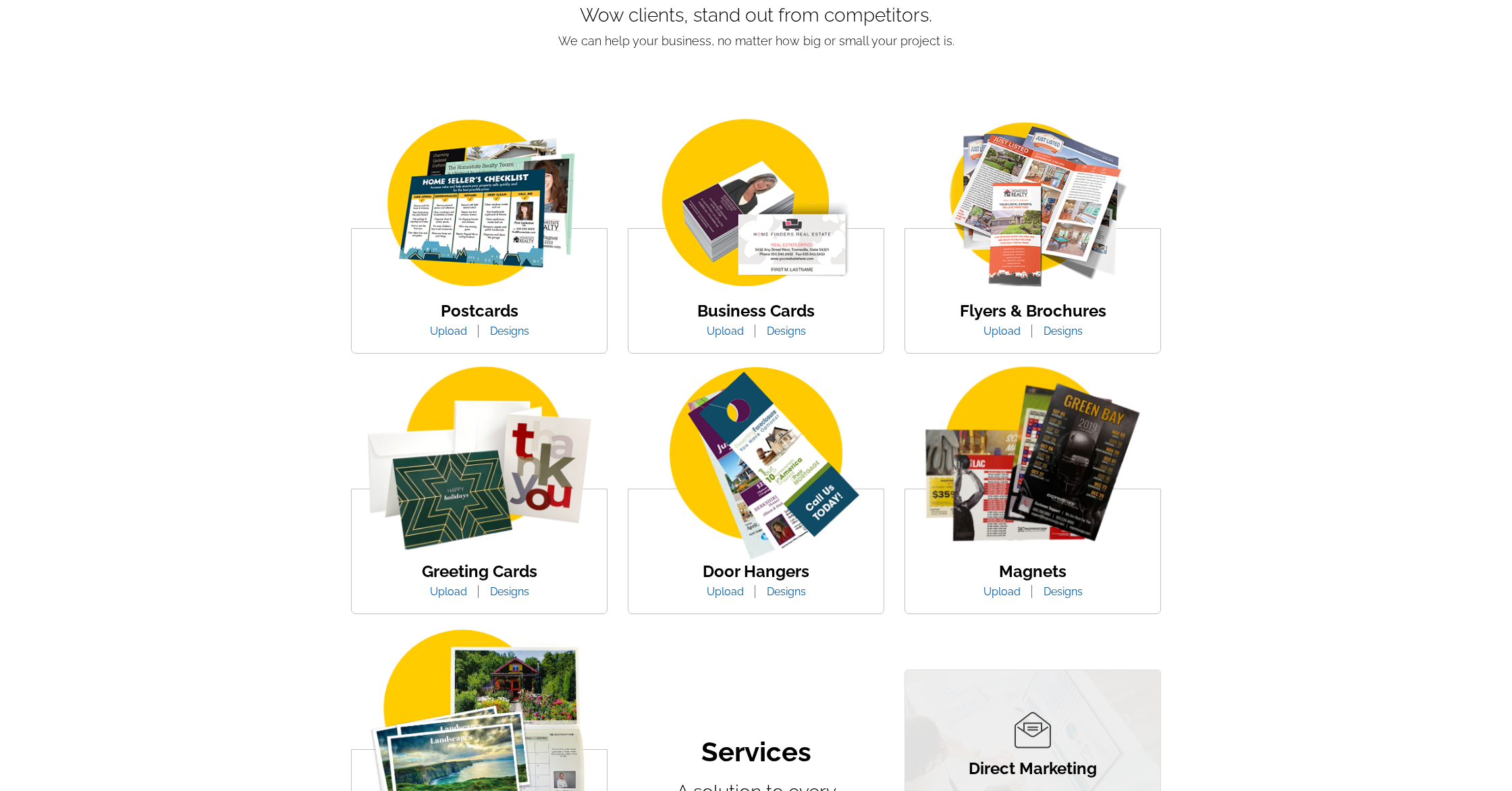
click at [479, 248] on img at bounding box center [479, 204] width 230 height 178
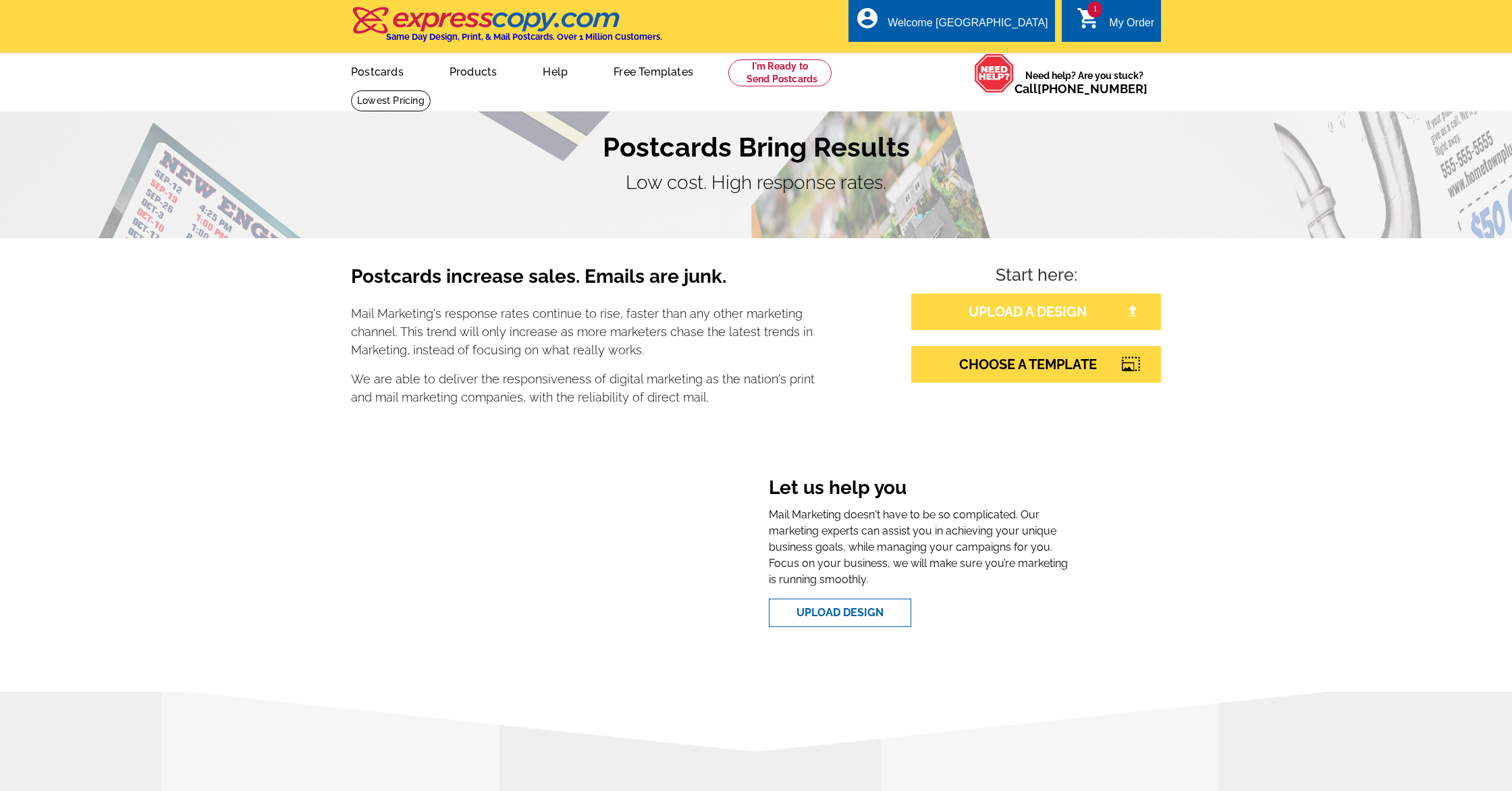
click at [1000, 304] on link "UPLOAD A DESIGN" at bounding box center [1036, 312] width 250 height 36
